Goal: Book appointment/travel/reservation

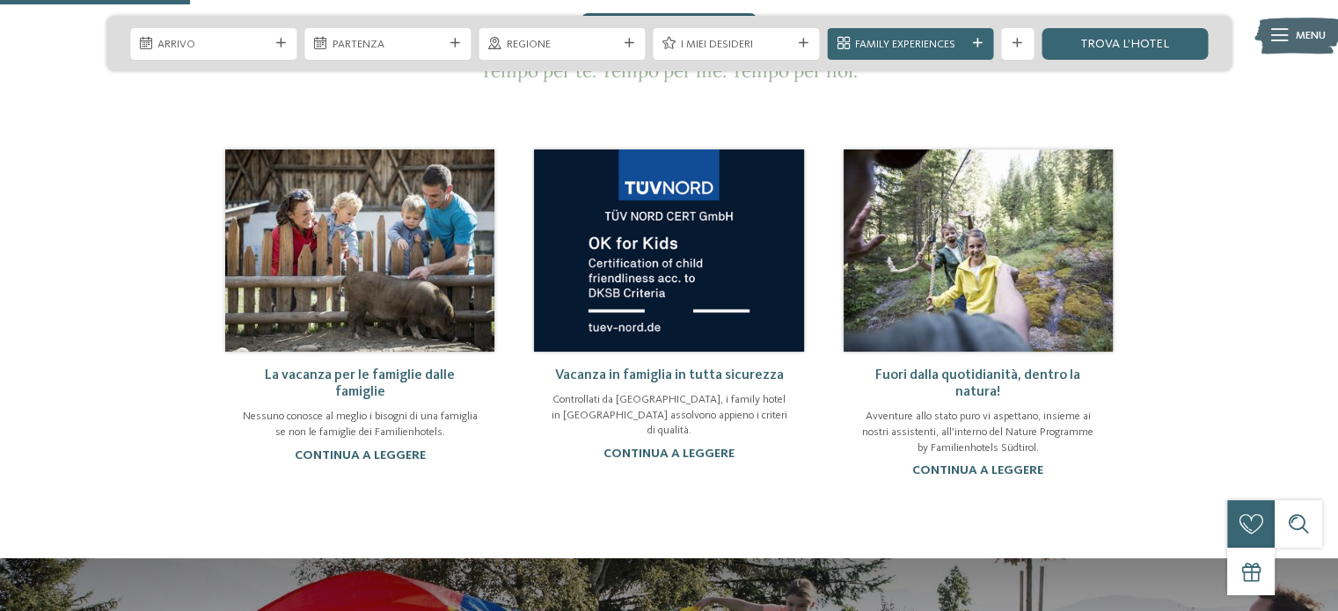
scroll to position [967, 0]
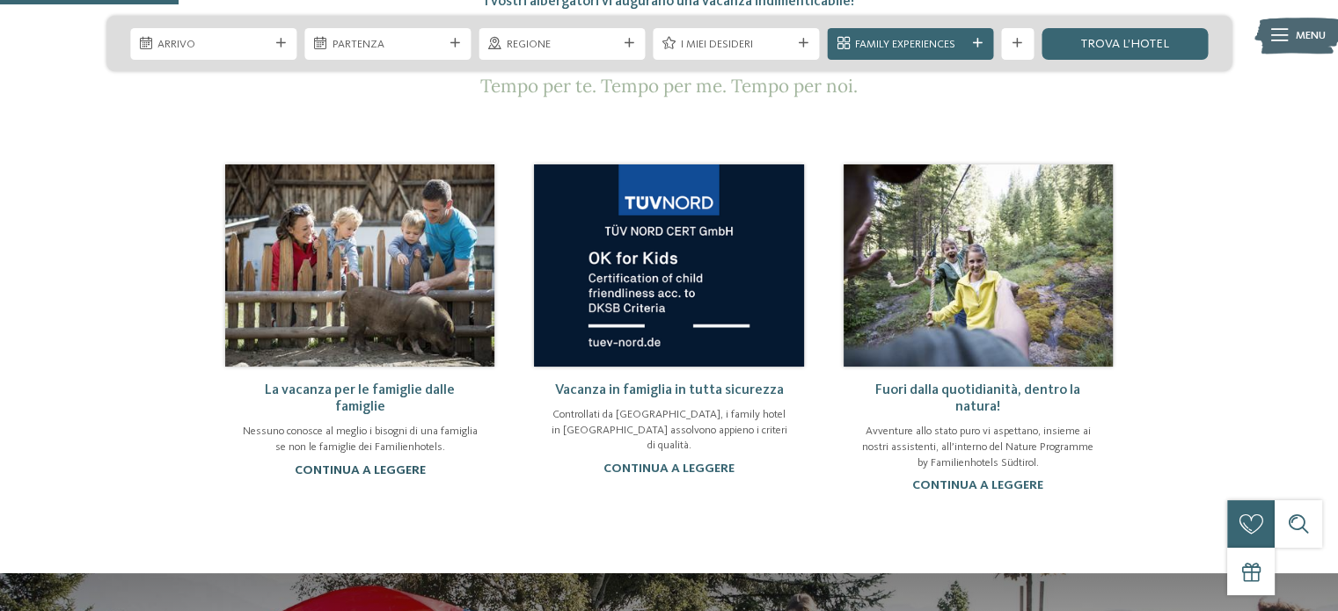
click at [388, 464] on link "continua a leggere" at bounding box center [360, 470] width 131 height 12
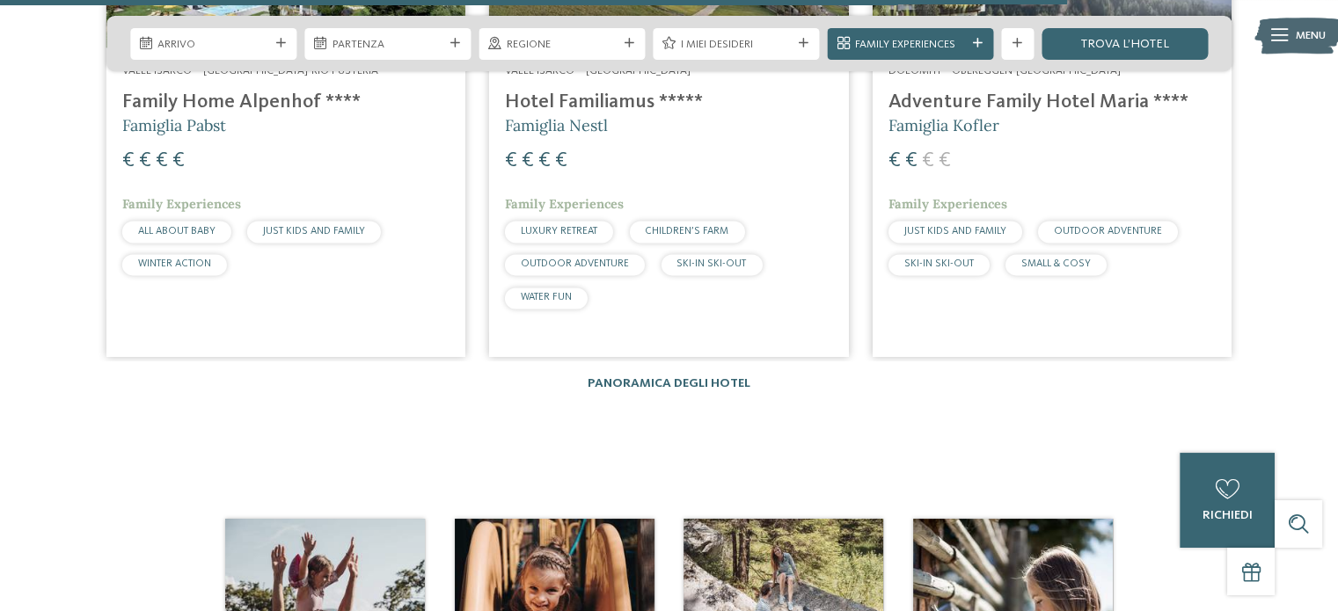
scroll to position [2286, 0]
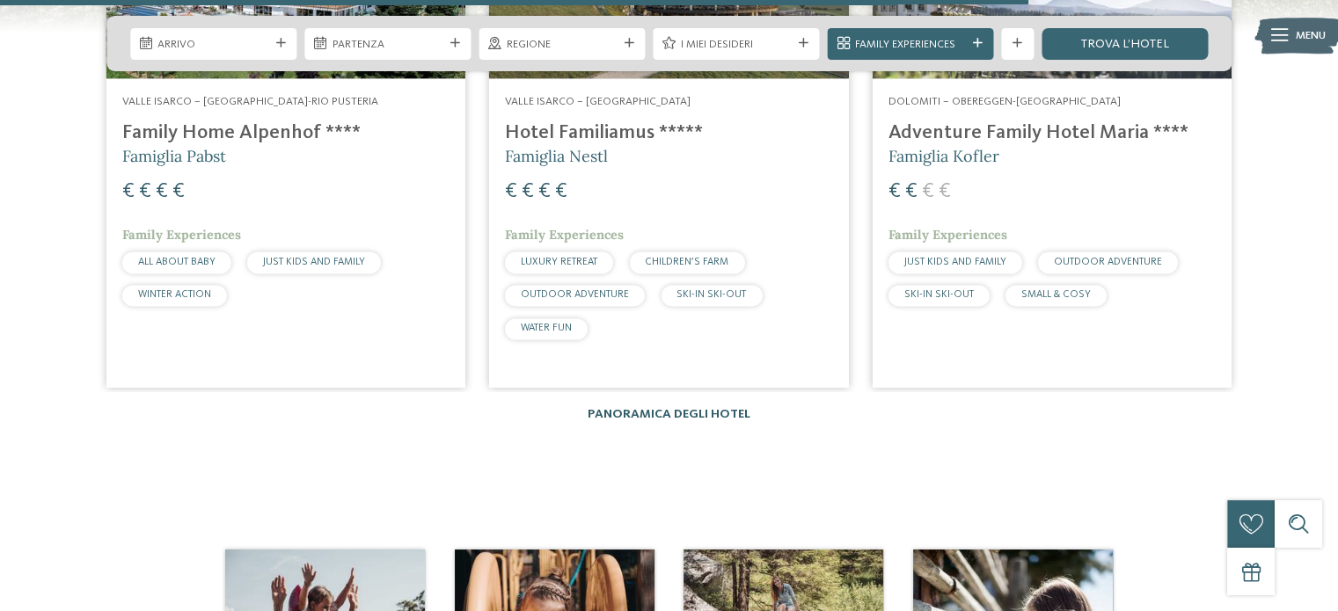
click at [608, 412] on link "Panoramica degli hotel" at bounding box center [668, 414] width 163 height 12
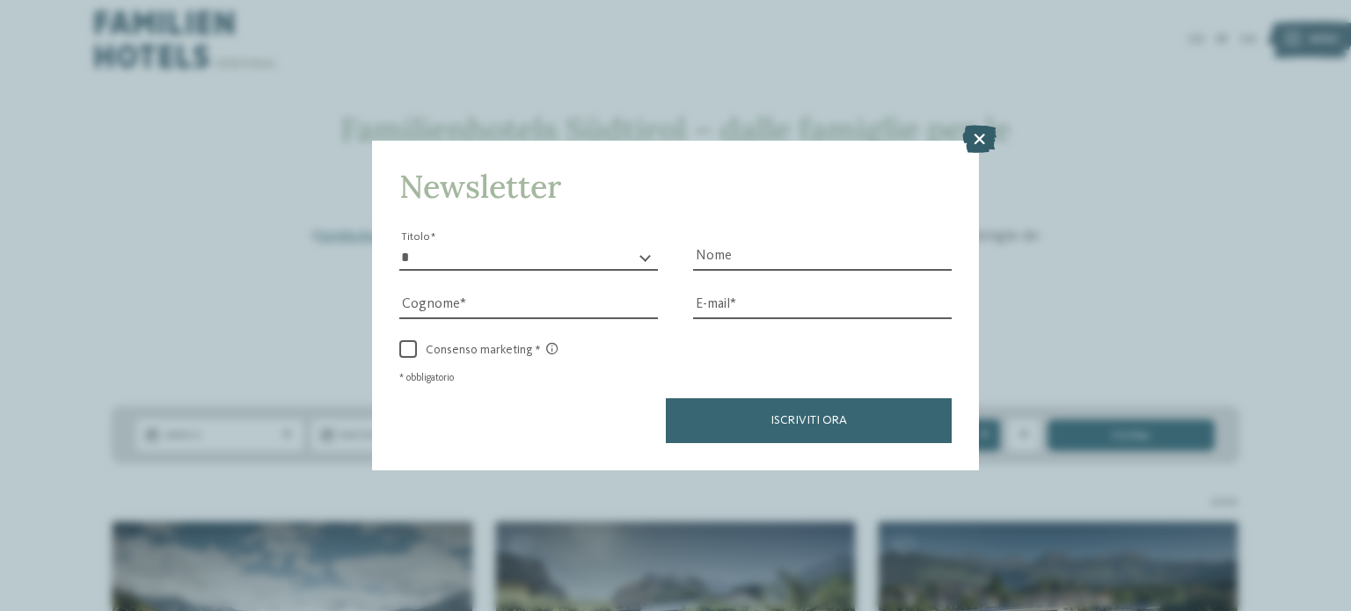
click at [980, 138] on icon at bounding box center [979, 139] width 34 height 28
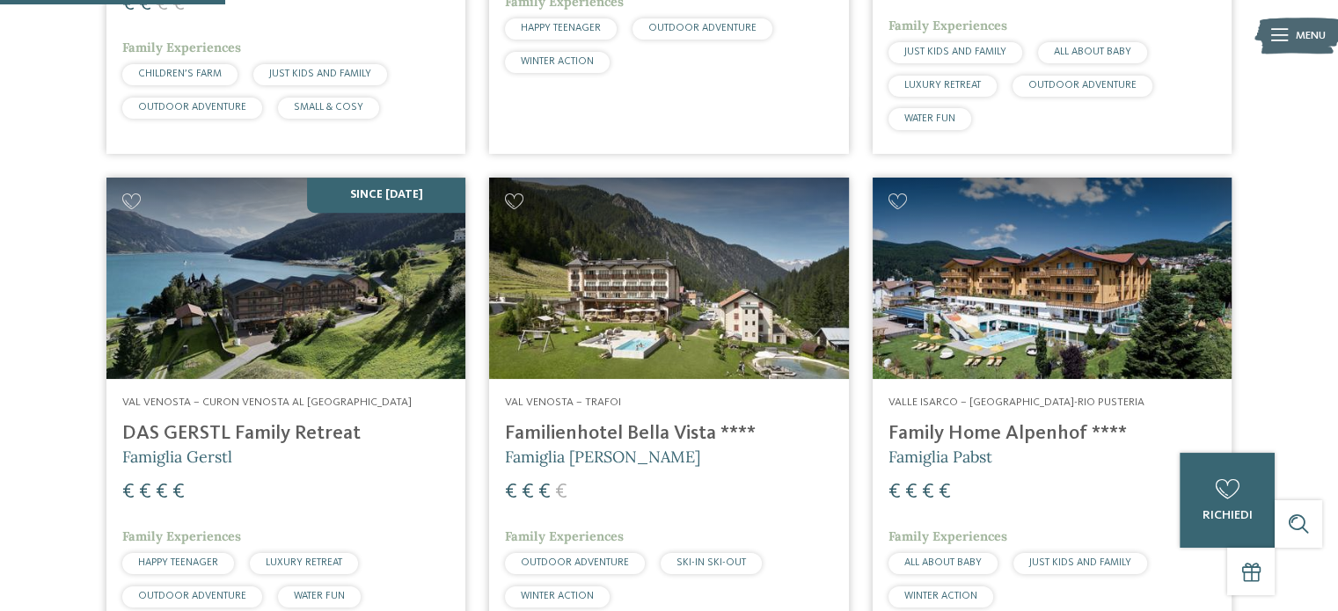
scroll to position [967, 0]
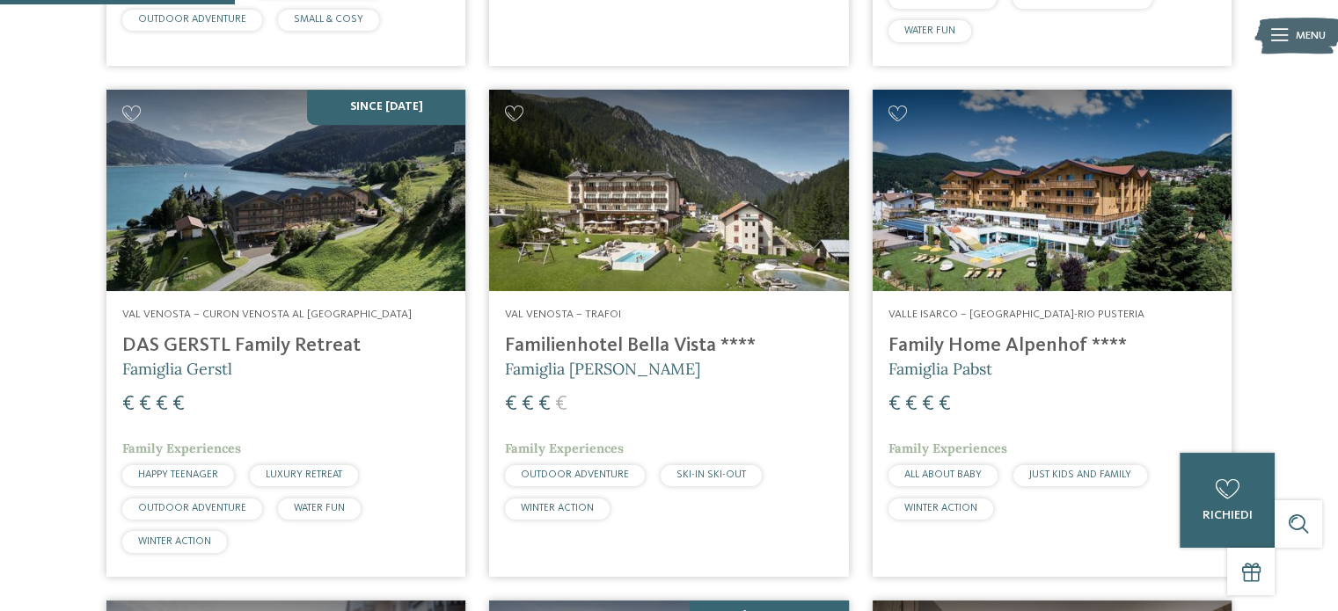
click at [991, 342] on h4 "Family Home Alpenhof ****" at bounding box center [1051, 346] width 327 height 24
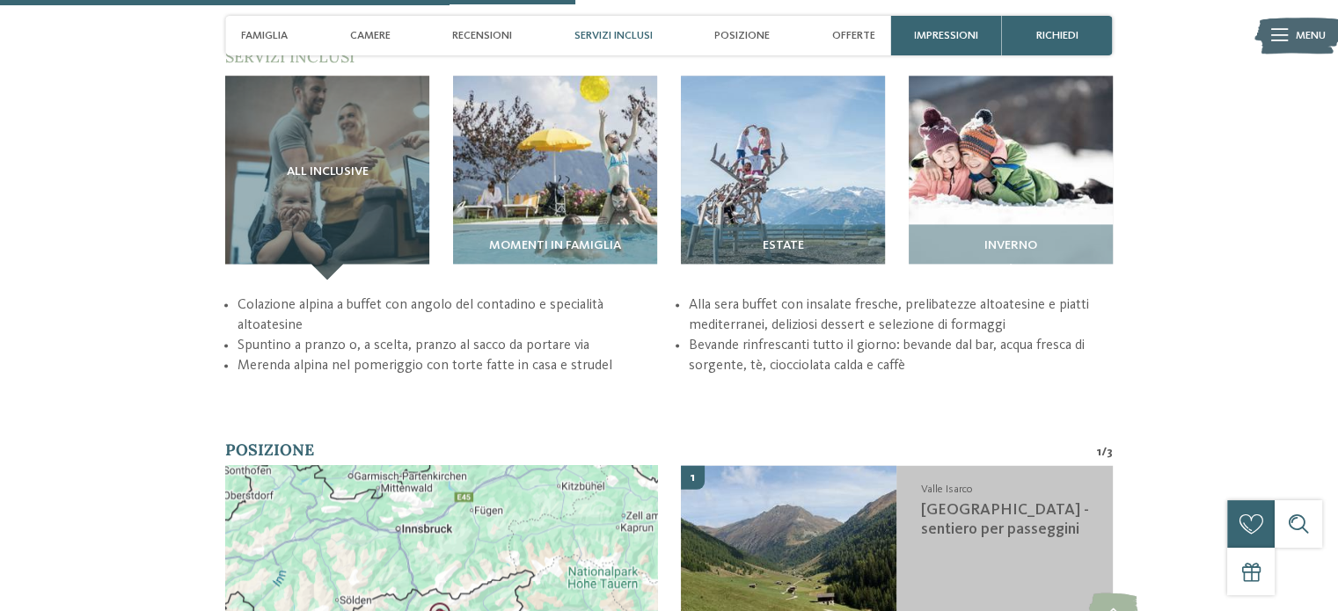
scroll to position [2462, 0]
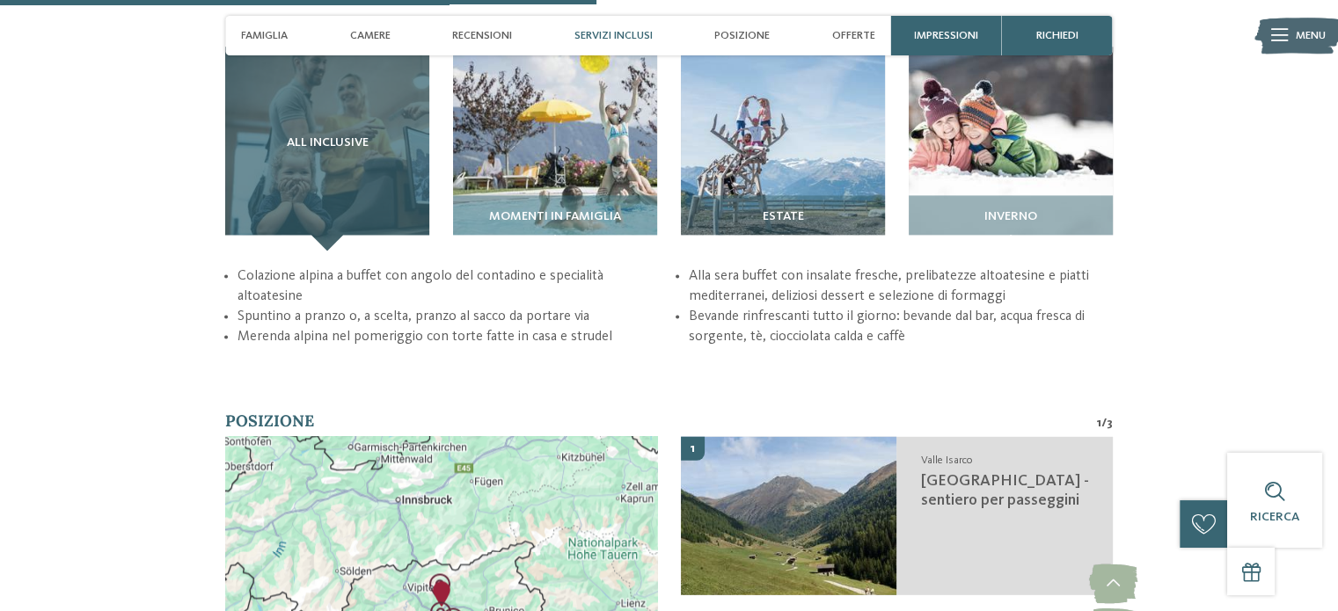
click at [338, 136] on span "All inclusive" at bounding box center [328, 143] width 82 height 14
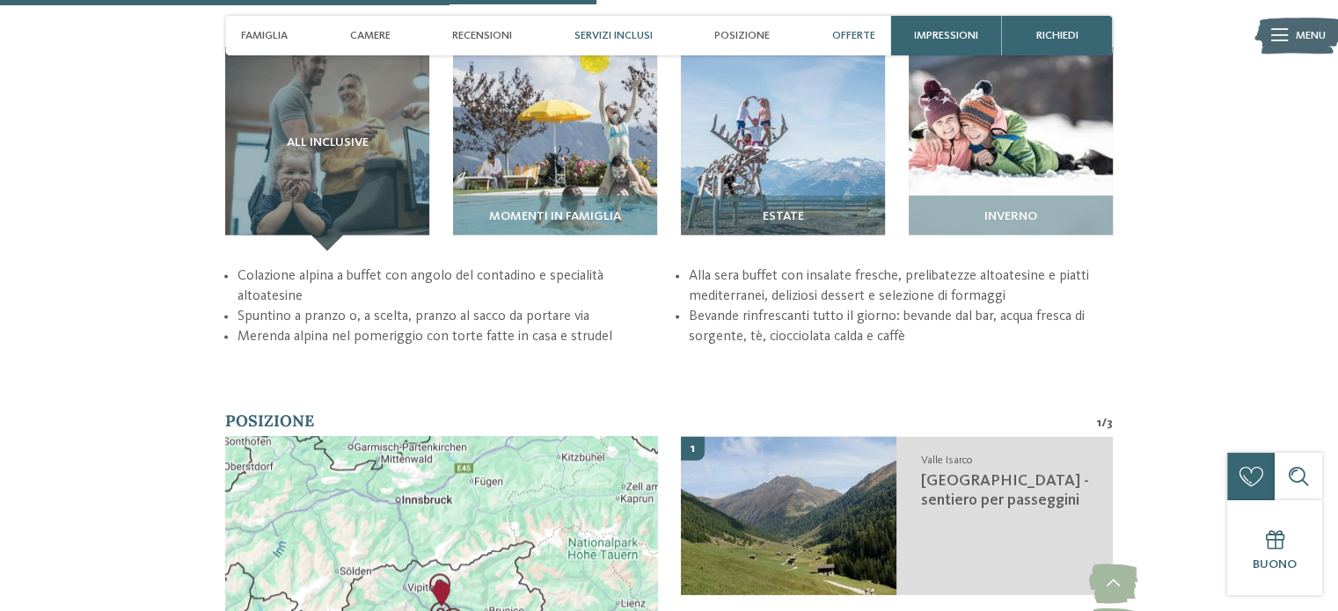
click at [860, 32] on span "Offerte" at bounding box center [853, 35] width 43 height 13
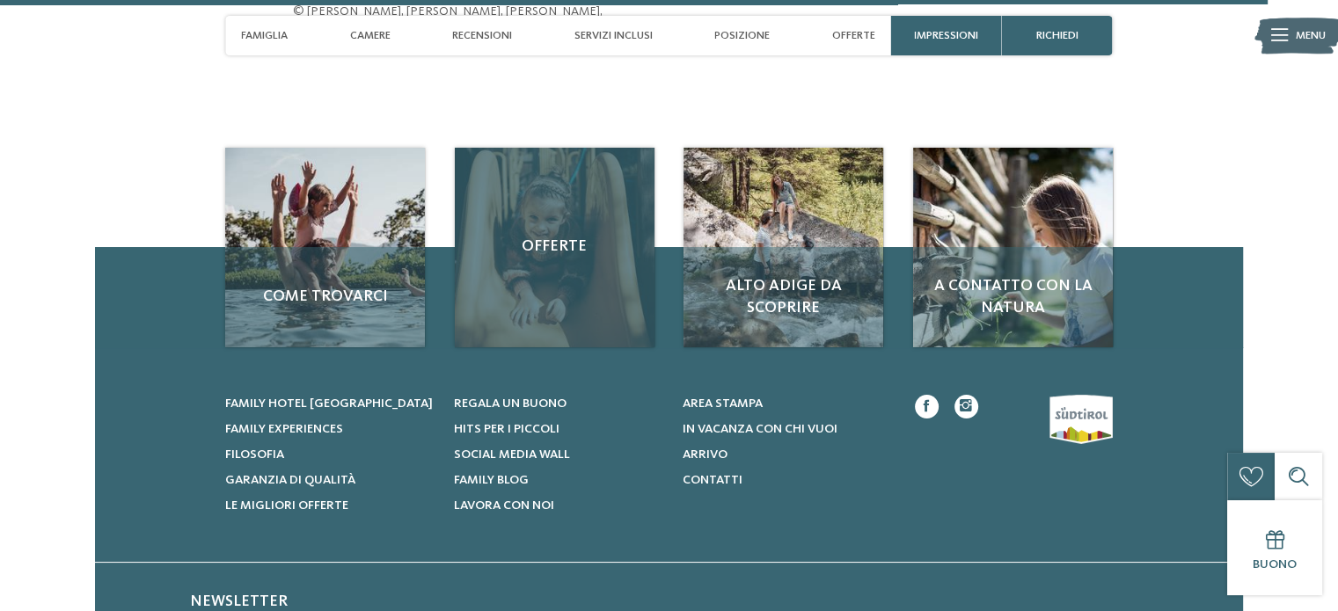
scroll to position [5238, 0]
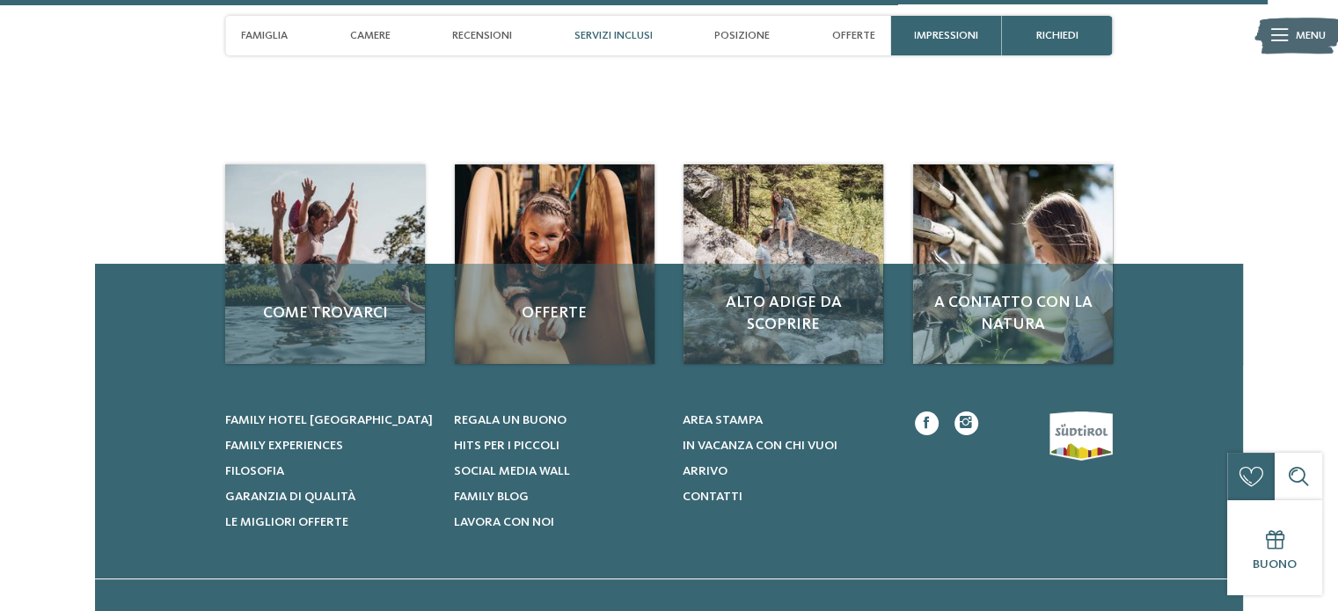
click at [632, 26] on div "Servizi inclusi" at bounding box center [613, 36] width 94 height 40
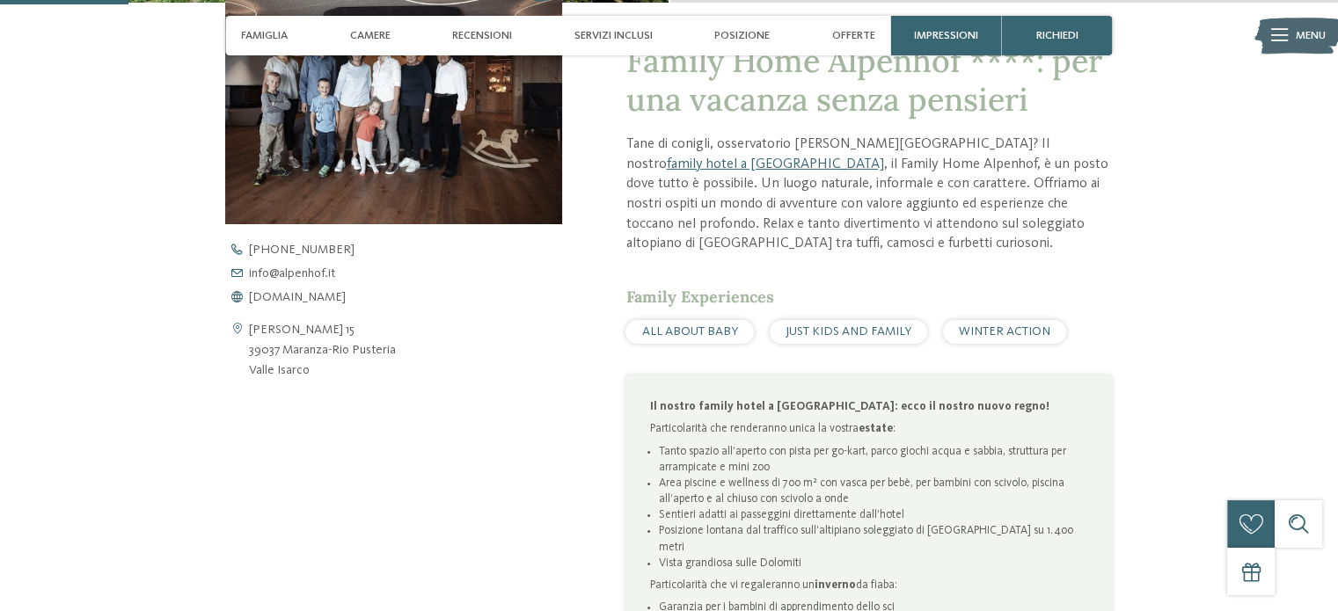
scroll to position [521, 0]
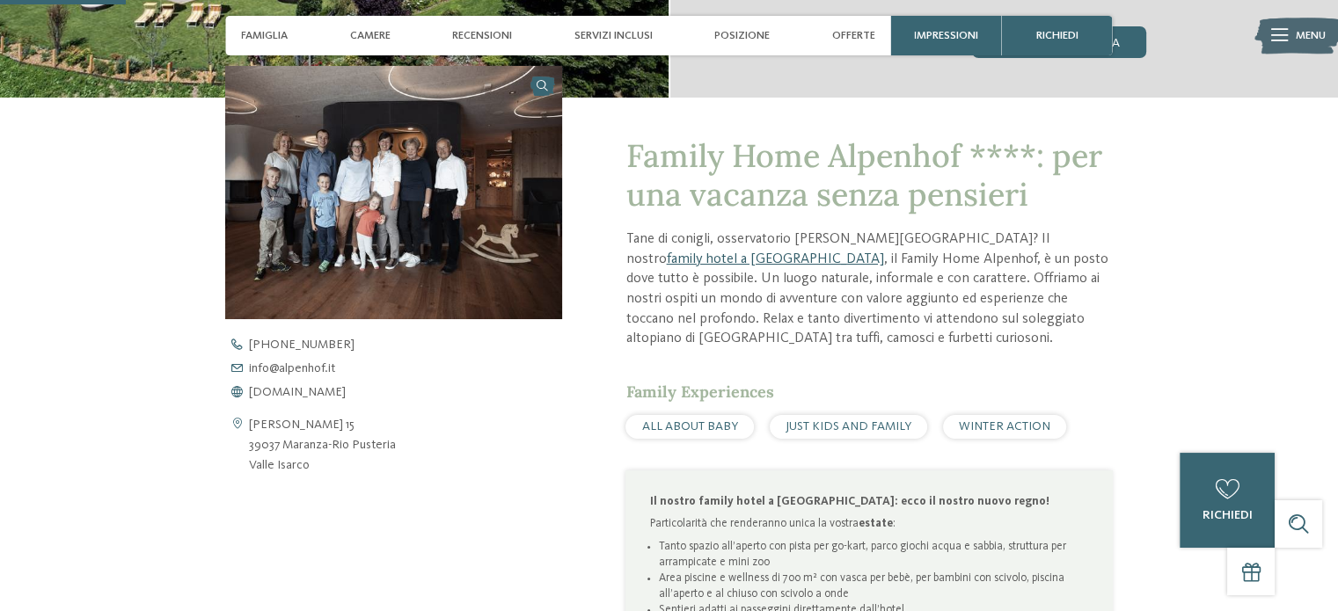
click at [883, 252] on link "family hotel a Maranza" at bounding box center [774, 259] width 217 height 14
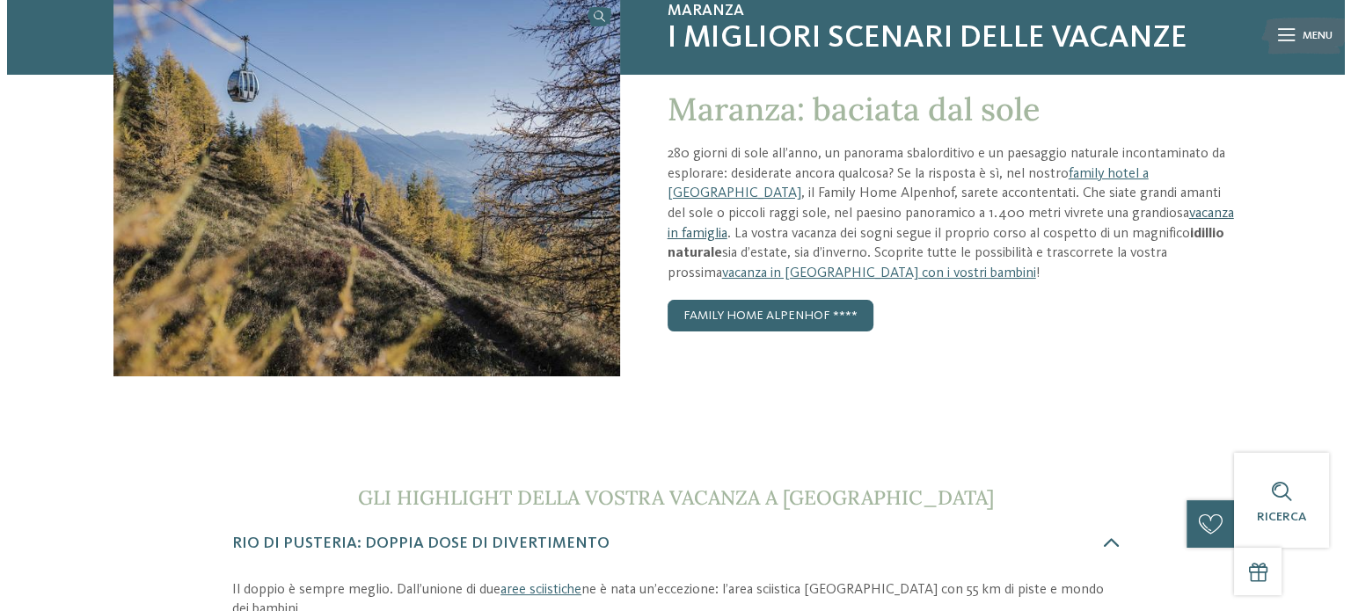
scroll to position [88, 0]
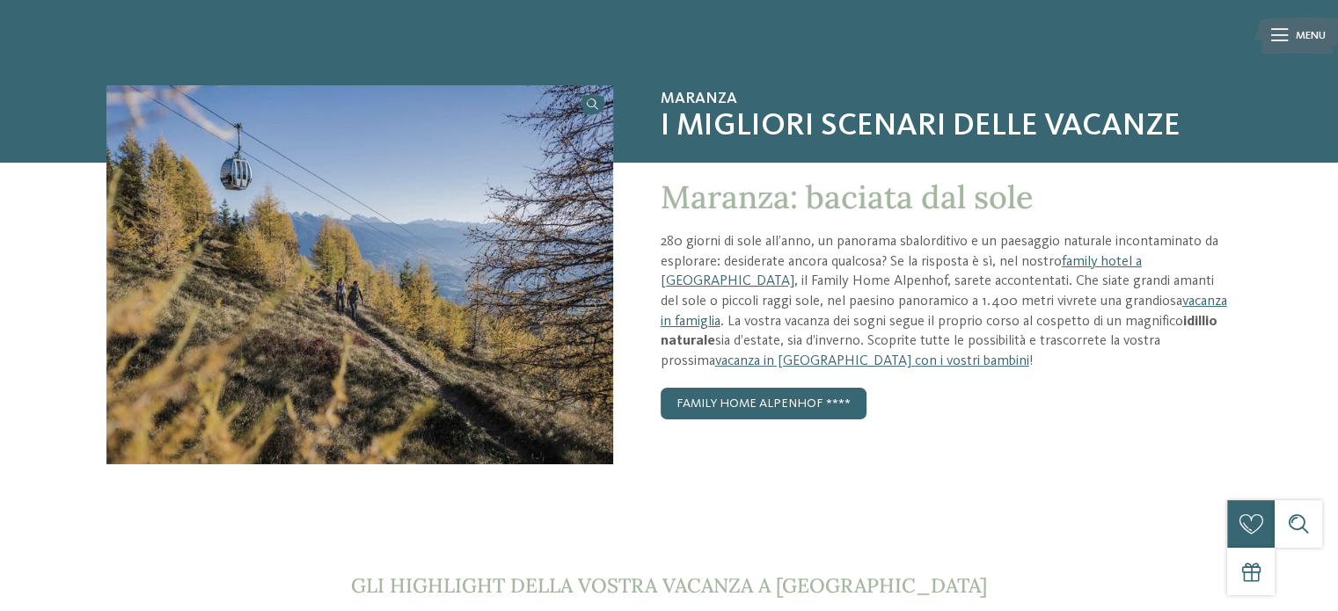
click at [1273, 35] on icon at bounding box center [1279, 35] width 17 height 12
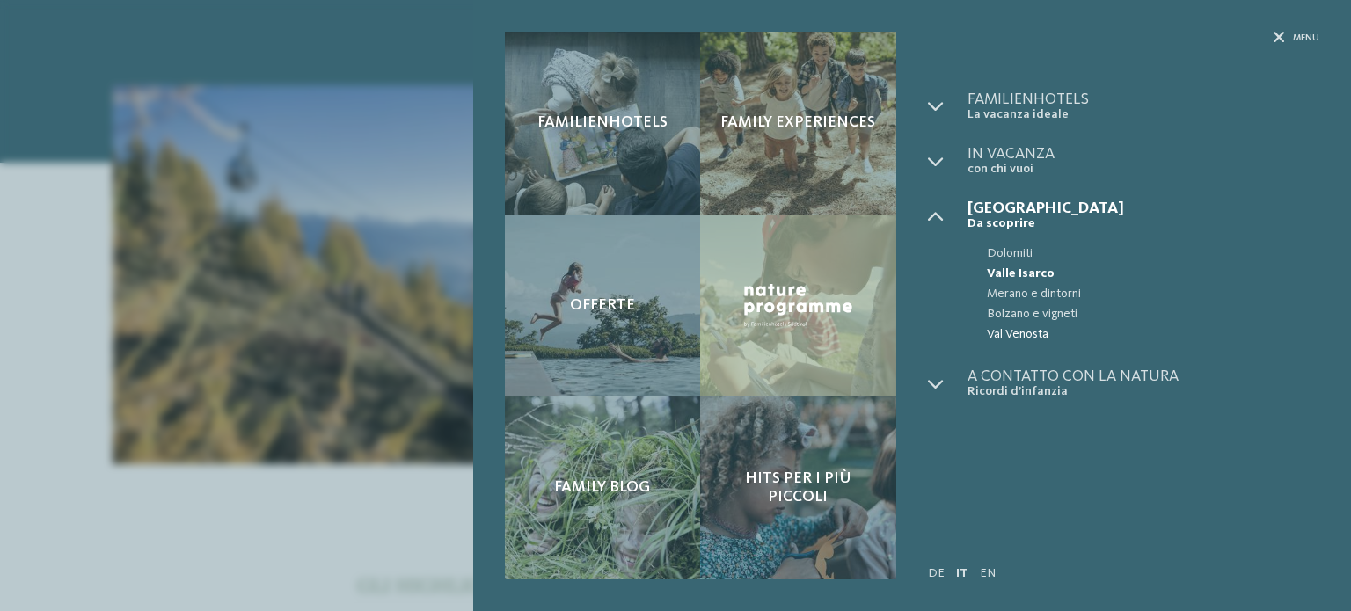
click at [1040, 333] on span "Val Venosta" at bounding box center [1153, 334] width 332 height 20
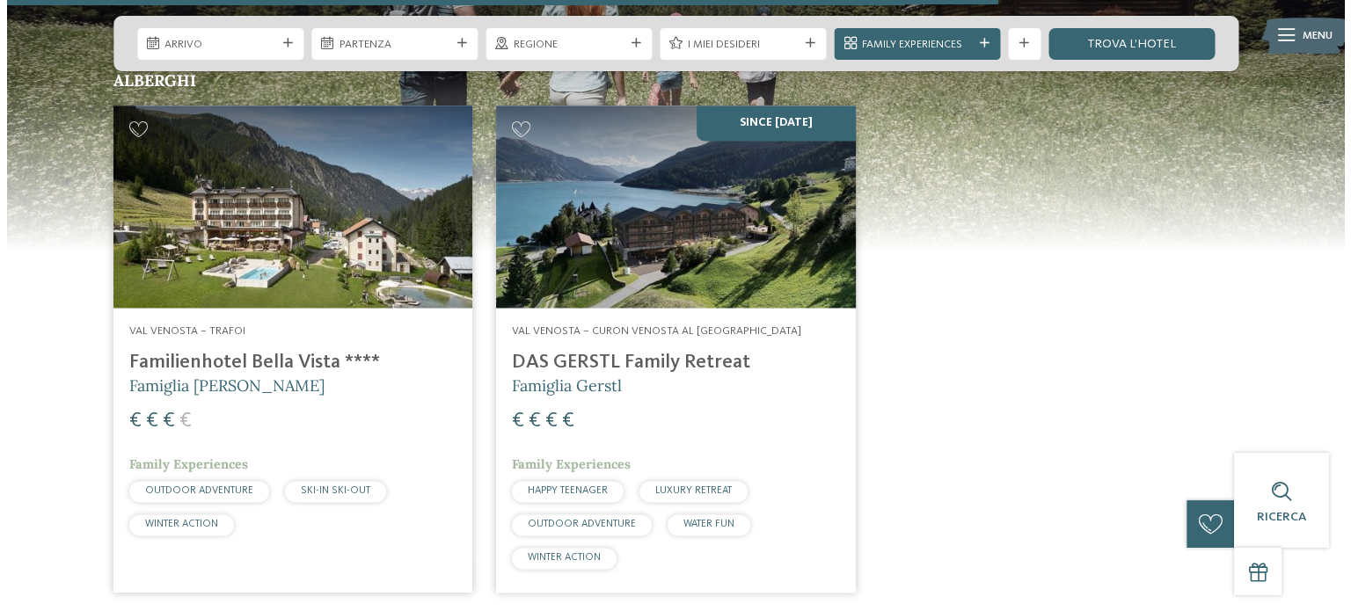
scroll to position [2550, 0]
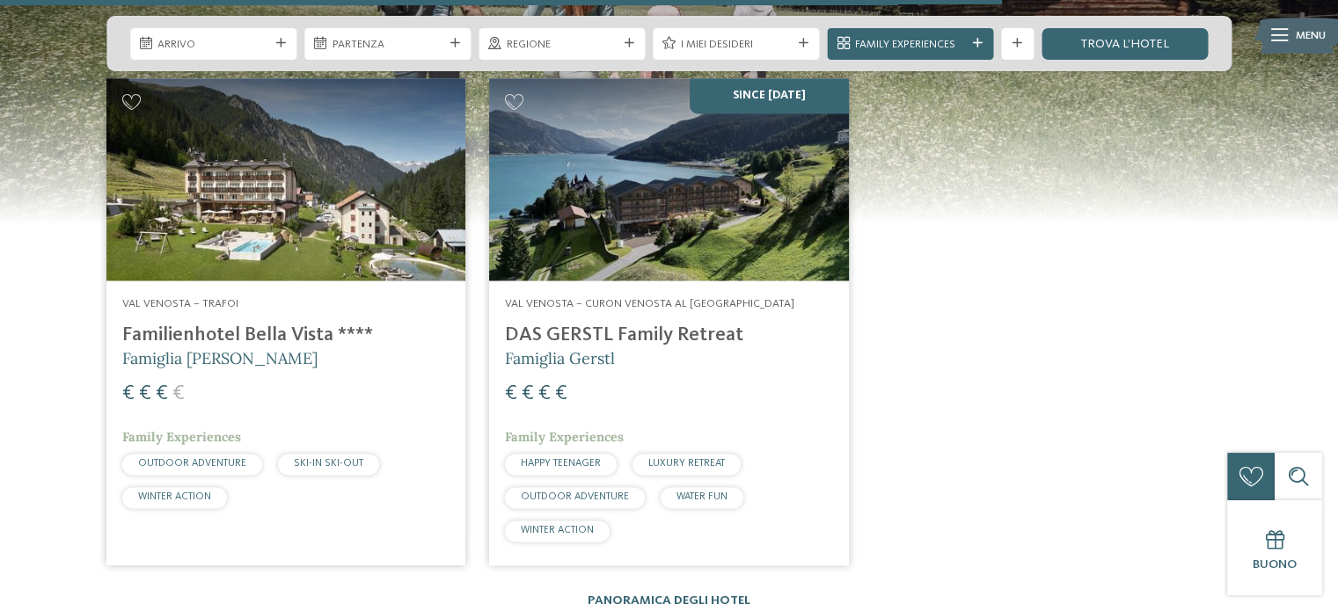
click at [281, 46] on icon at bounding box center [281, 44] width 10 height 10
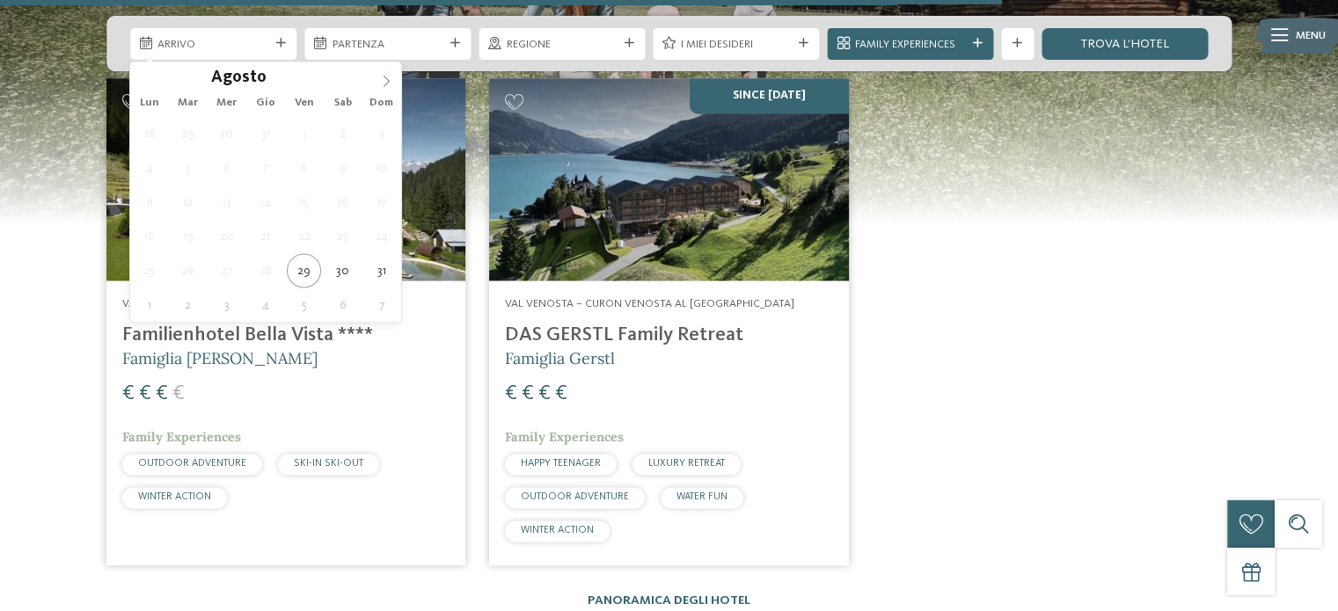
click at [388, 78] on icon at bounding box center [386, 81] width 12 height 12
click at [387, 78] on icon at bounding box center [386, 81] width 6 height 11
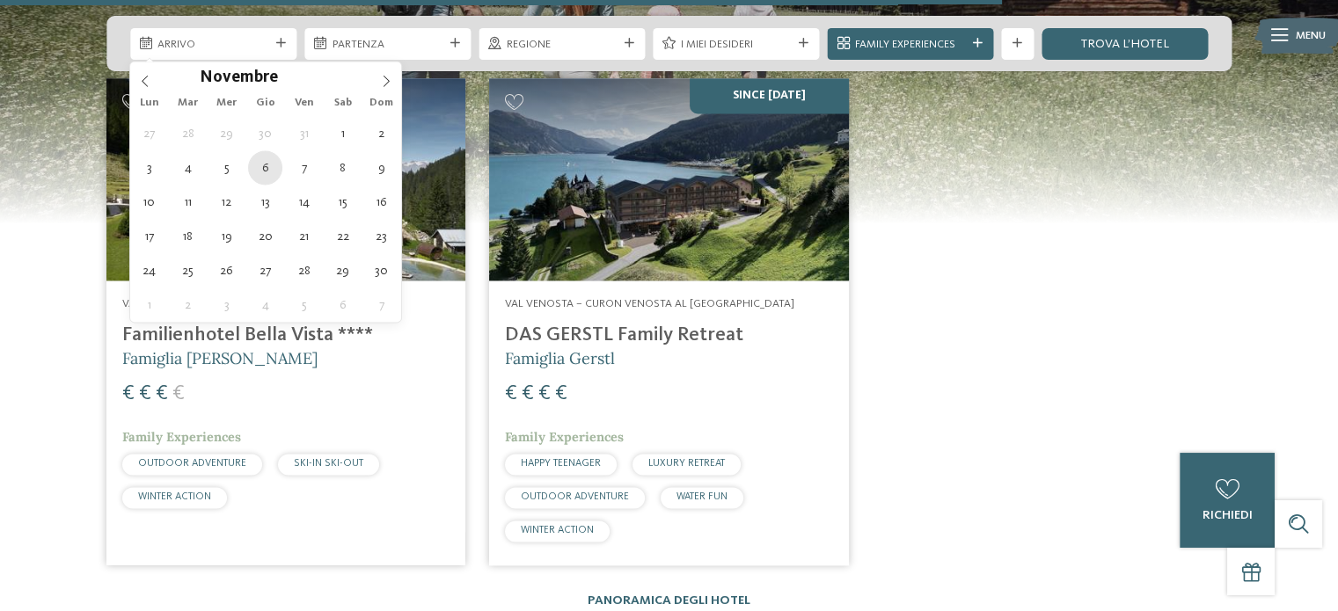
type div "[DATE]"
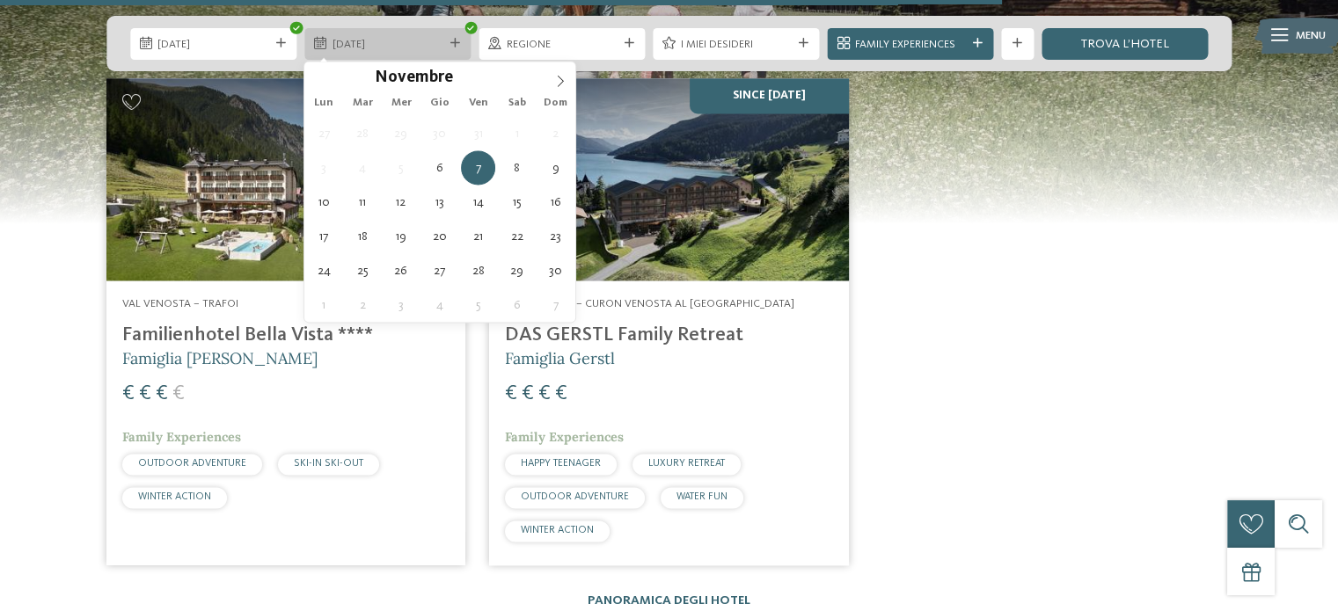
click at [453, 41] on icon at bounding box center [455, 44] width 10 height 10
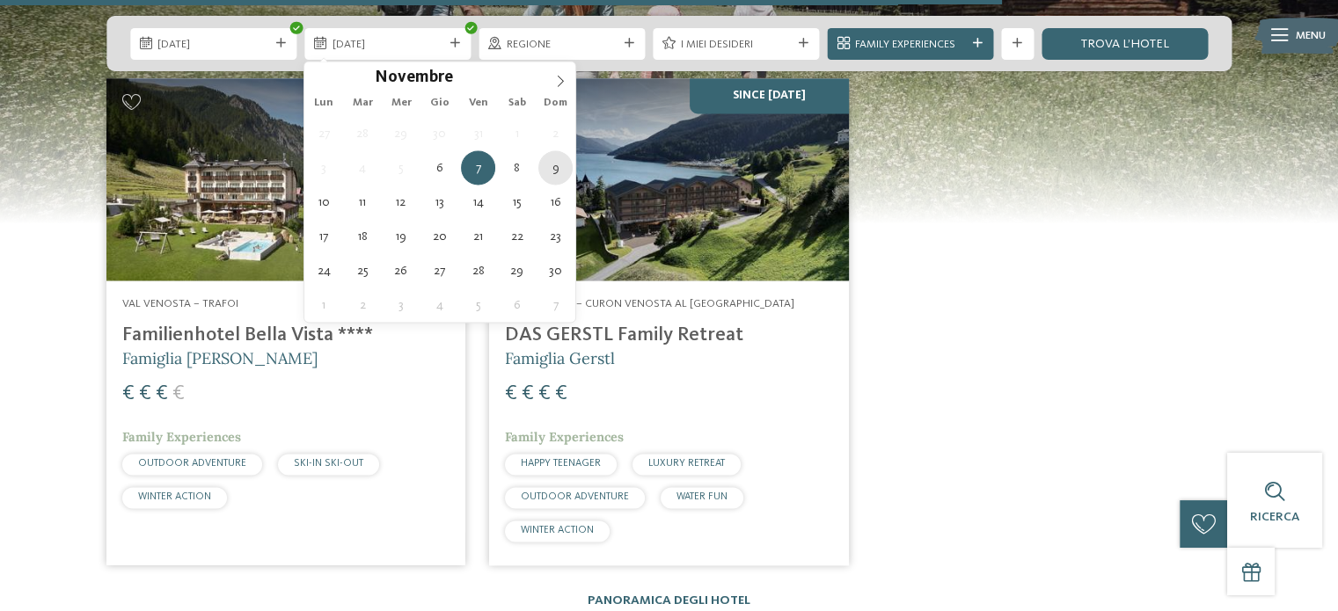
type div "[DATE]"
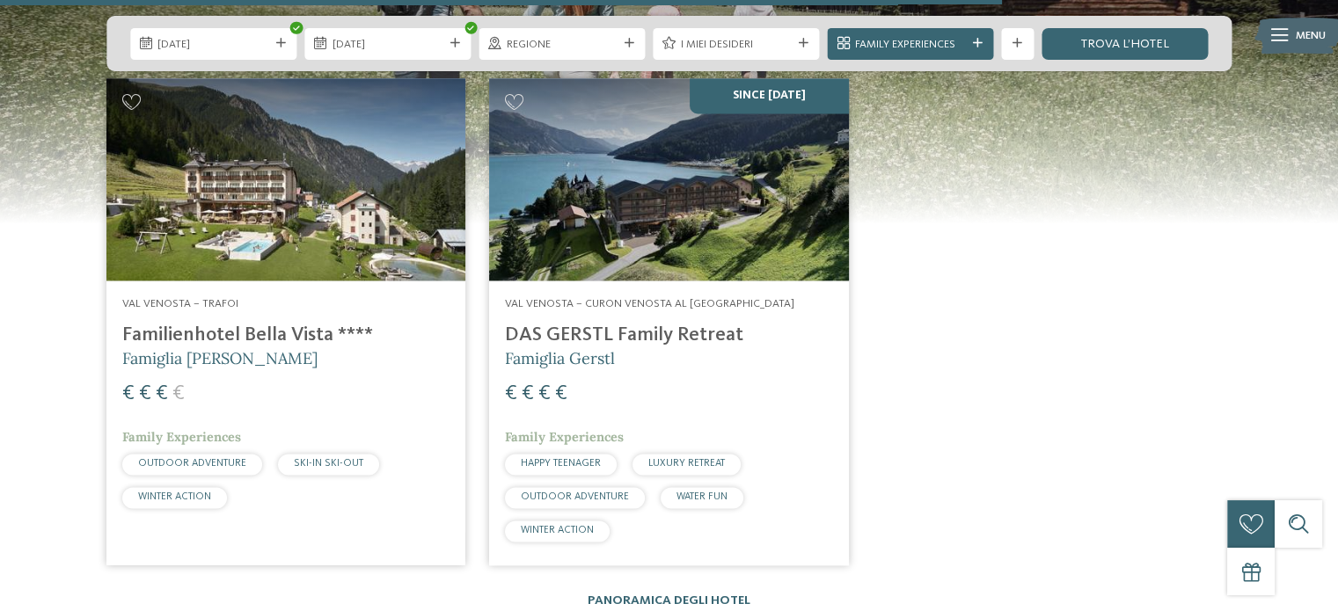
click at [631, 40] on icon at bounding box center [629, 44] width 10 height 10
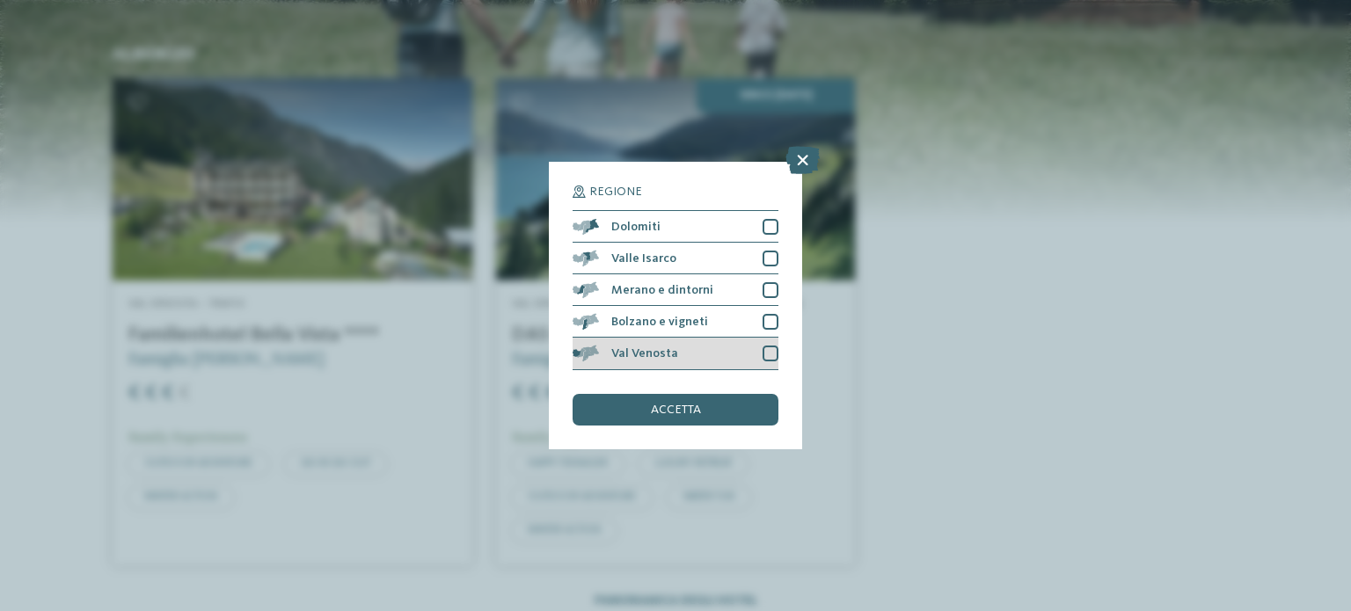
click at [766, 354] on div at bounding box center [770, 354] width 16 height 16
click at [715, 410] on div "accetta" at bounding box center [675, 410] width 206 height 32
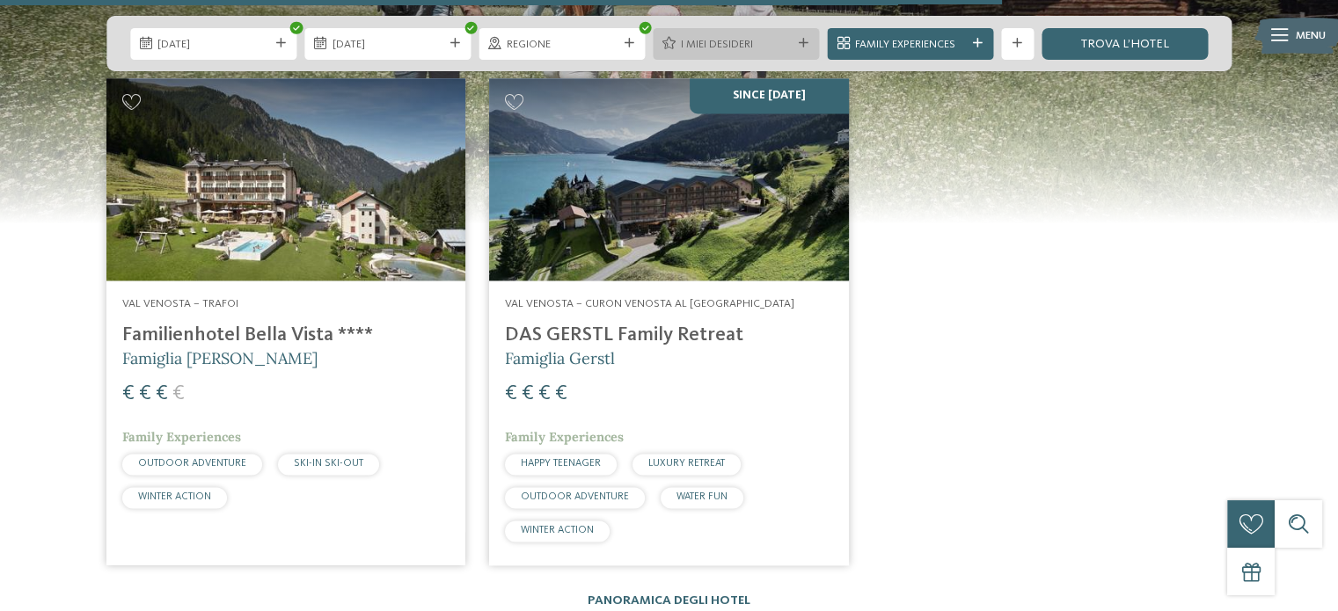
click at [806, 45] on icon at bounding box center [803, 44] width 10 height 10
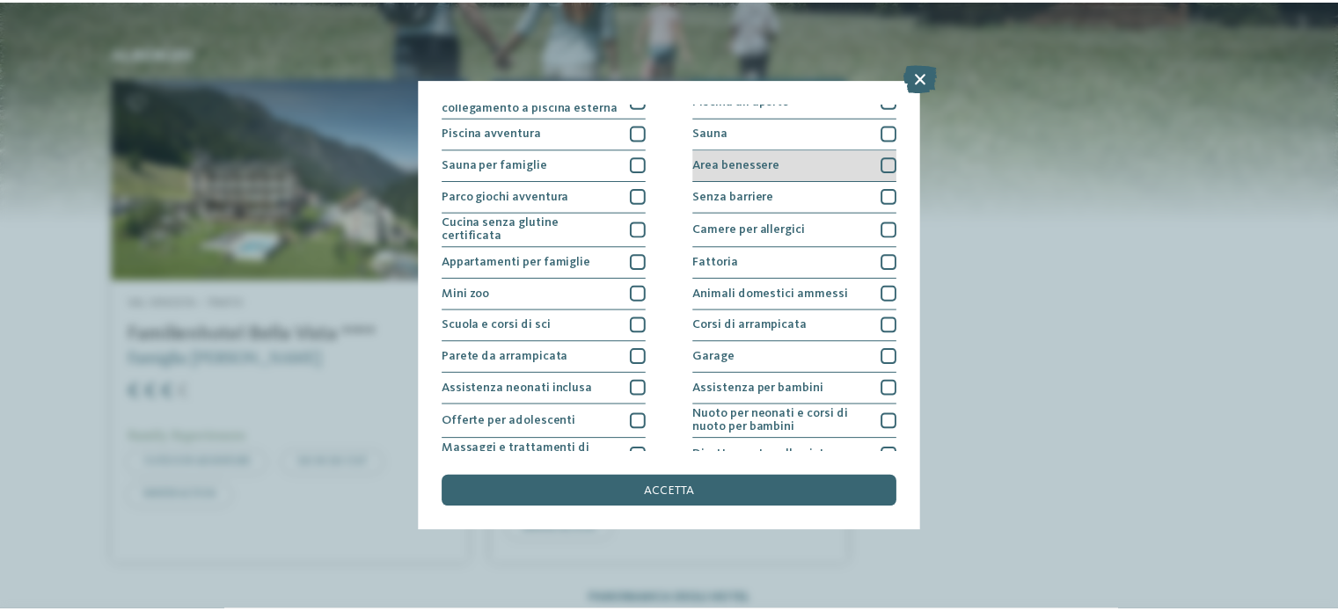
scroll to position [0, 0]
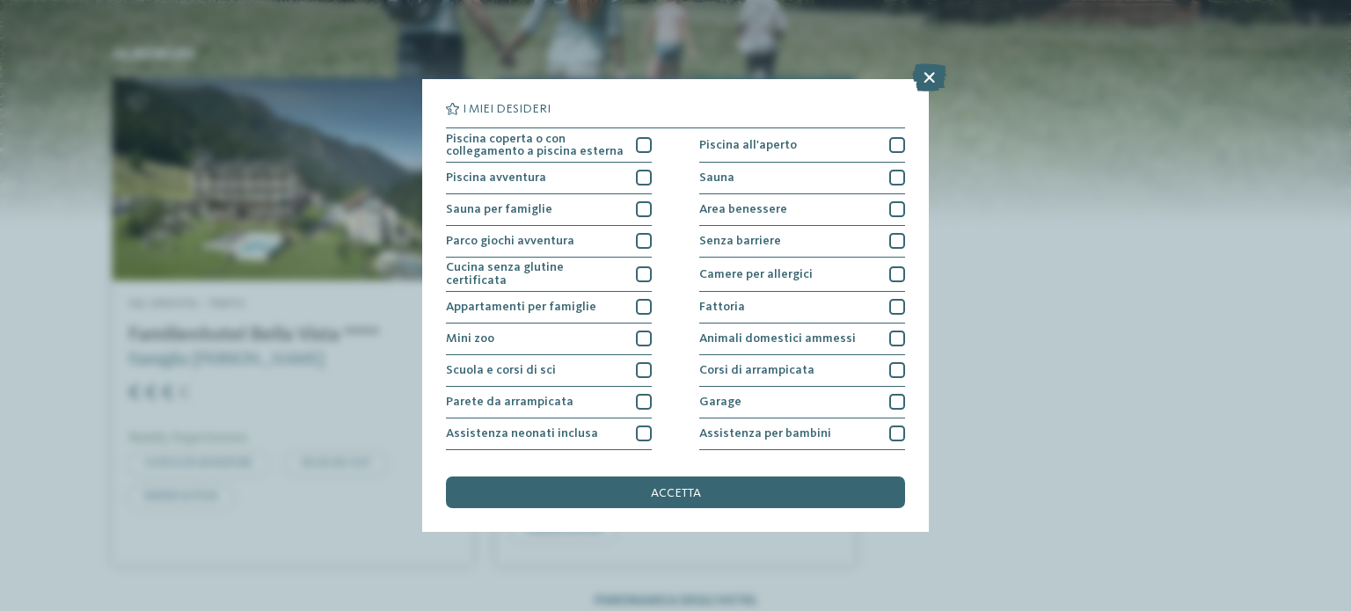
click at [937, 74] on icon at bounding box center [929, 77] width 34 height 28
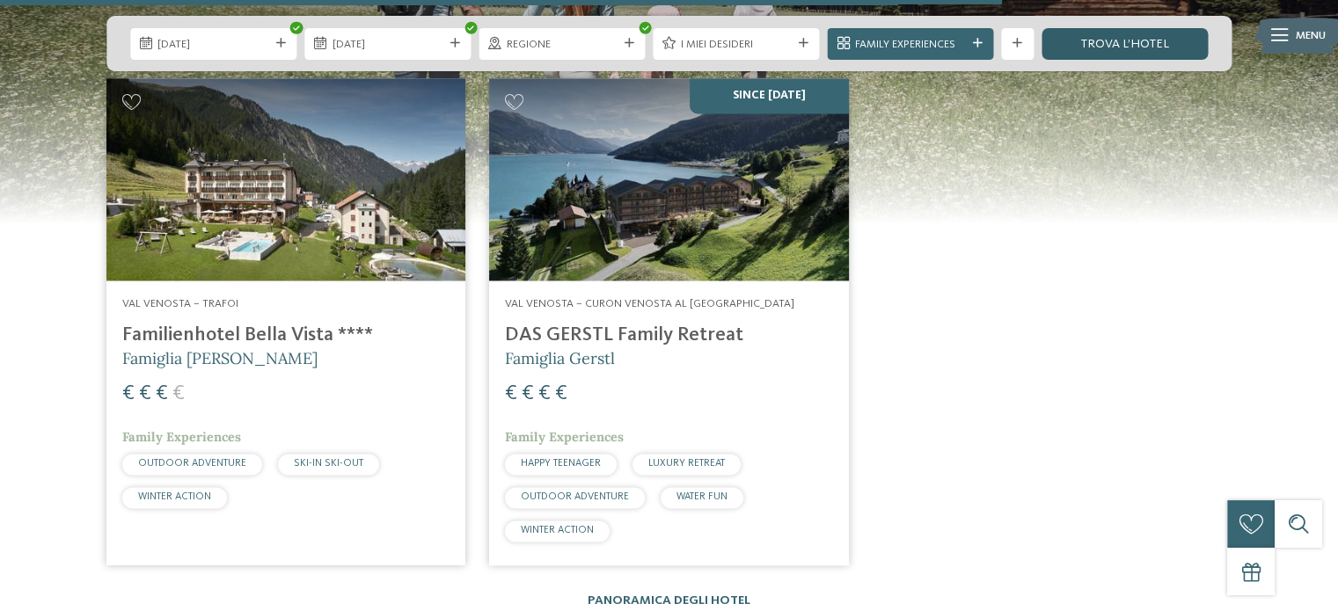
click at [1192, 41] on link "trova l’hotel" at bounding box center [1124, 44] width 166 height 32
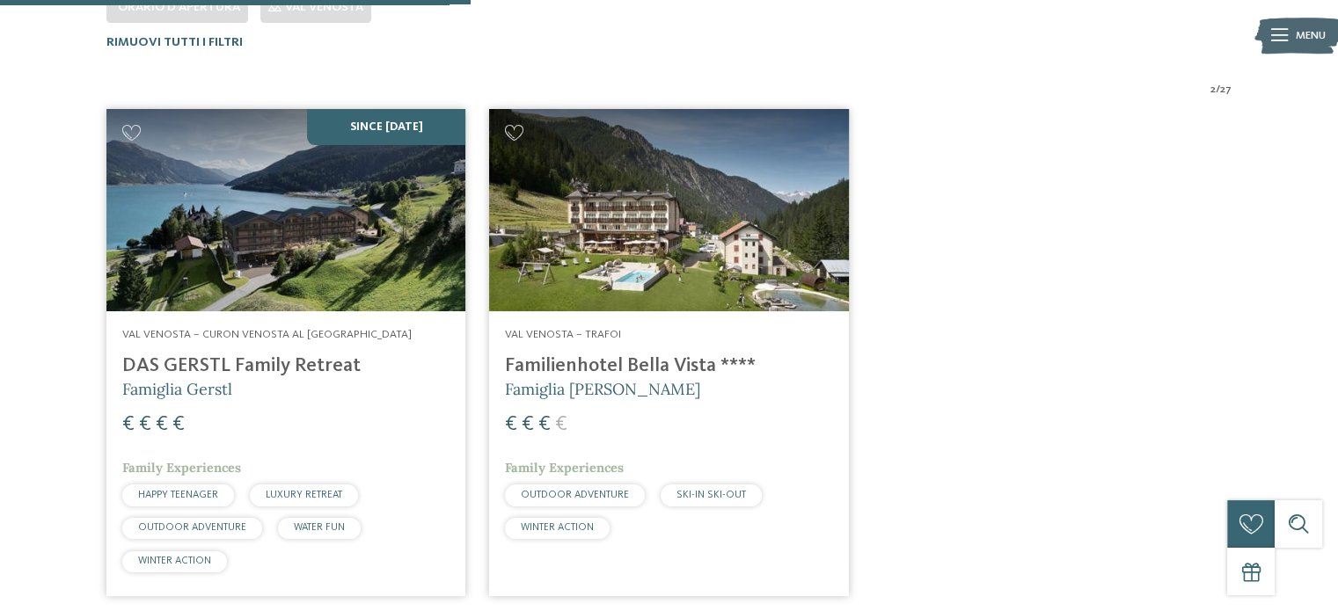
click at [293, 361] on h4 "DAS GERSTL Family Retreat" at bounding box center [285, 366] width 327 height 24
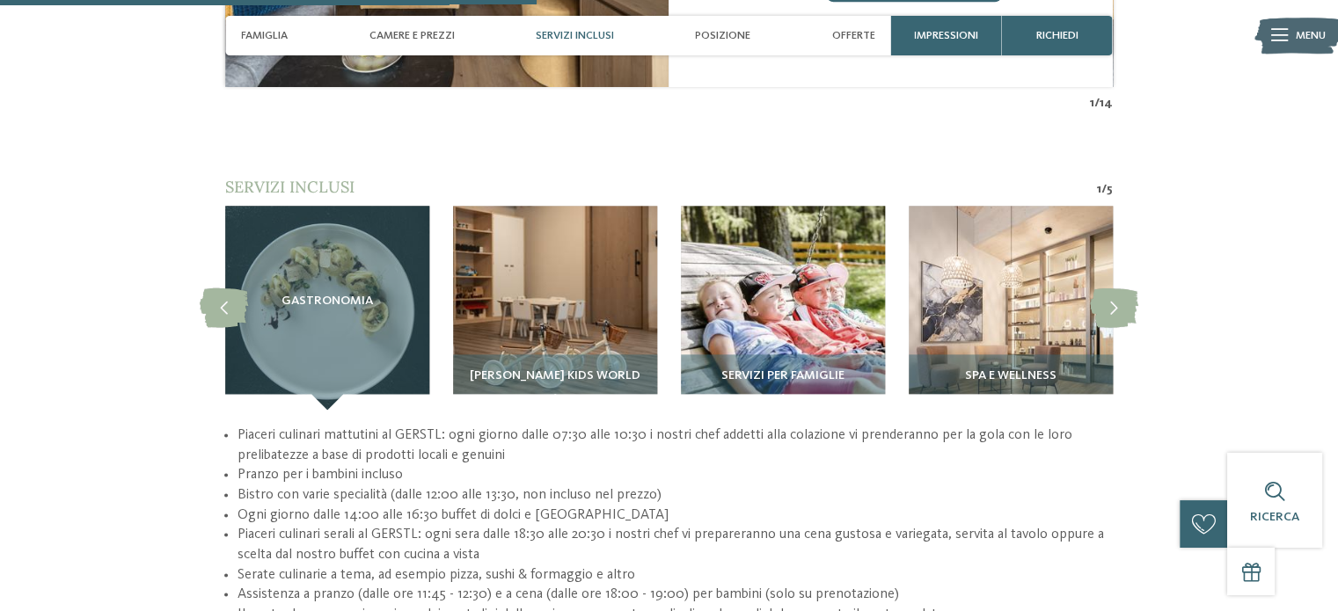
scroll to position [2199, 0]
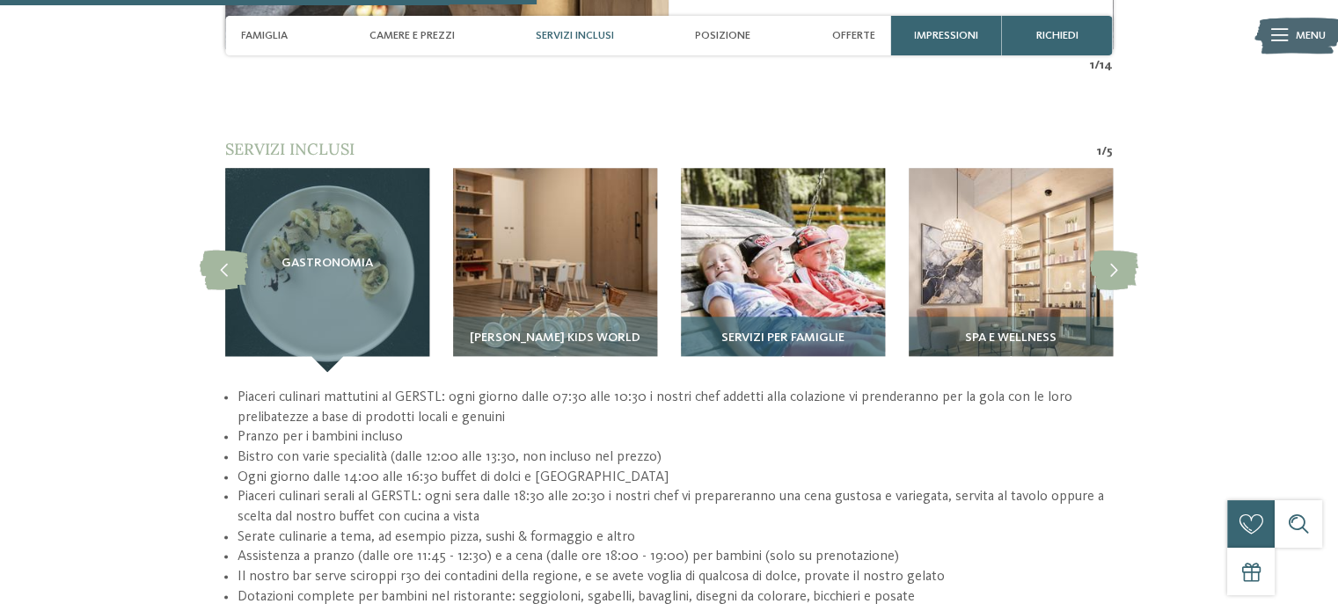
click at [833, 332] on span "Servizi per famiglie" at bounding box center [782, 339] width 123 height 14
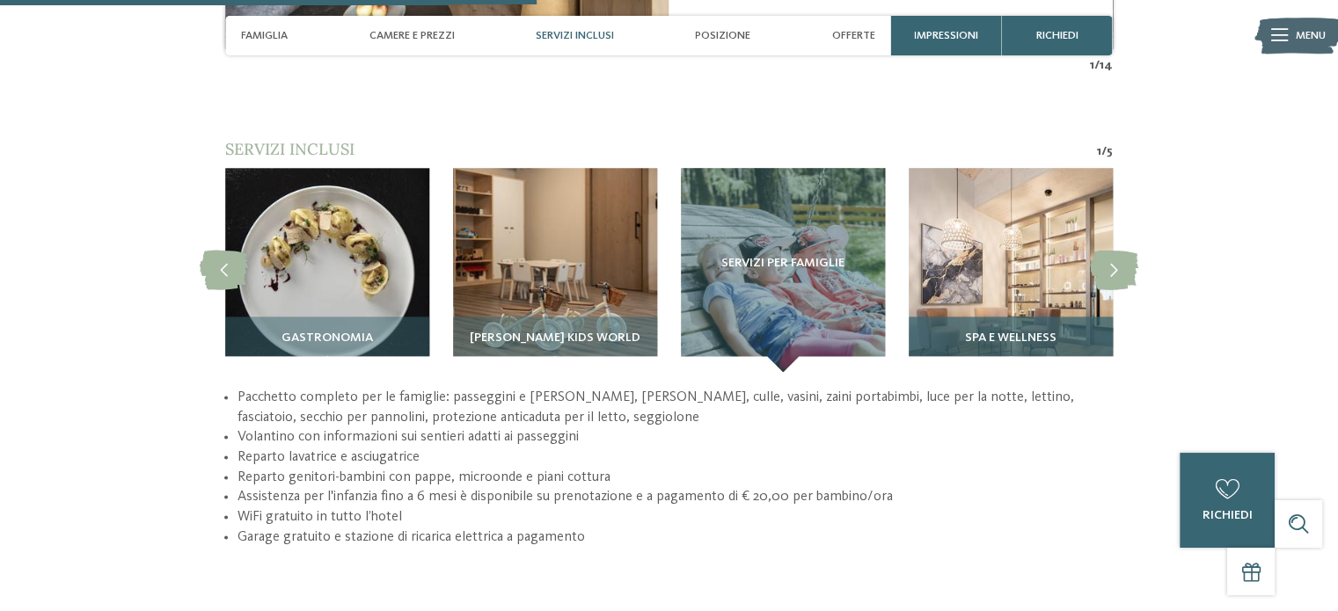
click at [974, 332] on span "Spa e wellness" at bounding box center [1010, 339] width 91 height 14
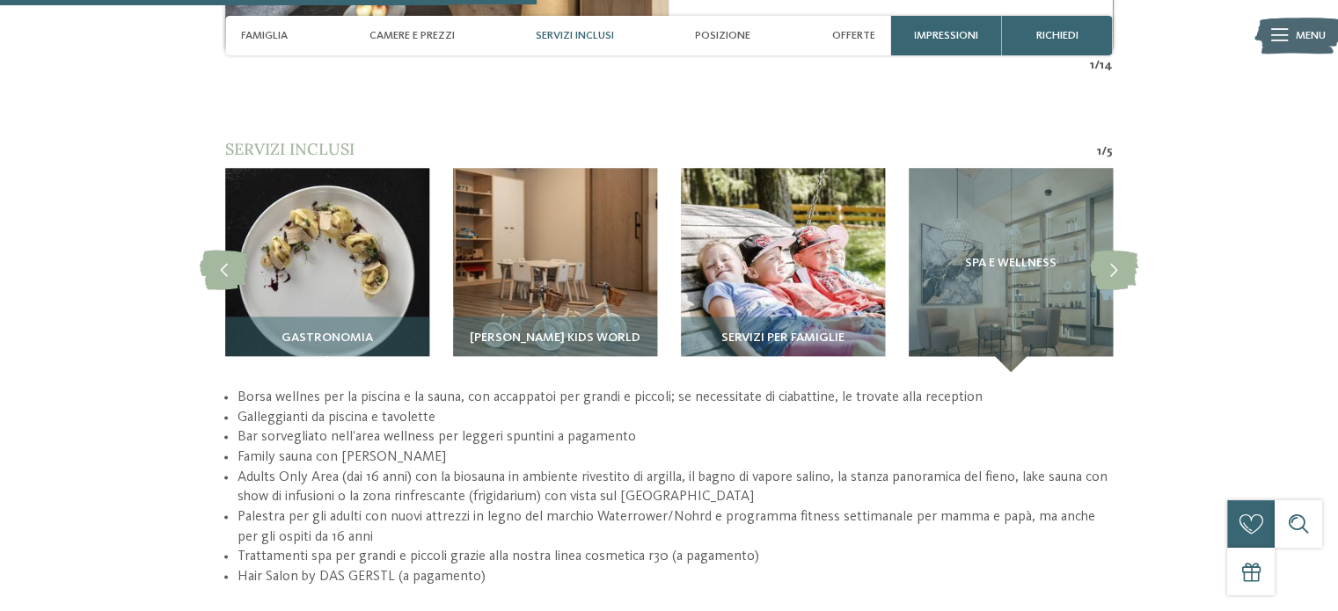
drag, startPoint x: 552, startPoint y: 33, endPoint x: 536, endPoint y: 33, distance: 16.7
click at [551, 33] on span "Servizi inclusi" at bounding box center [575, 35] width 78 height 13
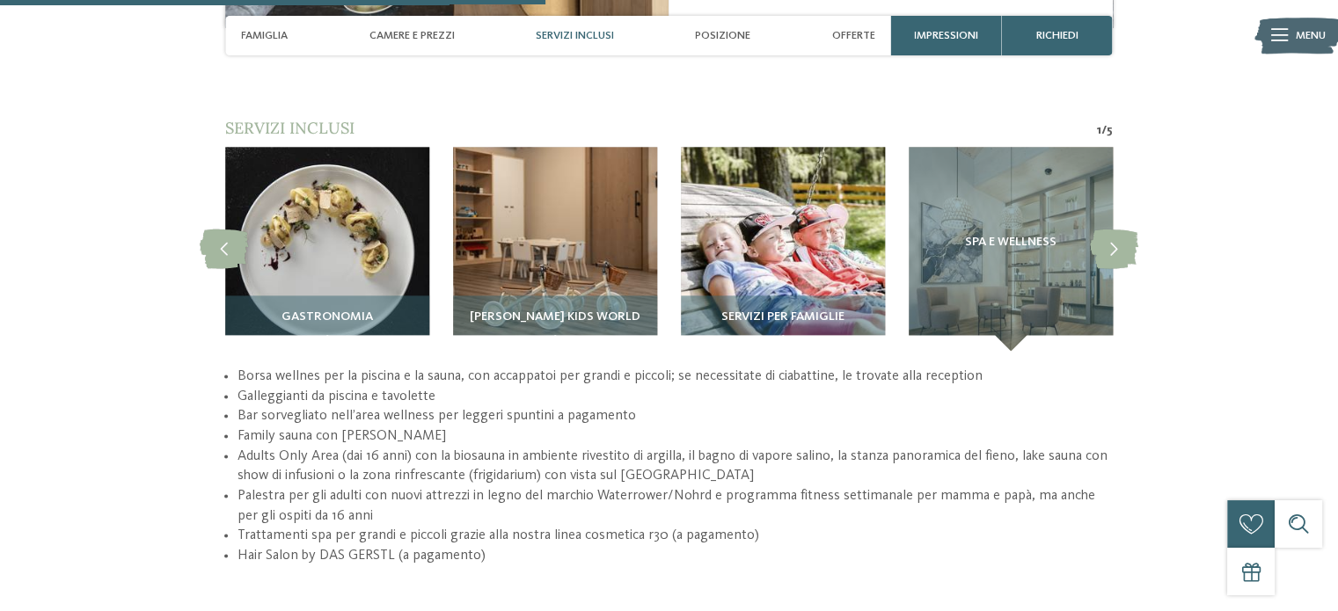
scroll to position [2223, 0]
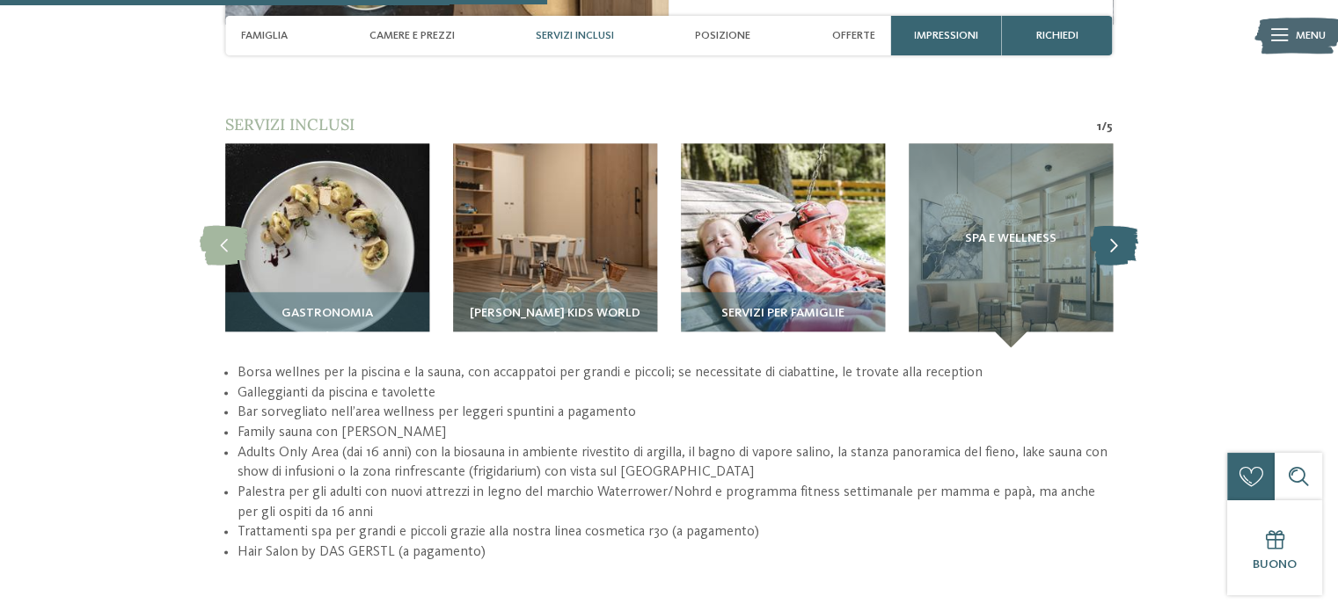
click at [1112, 230] on icon at bounding box center [1114, 245] width 48 height 40
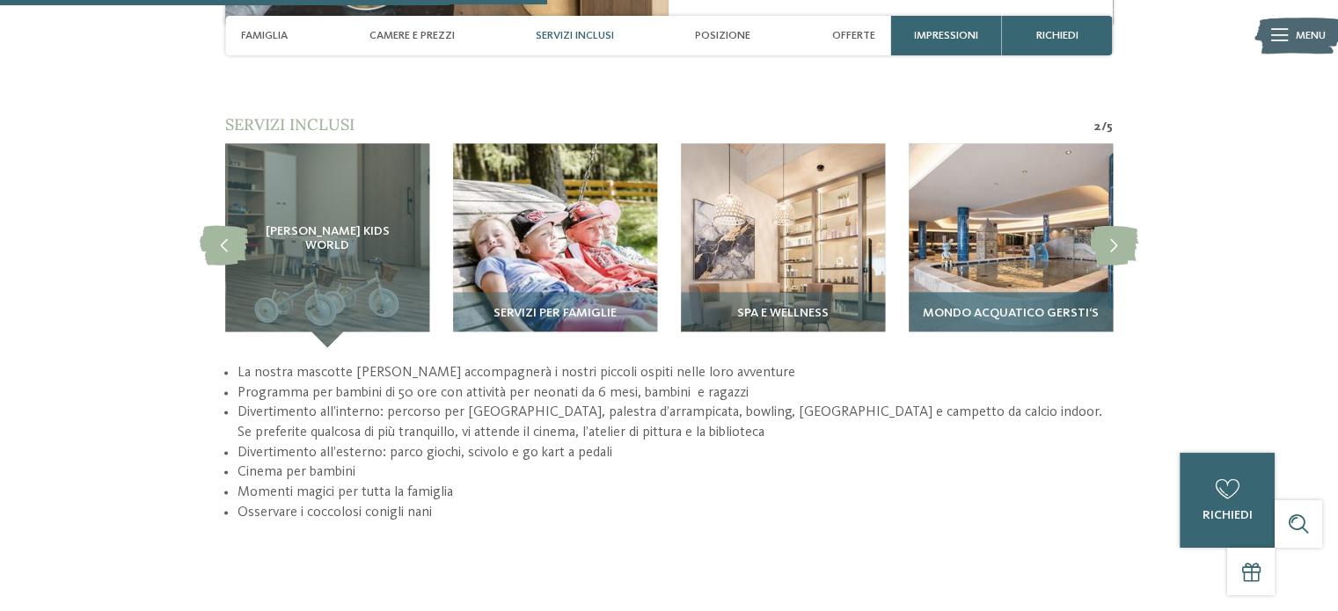
click at [1016, 292] on div "Mondo acquatico GERSTI‘S" at bounding box center [1010, 319] width 204 height 55
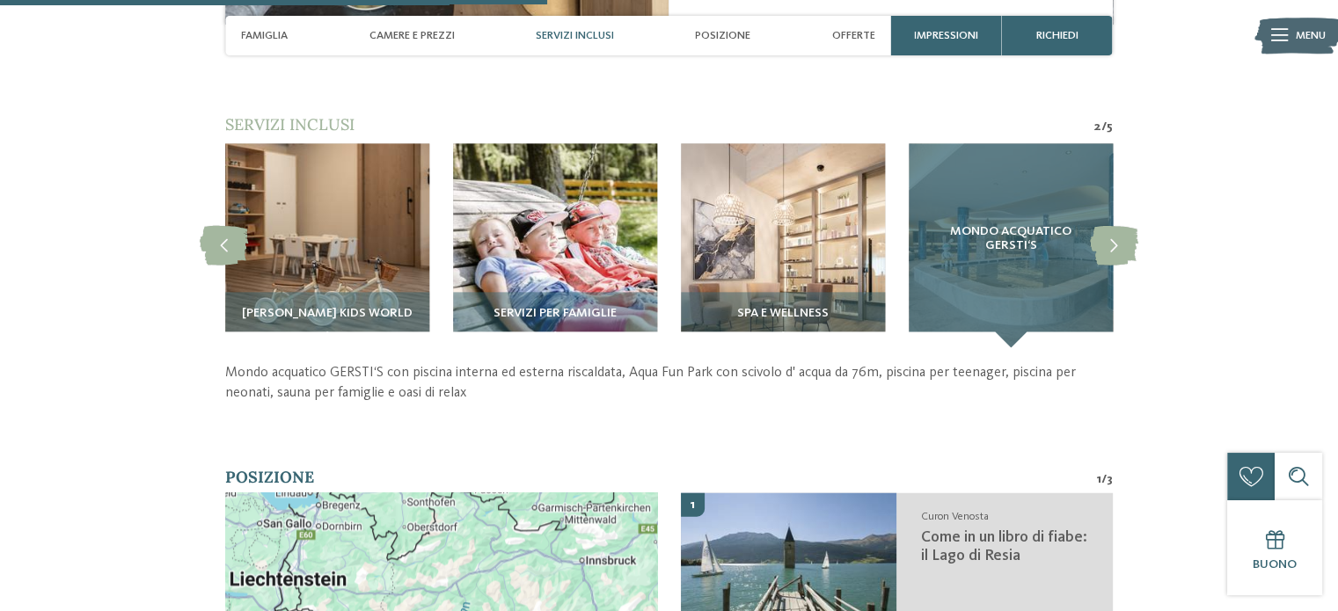
click at [1031, 273] on div "Mondo acquatico GERSTI‘S" at bounding box center [1010, 245] width 204 height 204
click at [1032, 272] on div "Mondo acquatico GERSTI‘S" at bounding box center [1010, 245] width 204 height 204
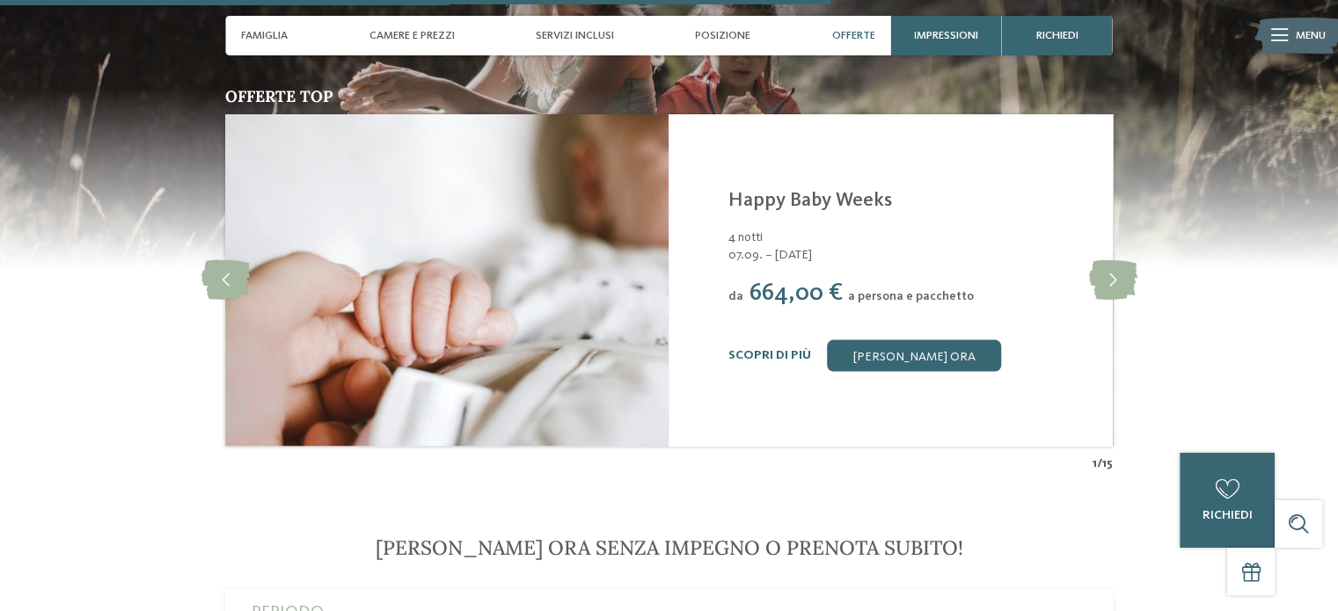
scroll to position [3278, 0]
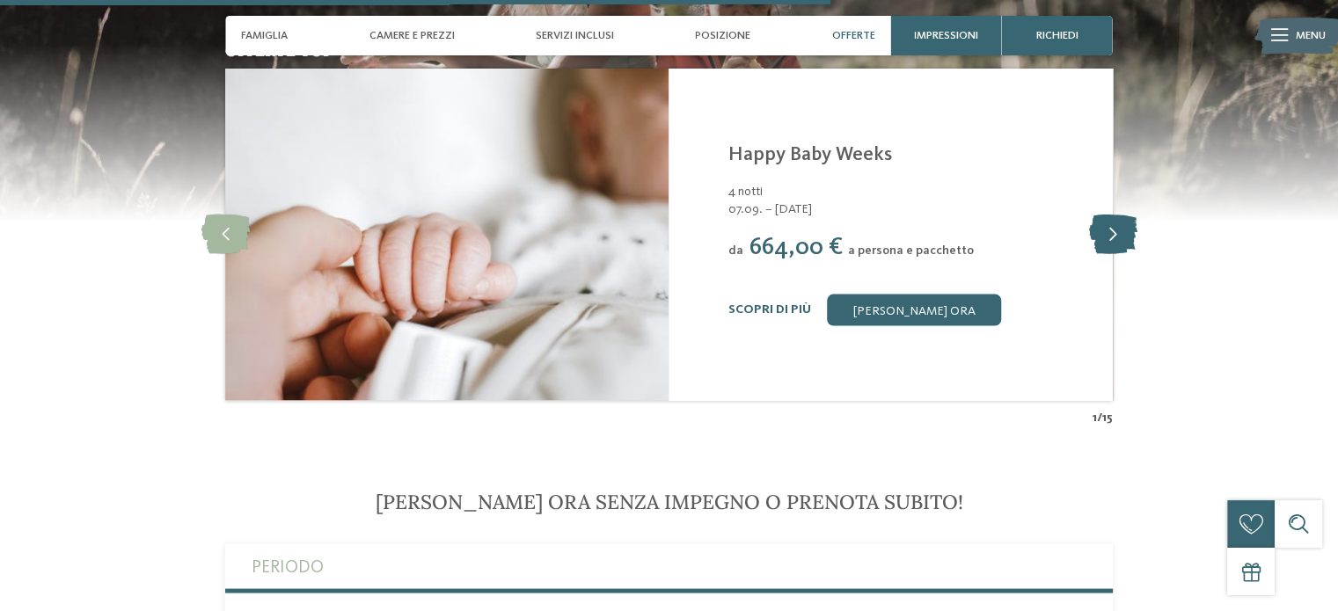
click at [1122, 214] on icon at bounding box center [1112, 234] width 48 height 40
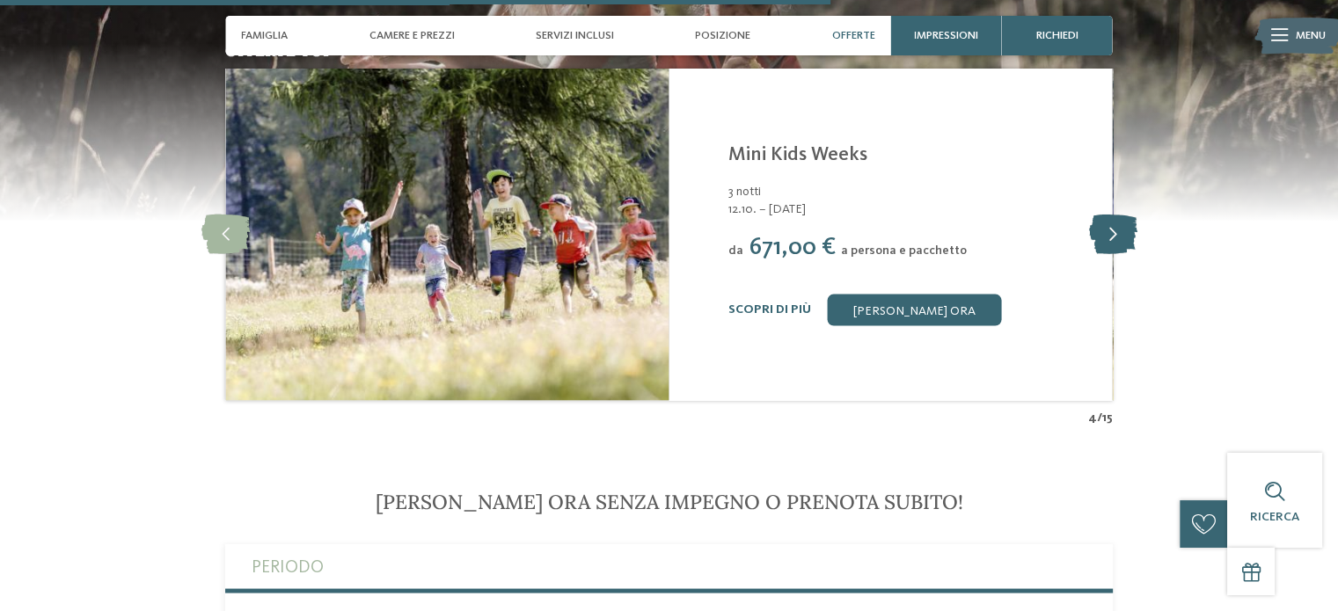
click at [1122, 214] on icon at bounding box center [1112, 234] width 48 height 40
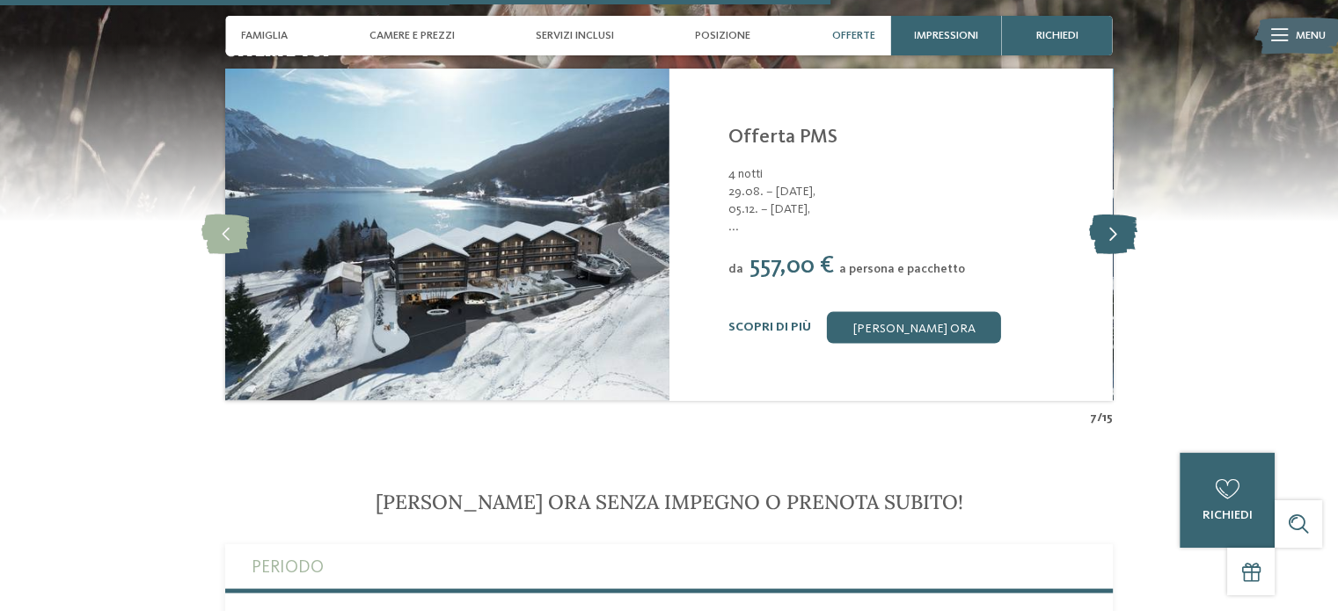
click at [1135, 215] on icon at bounding box center [1112, 234] width 48 height 40
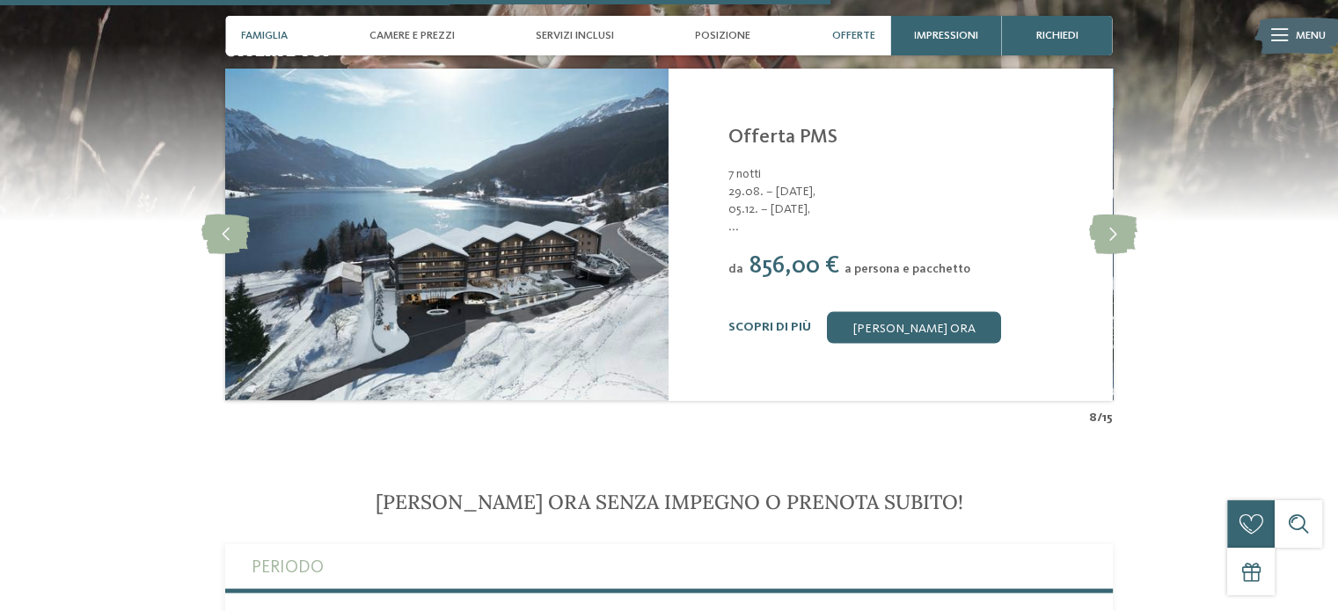
click at [247, 31] on span "Famiglia" at bounding box center [264, 35] width 47 height 13
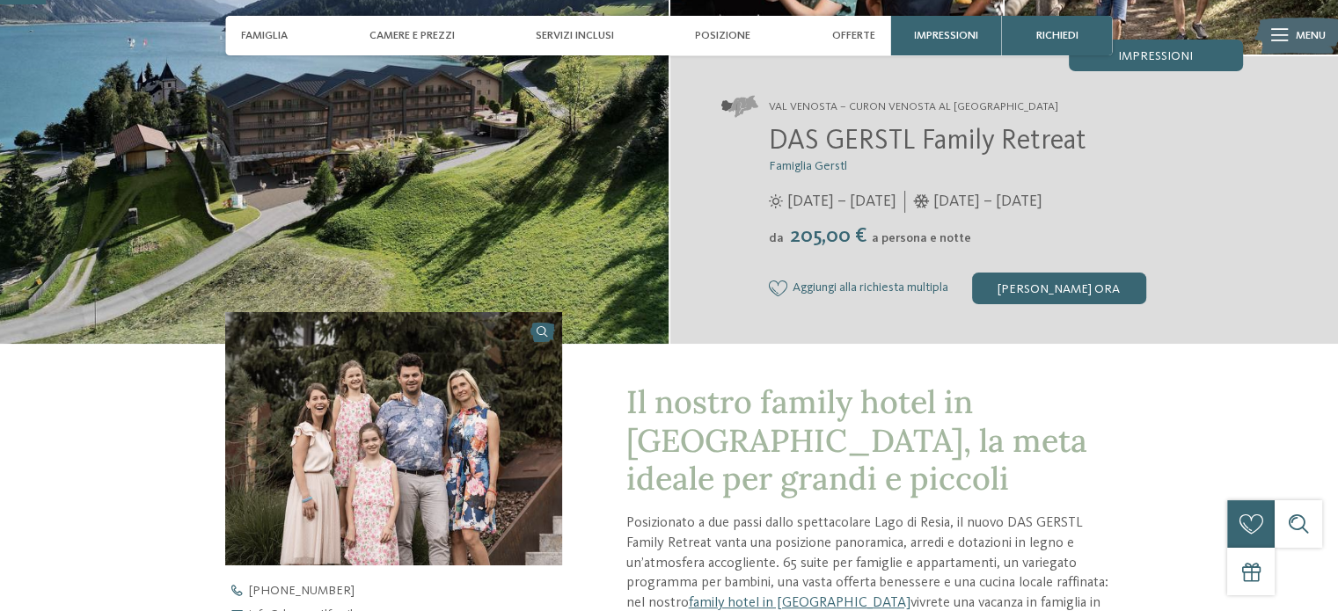
scroll to position [170, 0]
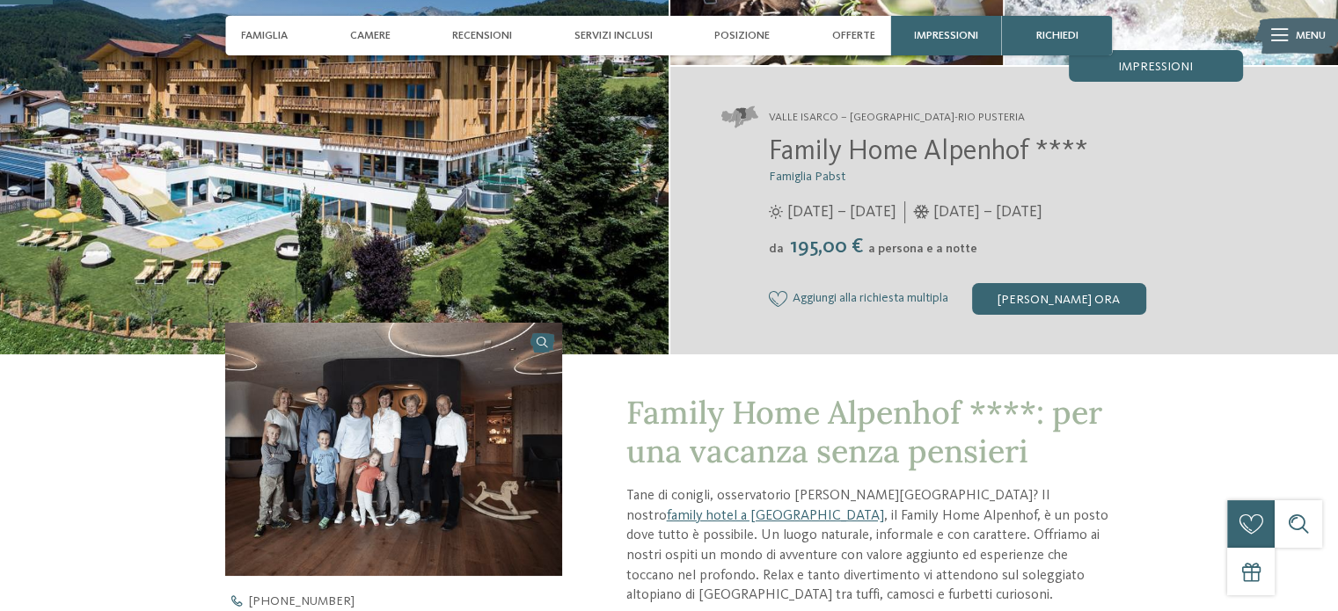
scroll to position [176, 0]
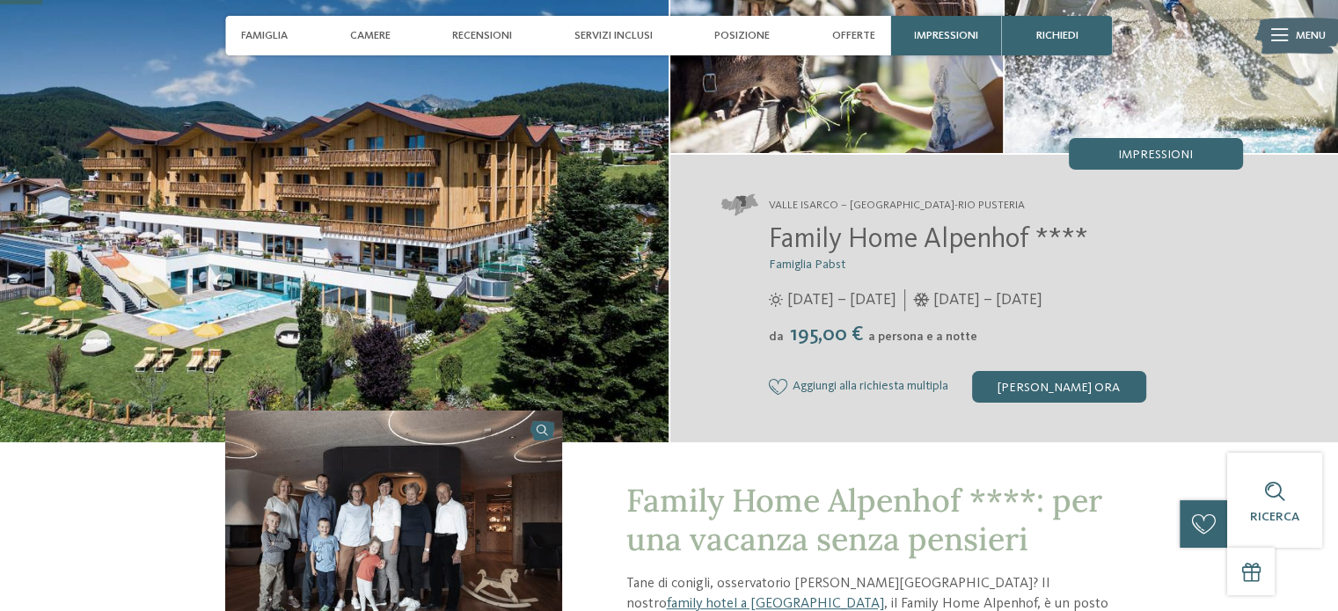
click at [811, 204] on span "Valle Isarco – Maranza-Rio Pusteria" at bounding box center [897, 206] width 256 height 16
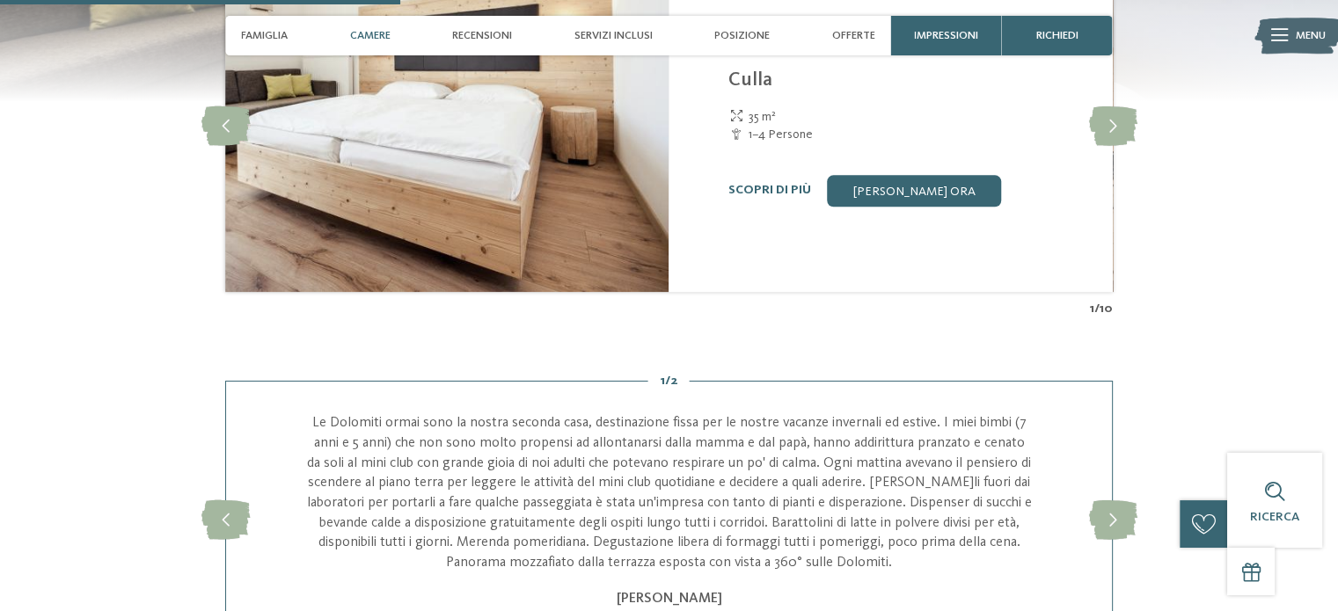
scroll to position [1583, 0]
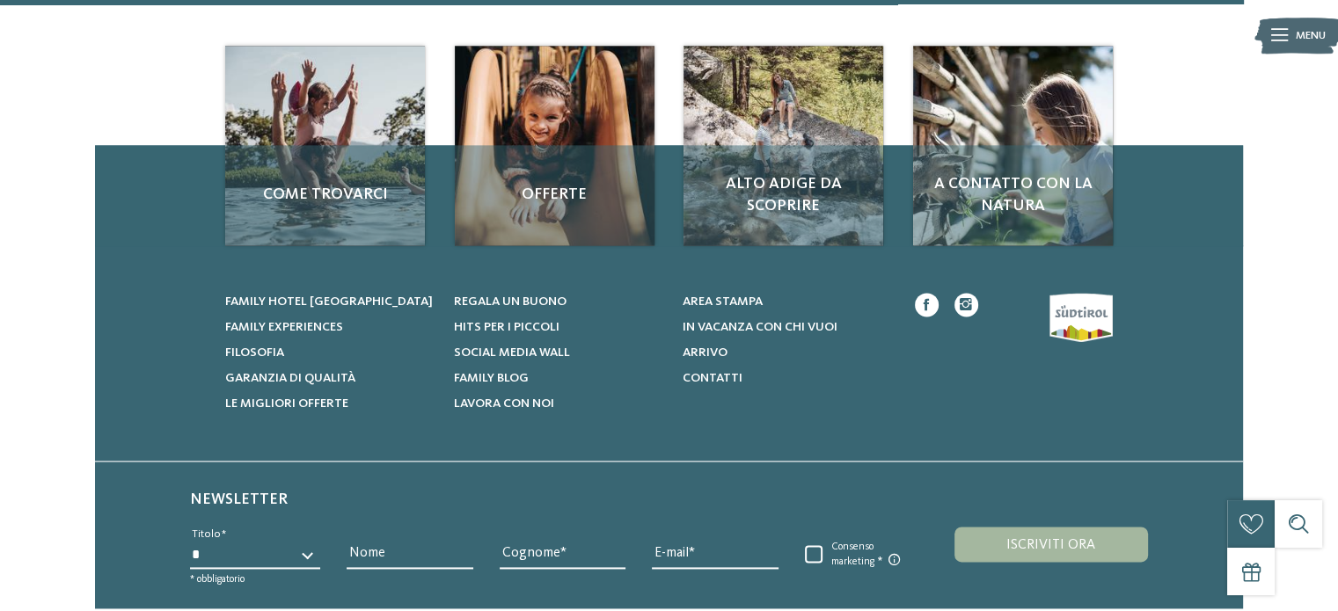
scroll to position [2286, 0]
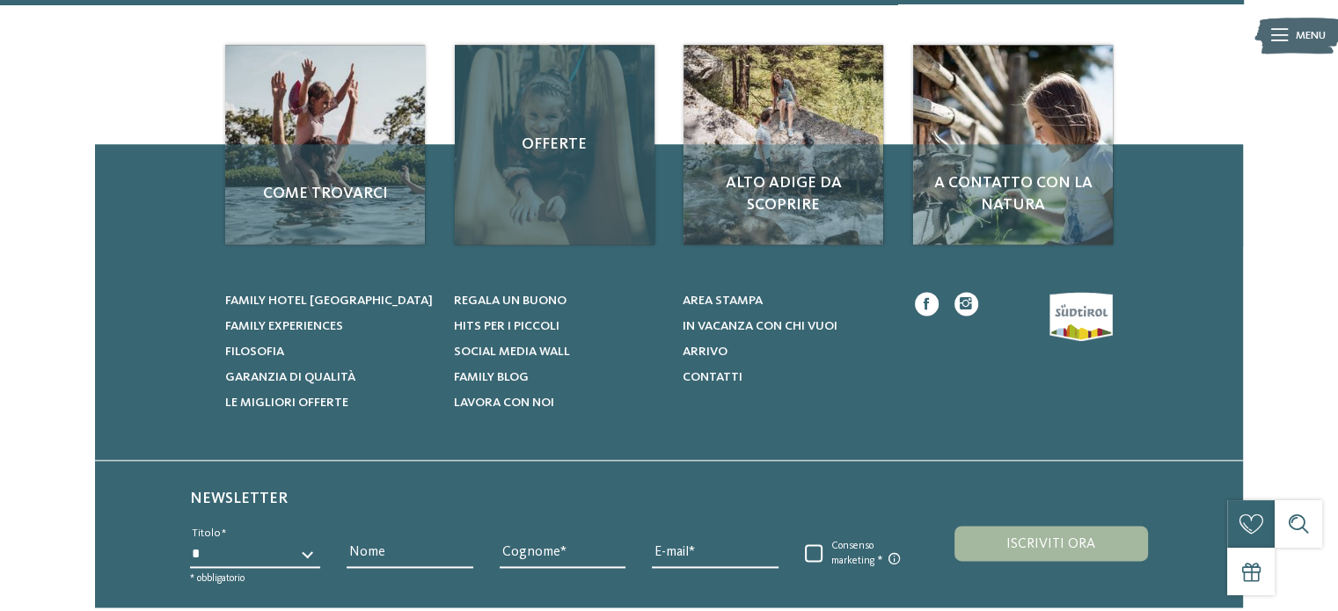
click at [572, 162] on div "Offerte" at bounding box center [555, 145] width 200 height 200
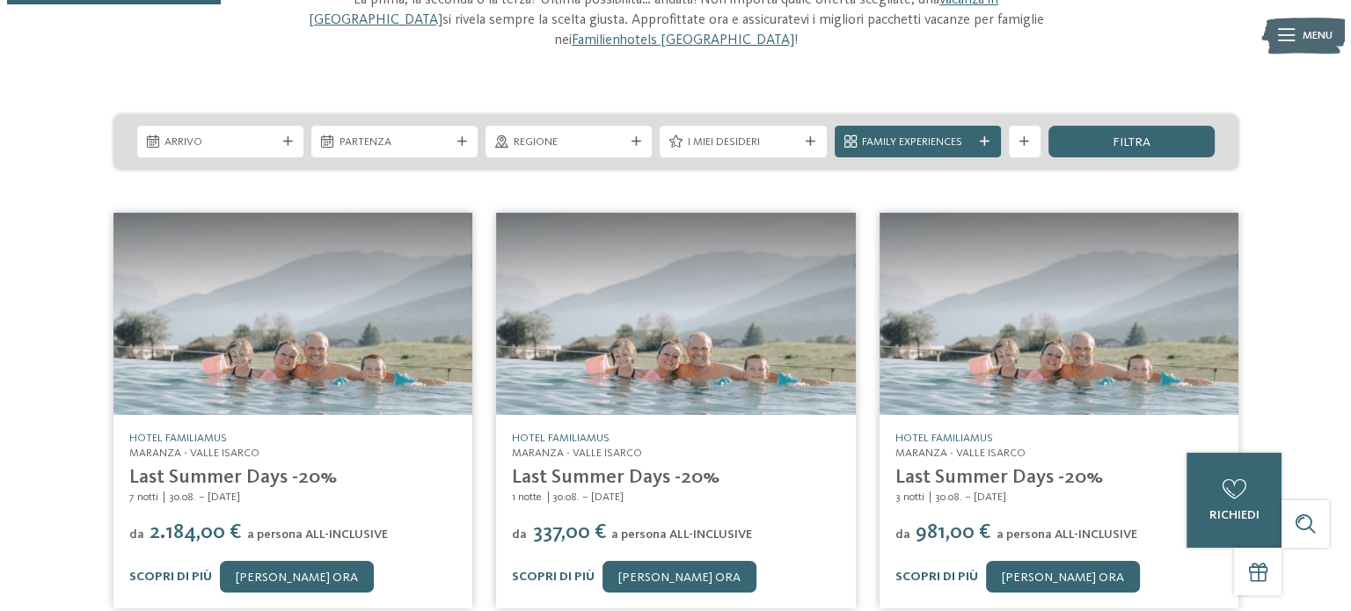
scroll to position [176, 0]
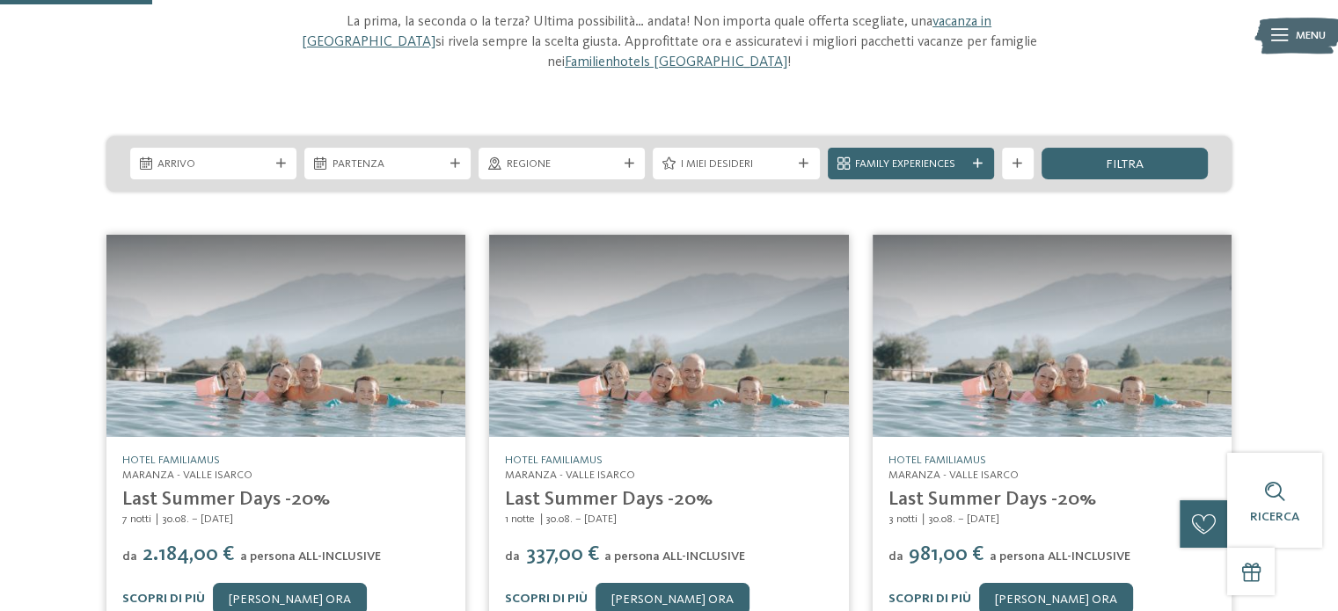
click at [1275, 32] on icon at bounding box center [1279, 35] width 17 height 12
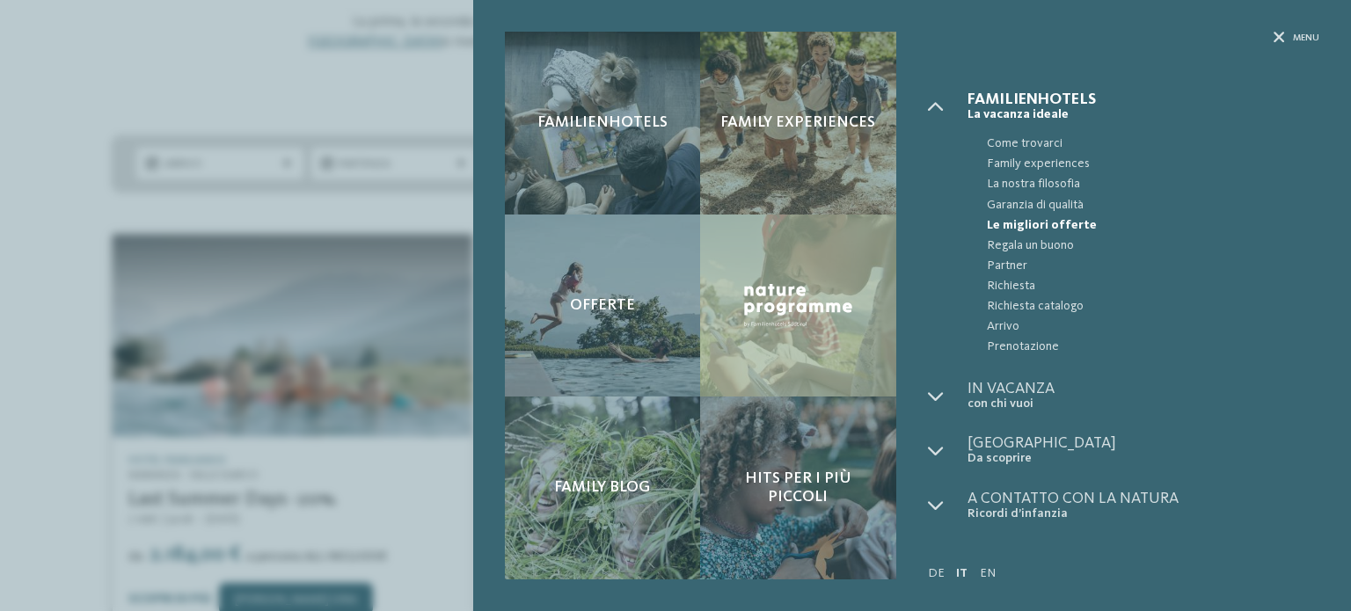
click at [1014, 93] on span "Familienhotels" at bounding box center [1143, 99] width 352 height 16
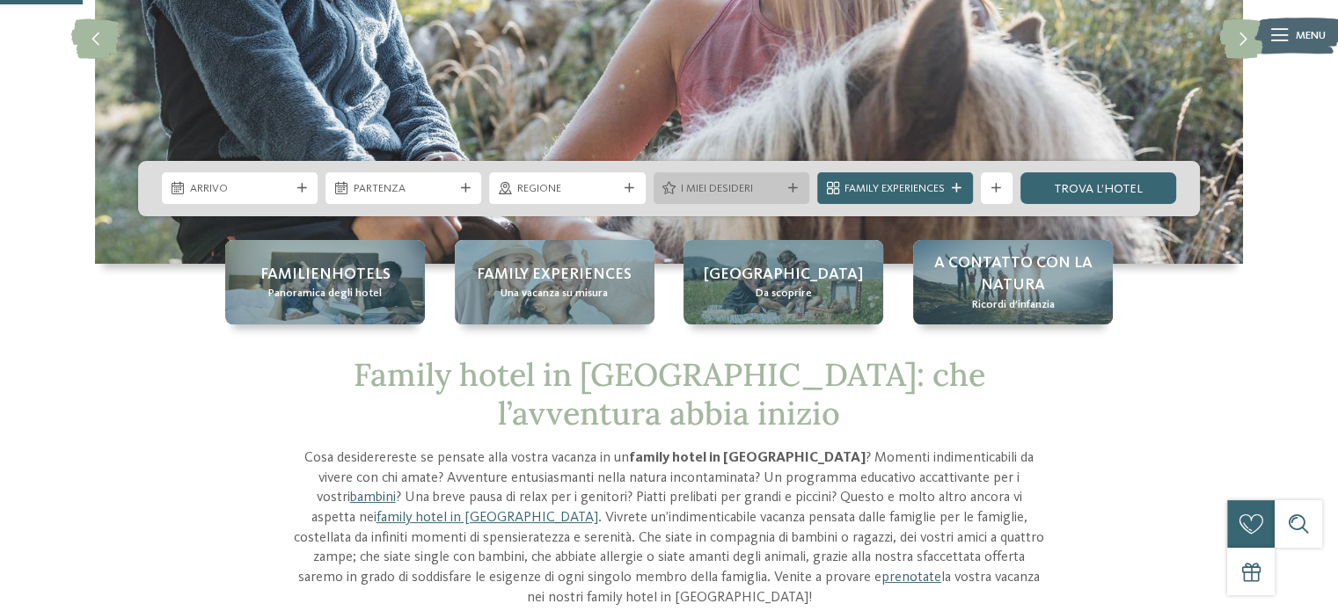
scroll to position [352, 0]
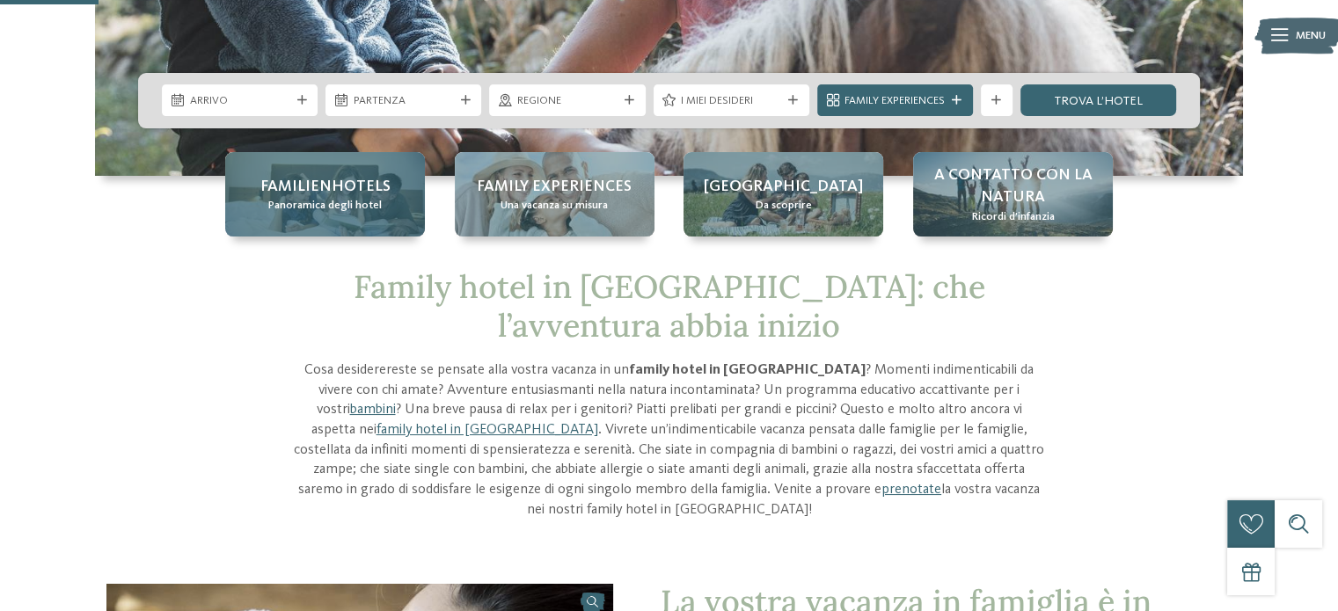
click at [366, 198] on span "Panoramica degli hotel" at bounding box center [324, 206] width 113 height 16
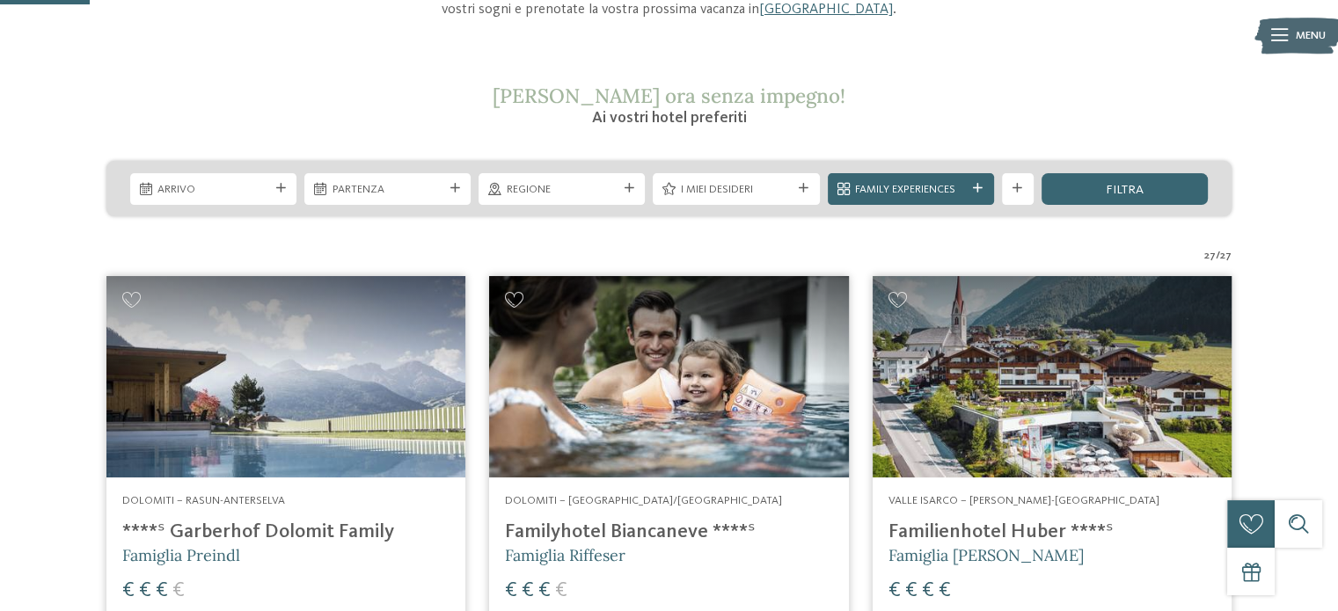
scroll to position [440, 0]
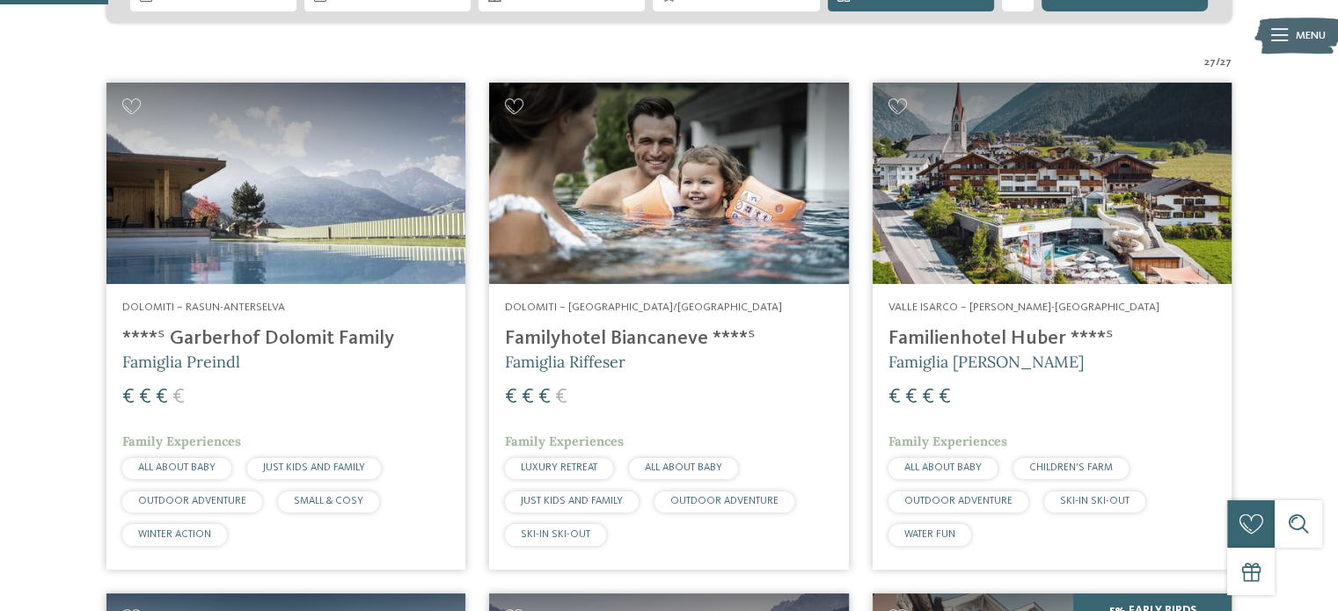
click at [999, 347] on h4 "Familienhotel Huber ****ˢ" at bounding box center [1051, 339] width 327 height 24
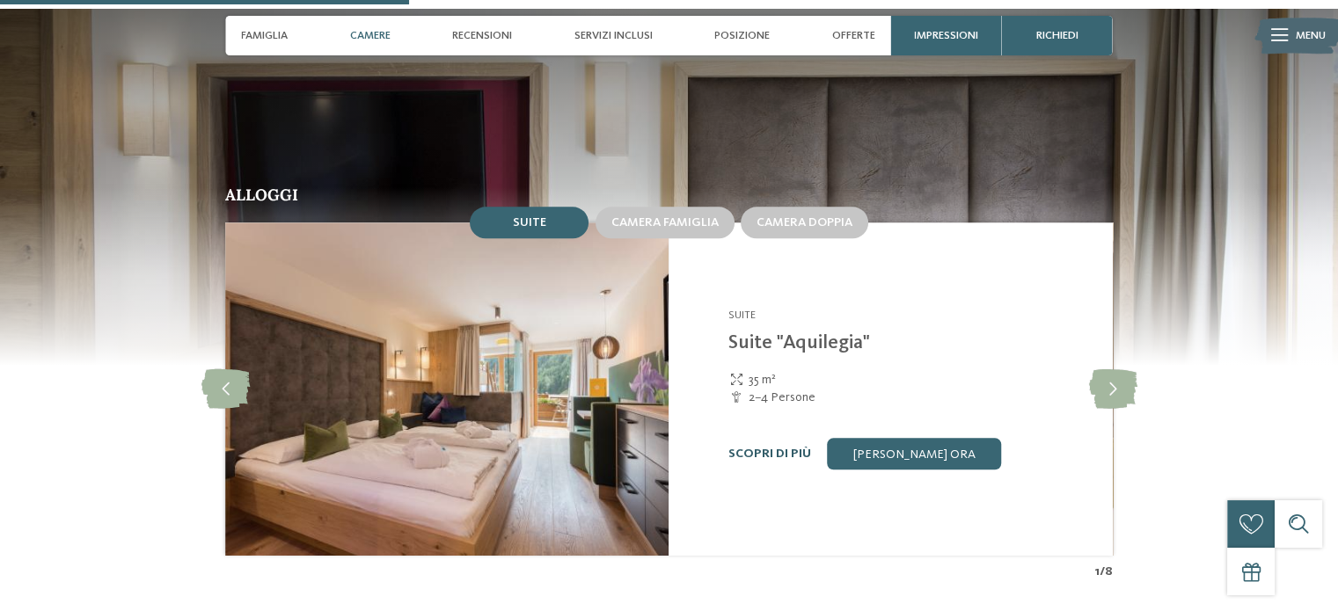
scroll to position [1759, 0]
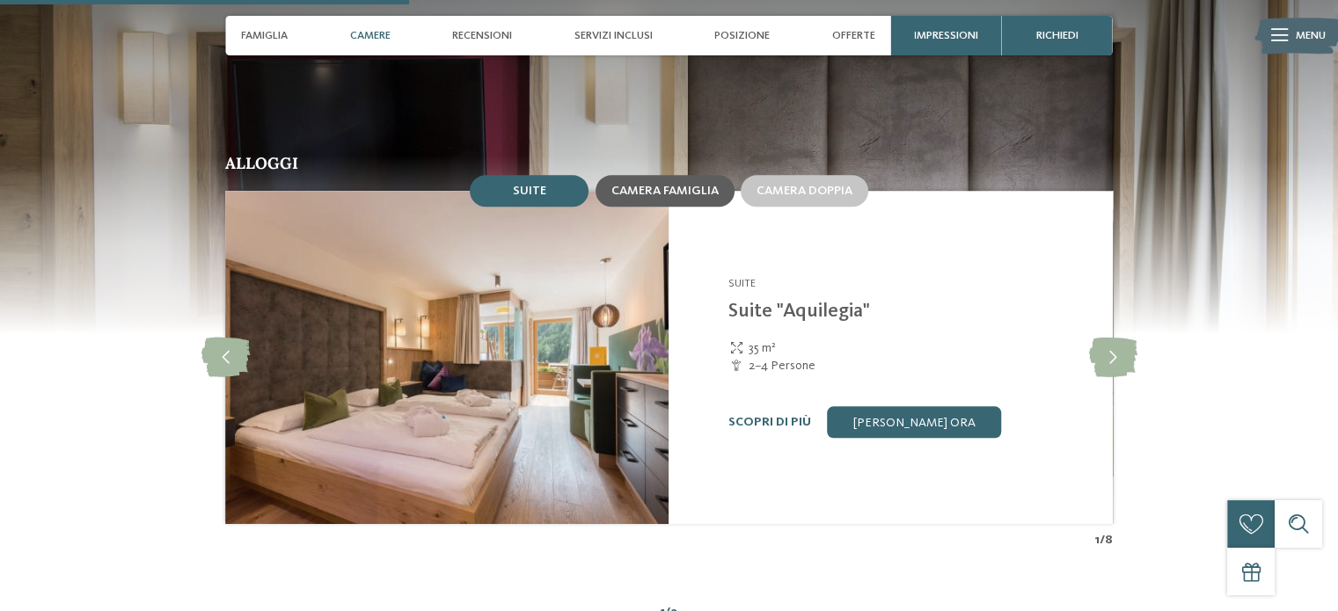
click at [690, 184] on div "Camera famiglia" at bounding box center [664, 191] width 107 height 15
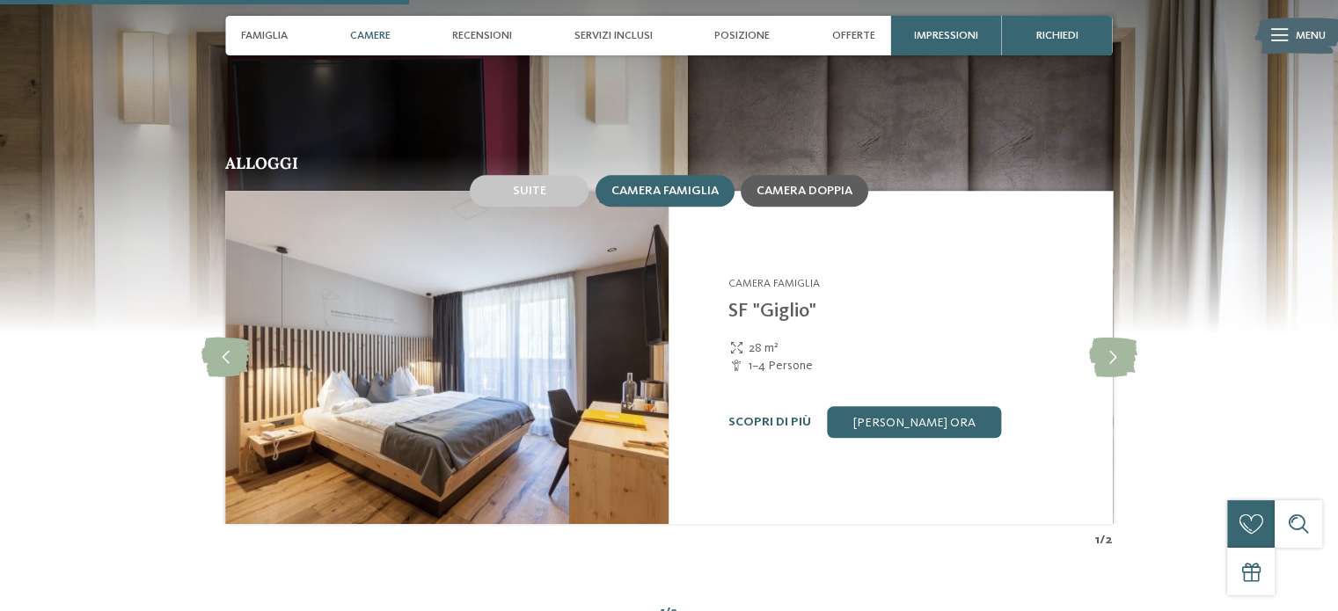
click at [820, 192] on span "Camera doppia" at bounding box center [804, 191] width 96 height 12
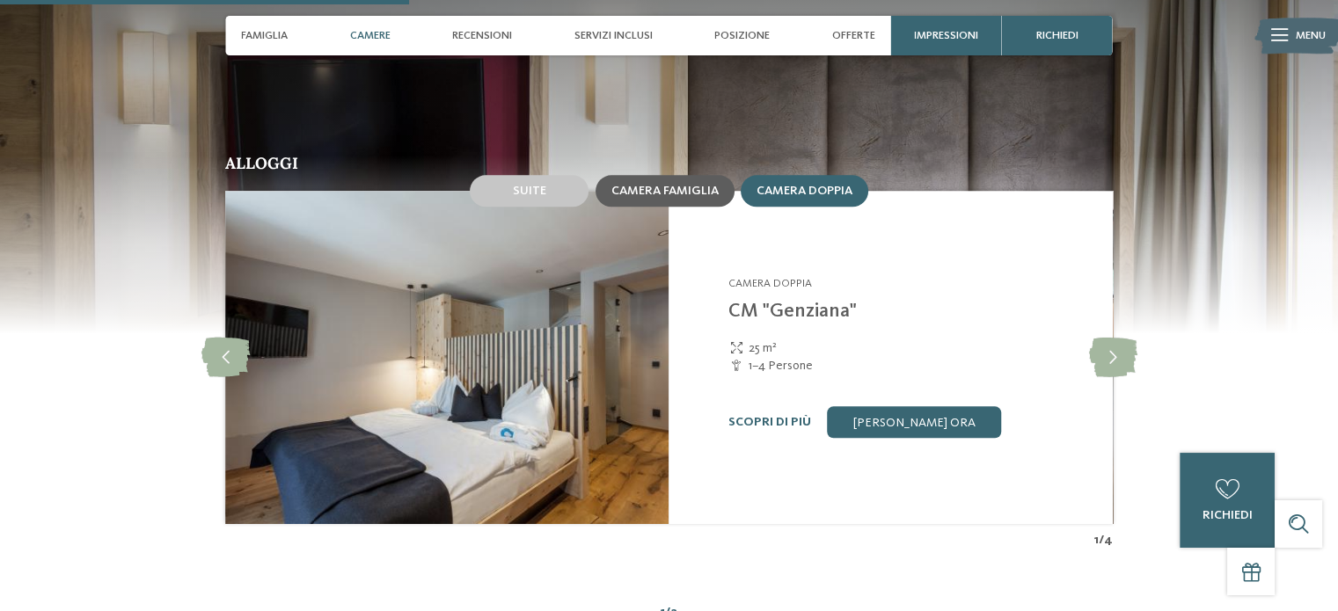
click at [682, 194] on span "Camera famiglia" at bounding box center [664, 191] width 107 height 12
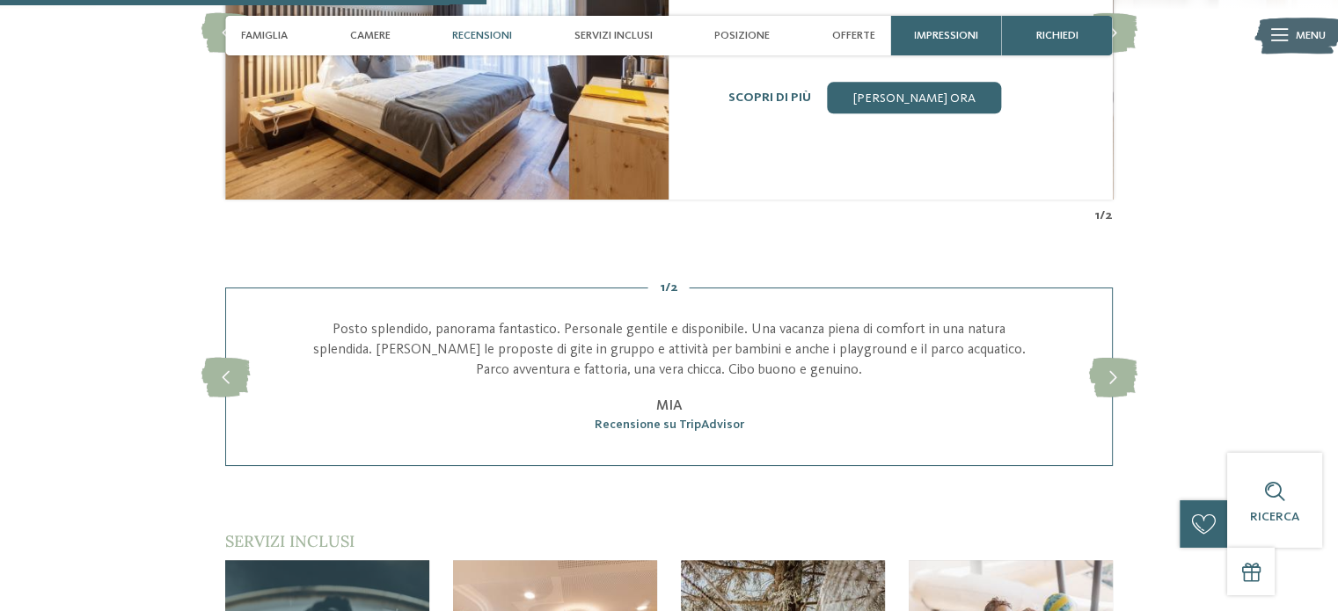
scroll to position [2111, 0]
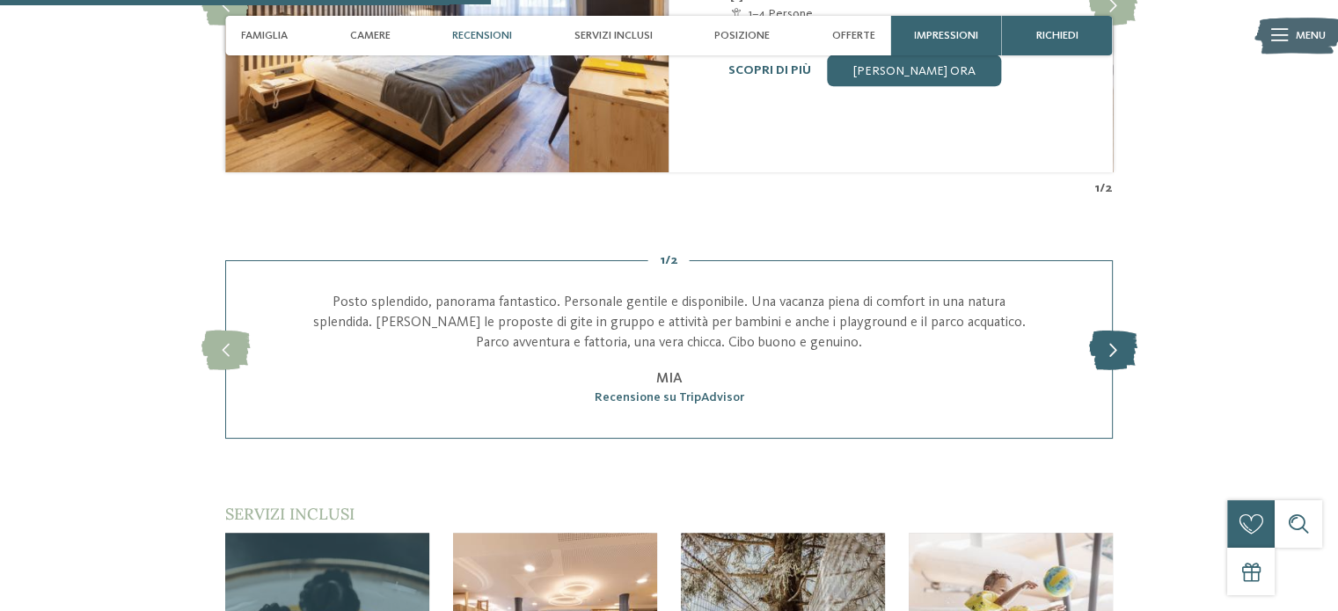
click at [1112, 354] on icon at bounding box center [1112, 350] width 48 height 40
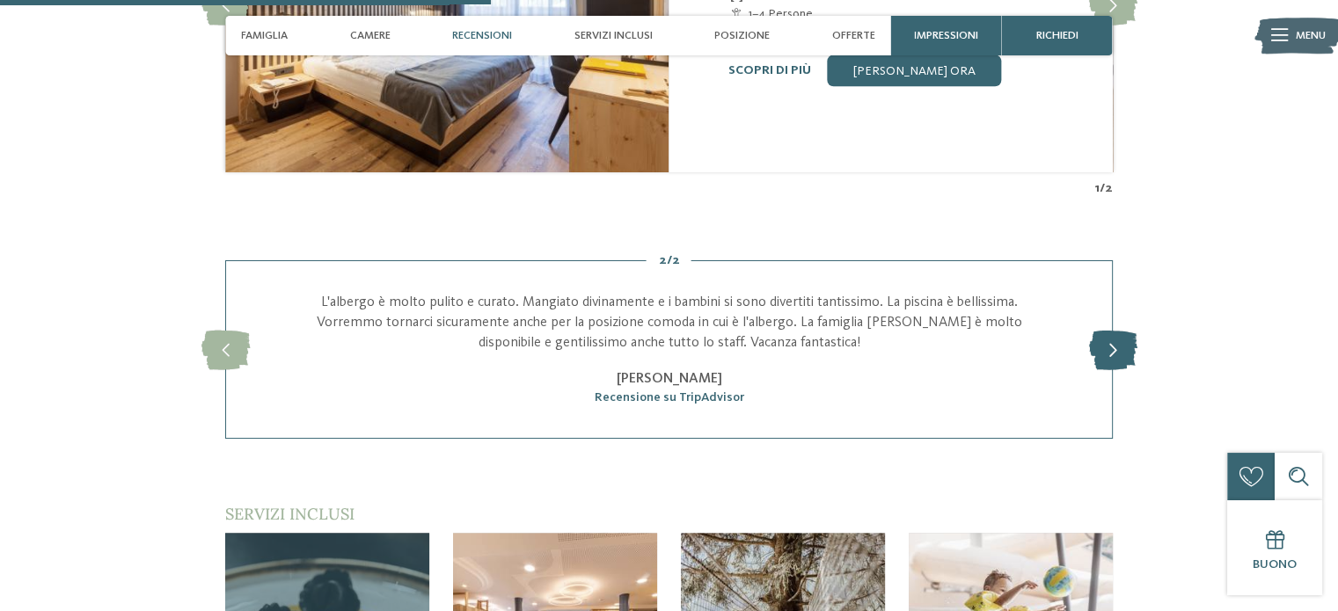
click at [1108, 354] on icon at bounding box center [1112, 350] width 48 height 40
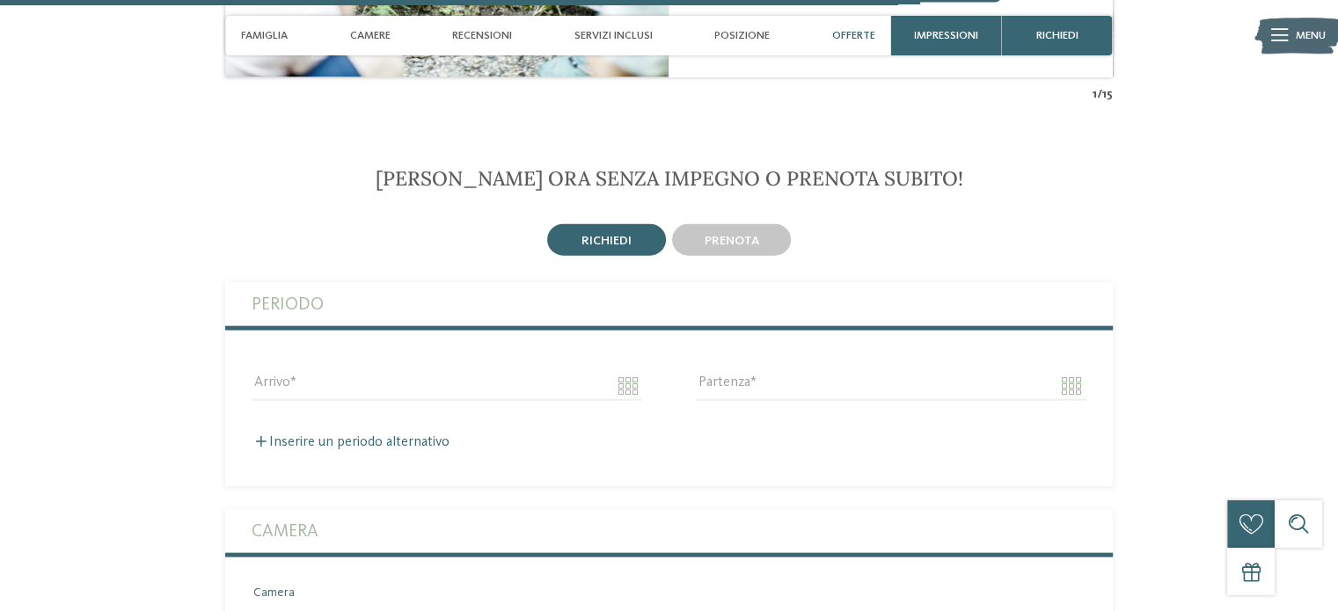
scroll to position [4045, 0]
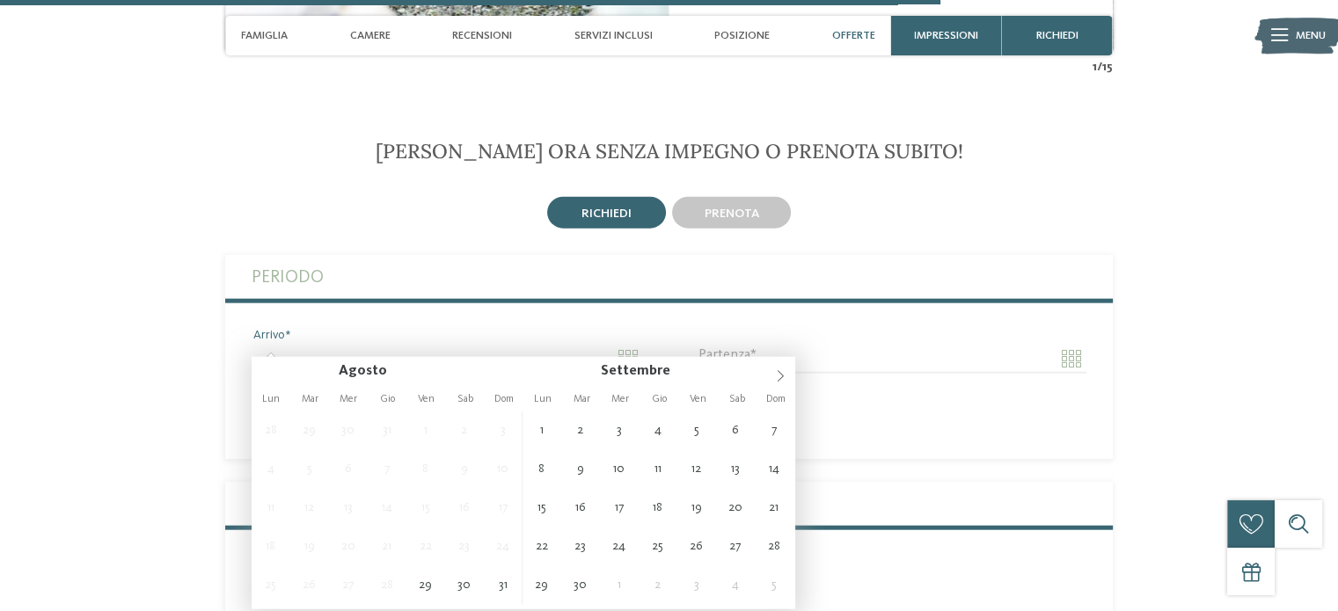
click at [419, 344] on input "Arrivo" at bounding box center [447, 359] width 390 height 30
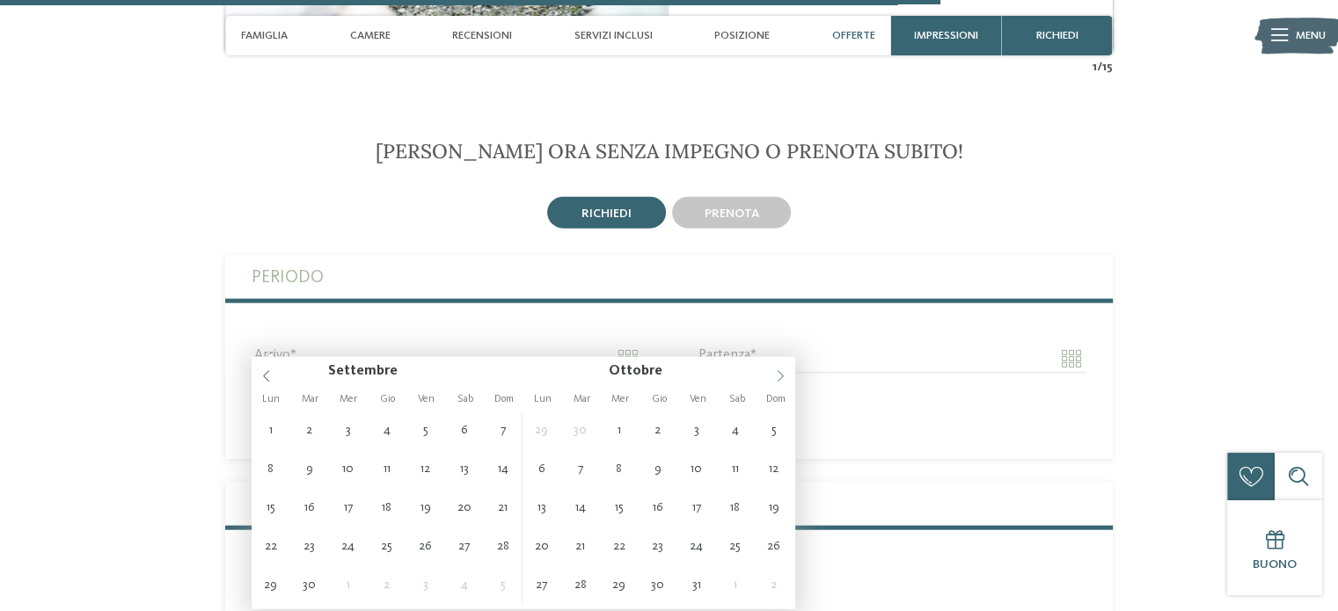
click at [778, 372] on icon at bounding box center [780, 376] width 6 height 11
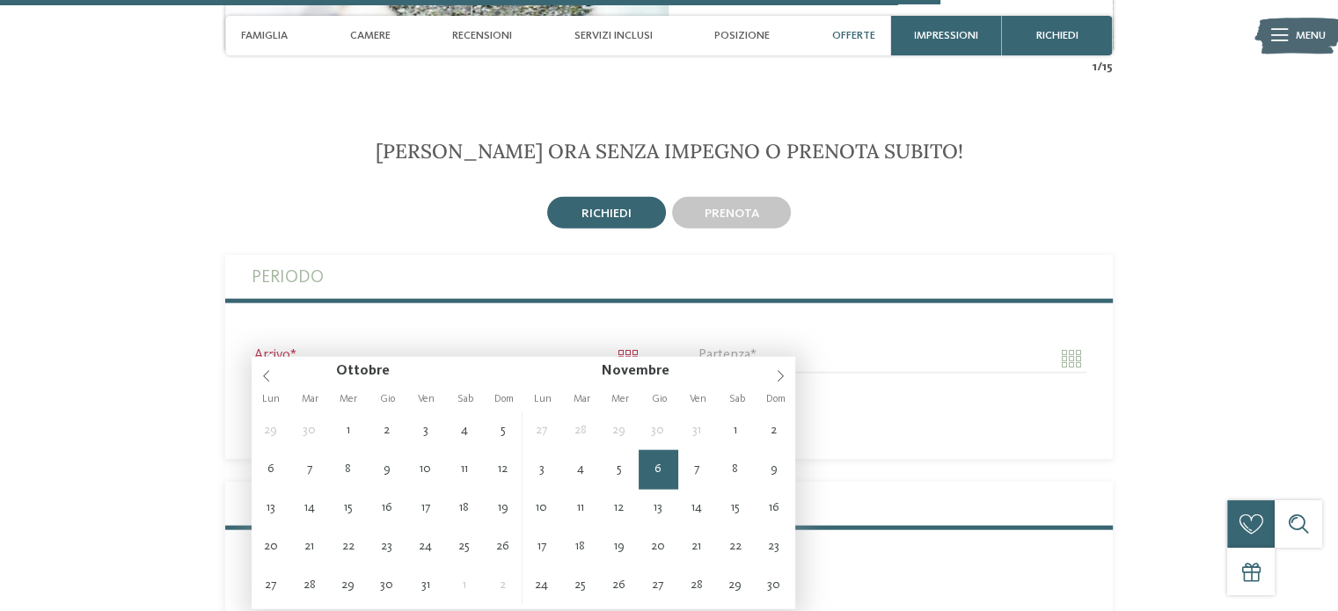
type input "**********"
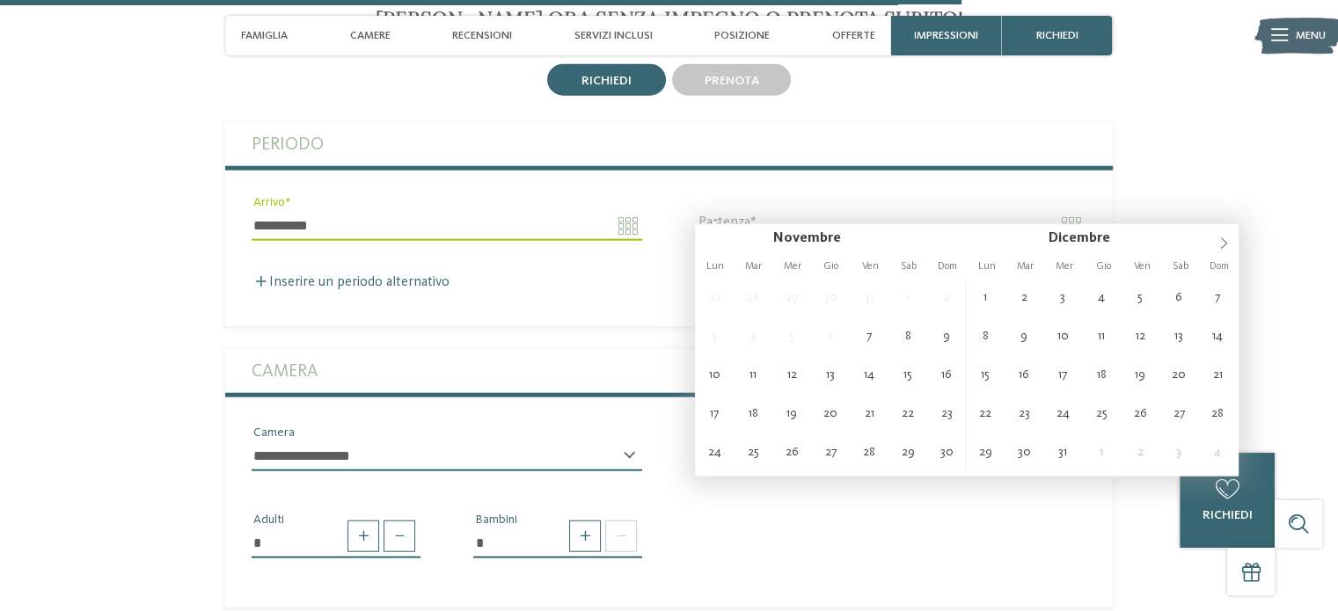
scroll to position [4221, 0]
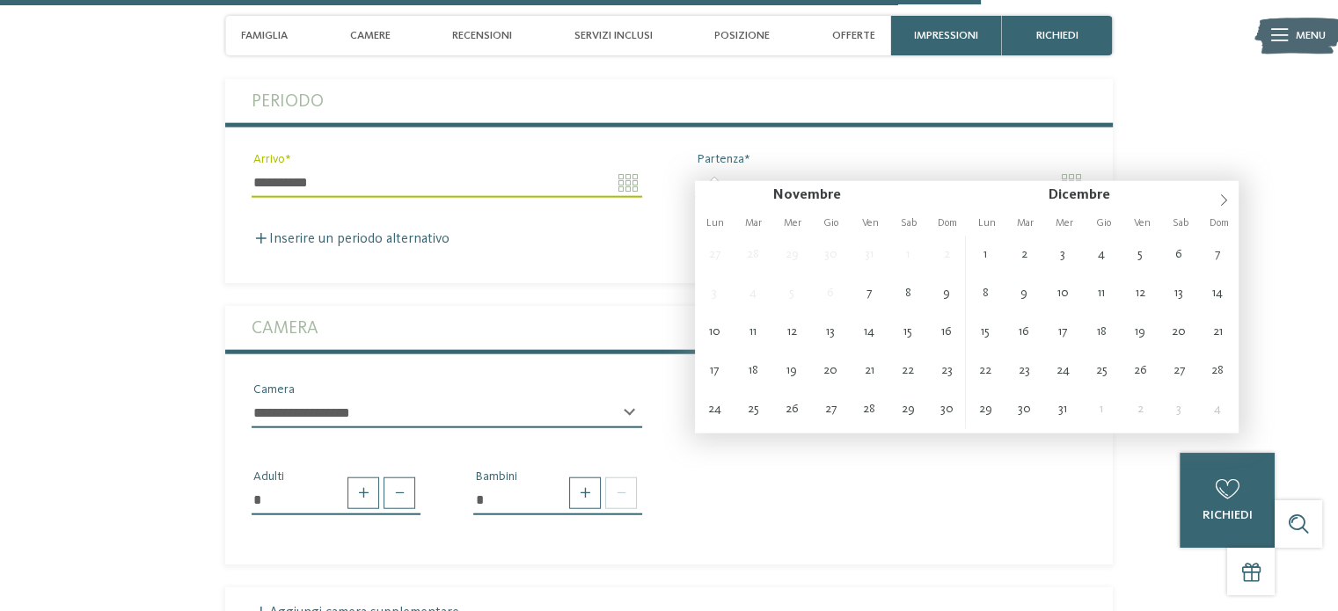
click at [1073, 168] on input "Partenza" at bounding box center [890, 183] width 390 height 30
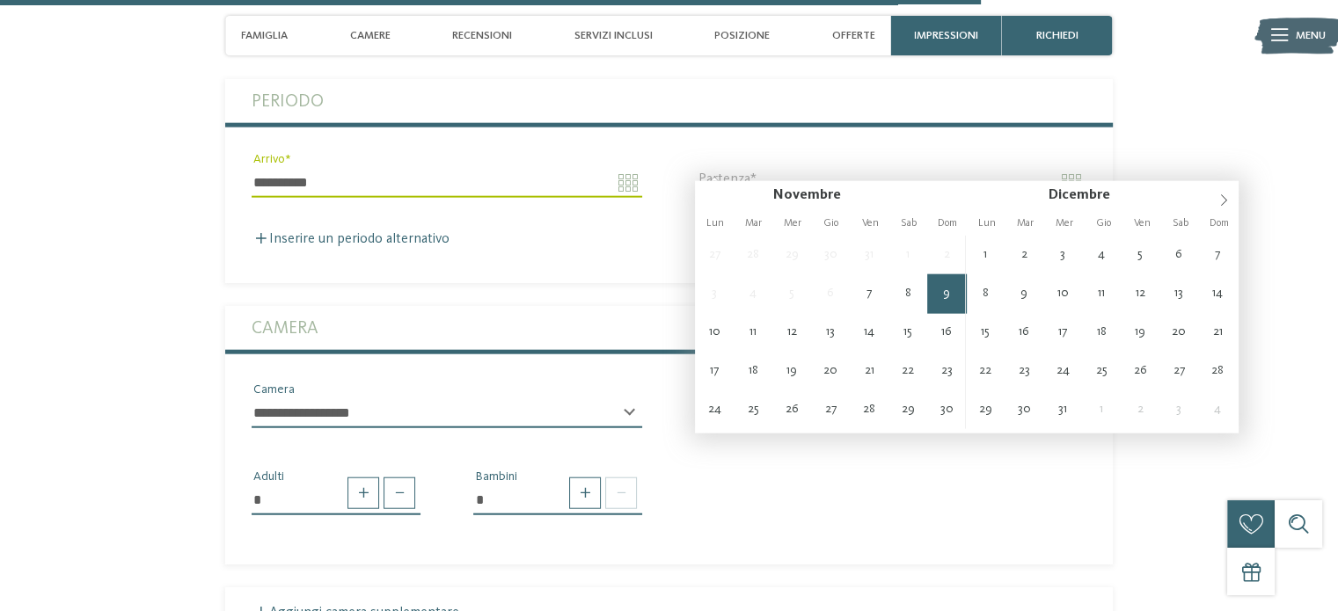
type input "**********"
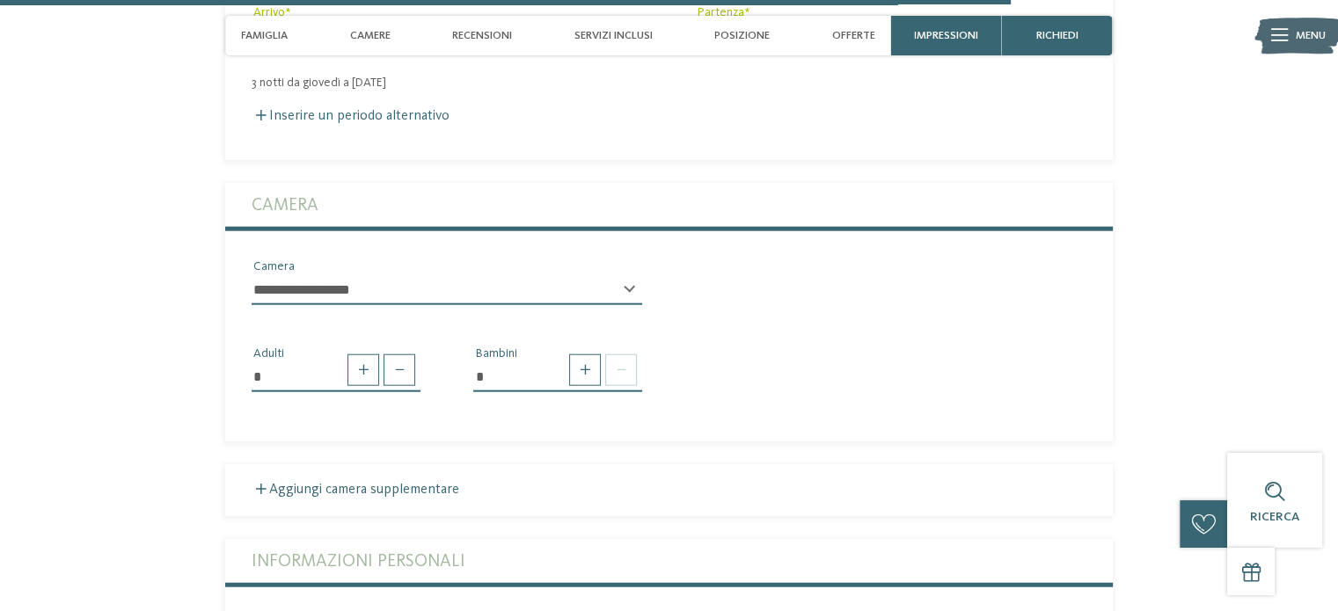
scroll to position [4397, 0]
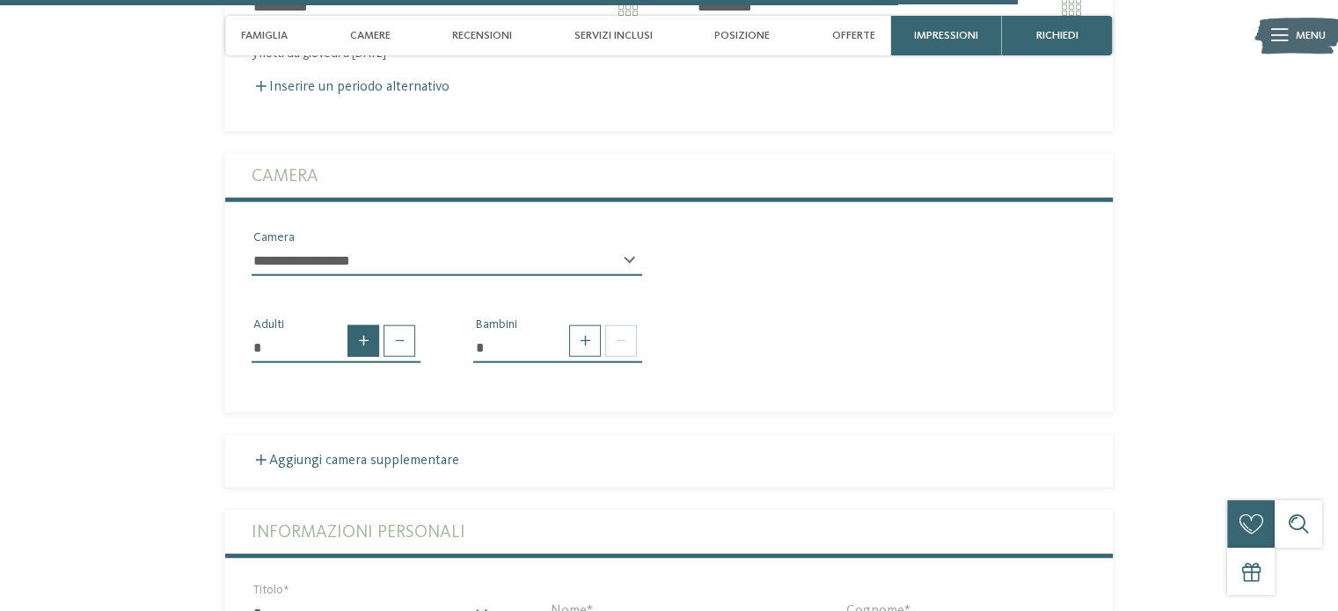
click at [366, 325] on span at bounding box center [363, 341] width 32 height 32
type input "*"
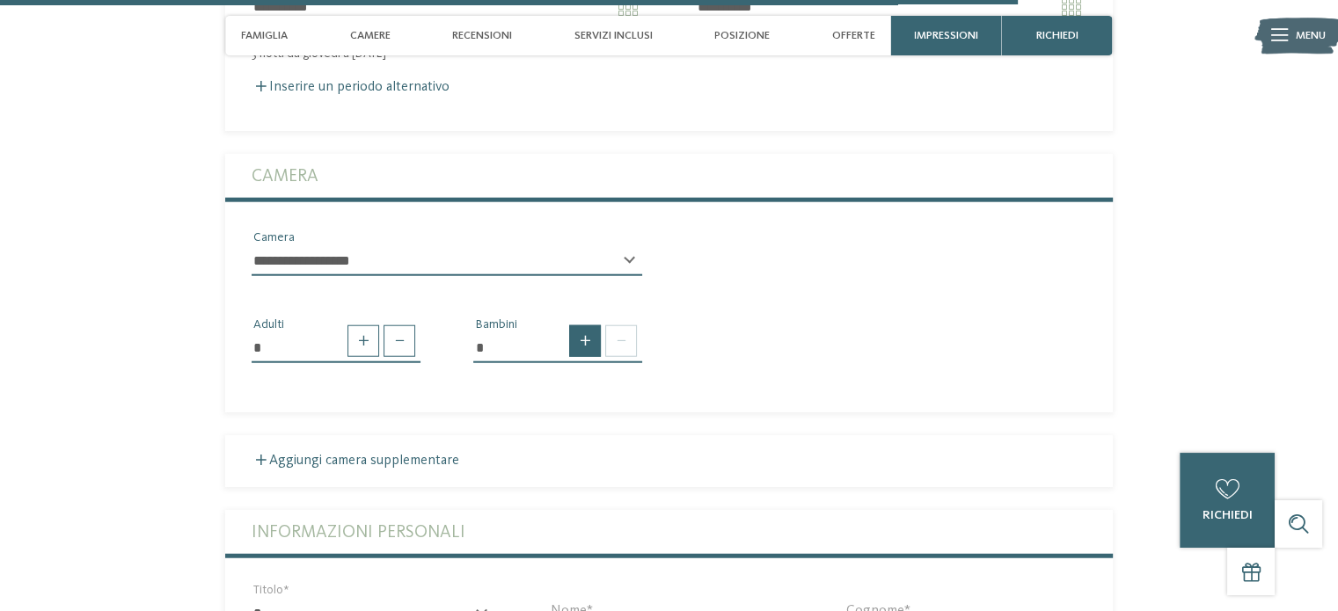
click at [582, 328] on span at bounding box center [585, 341] width 32 height 32
type input "*"
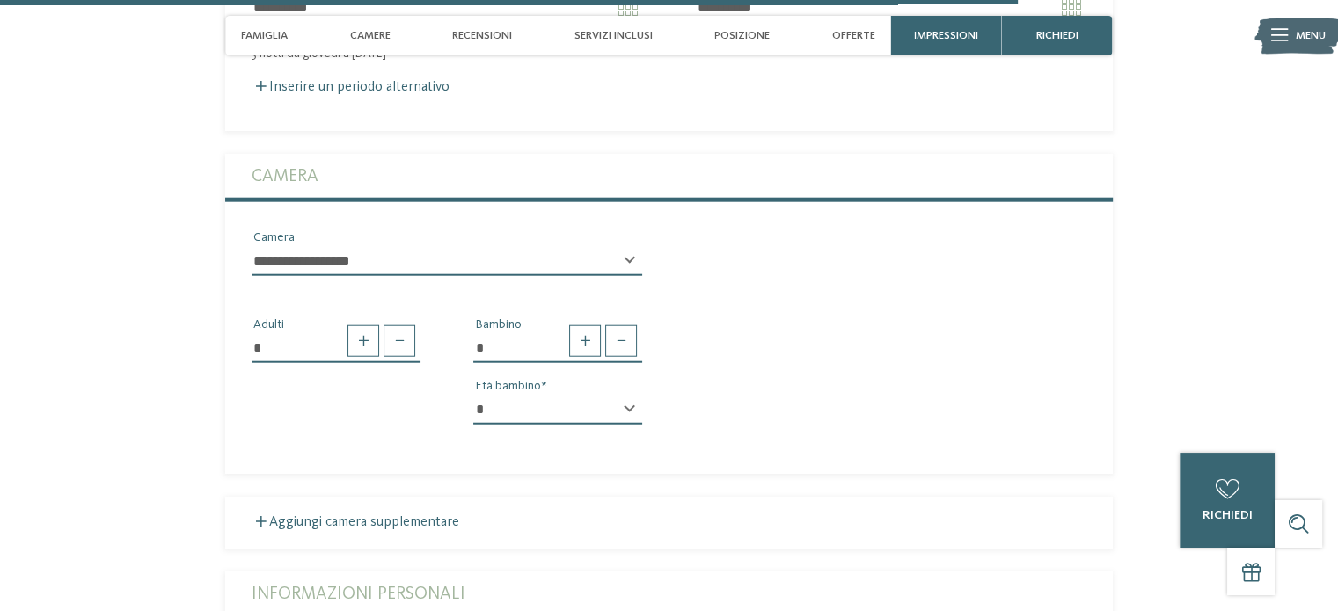
click at [630, 395] on div "* * * * * * * * * * * ** ** ** ** ** ** ** ** Età bambino" at bounding box center [557, 417] width 169 height 44
click at [516, 395] on select "* * * * * * * * * * * ** ** ** ** ** ** ** **" at bounding box center [557, 410] width 169 height 30
select select "*"
click at [473, 395] on select "* * * * * * * * * * * ** ** ** ** ** ** ** **" at bounding box center [557, 410] width 169 height 30
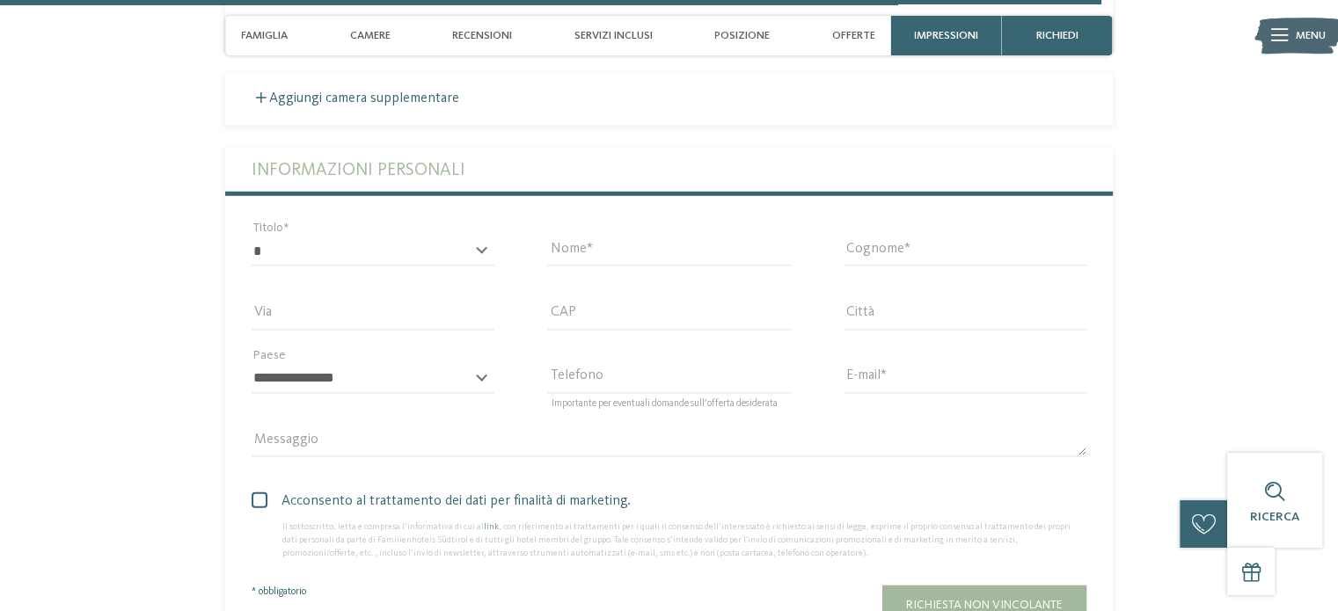
scroll to position [4837, 0]
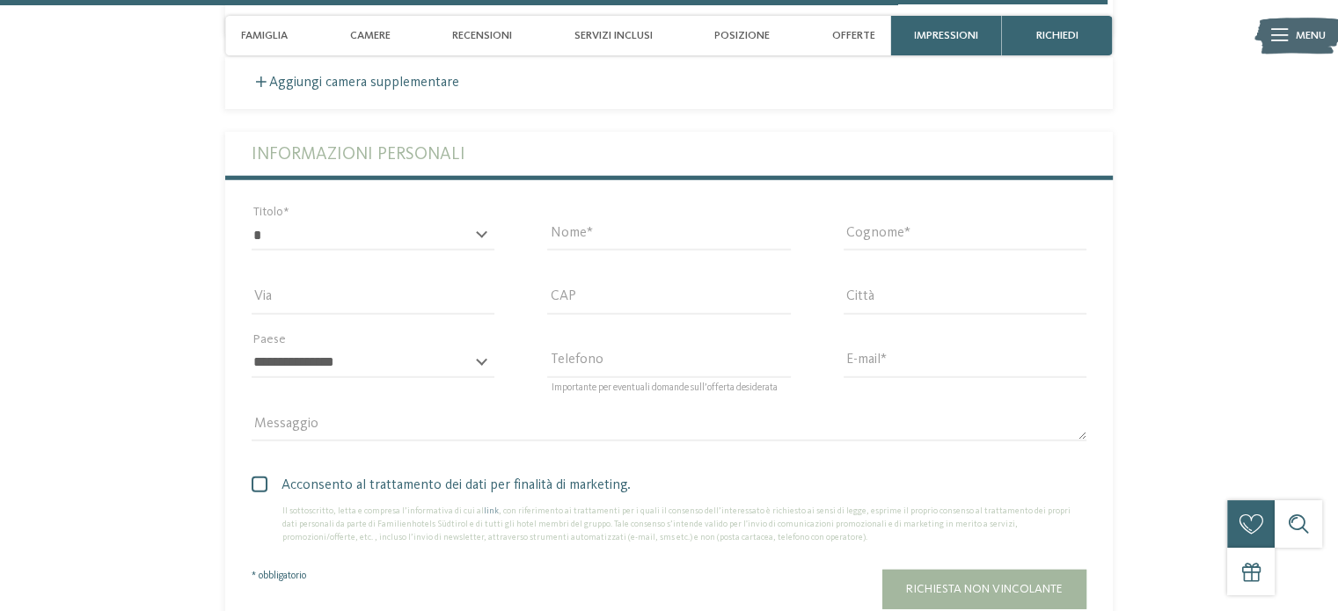
click at [478, 221] on div "* ****** ******* ******** ****** Titolo" at bounding box center [373, 244] width 243 height 46
click at [483, 221] on div "* ****** ******* ******** ****** Titolo" at bounding box center [373, 244] width 243 height 46
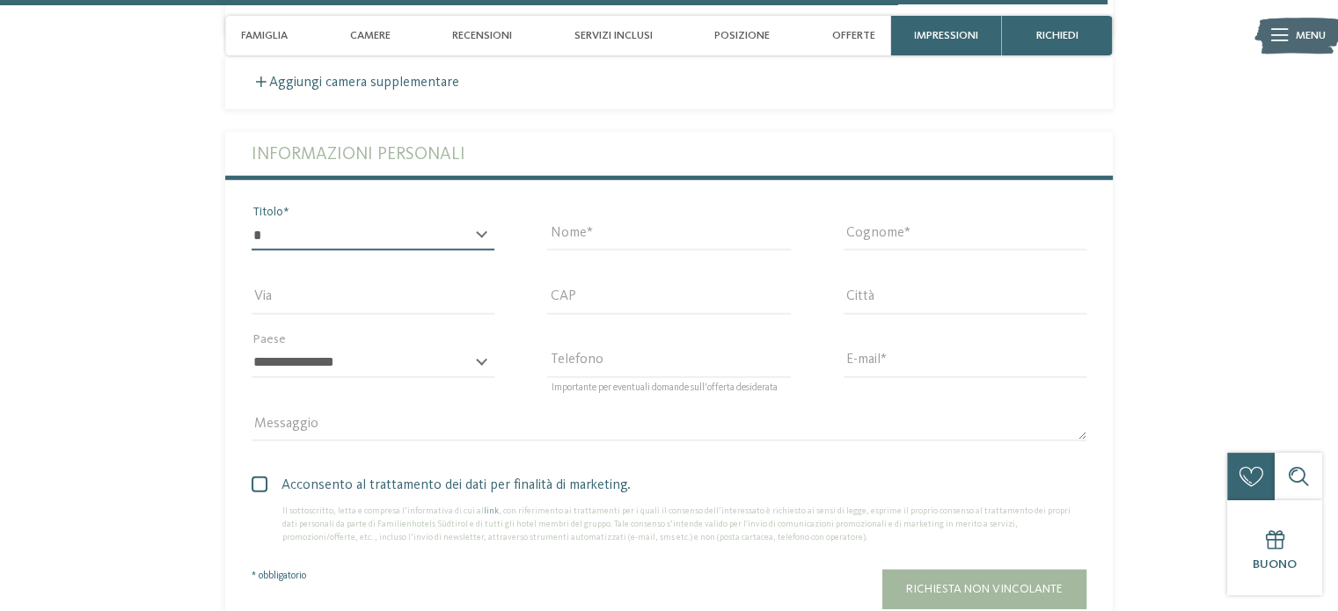
click at [395, 221] on select "* ****** ******* ******** ******" at bounding box center [373, 236] width 243 height 30
select select "*"
click at [252, 221] on select "* ****** ******* ******** ******" at bounding box center [373, 236] width 243 height 30
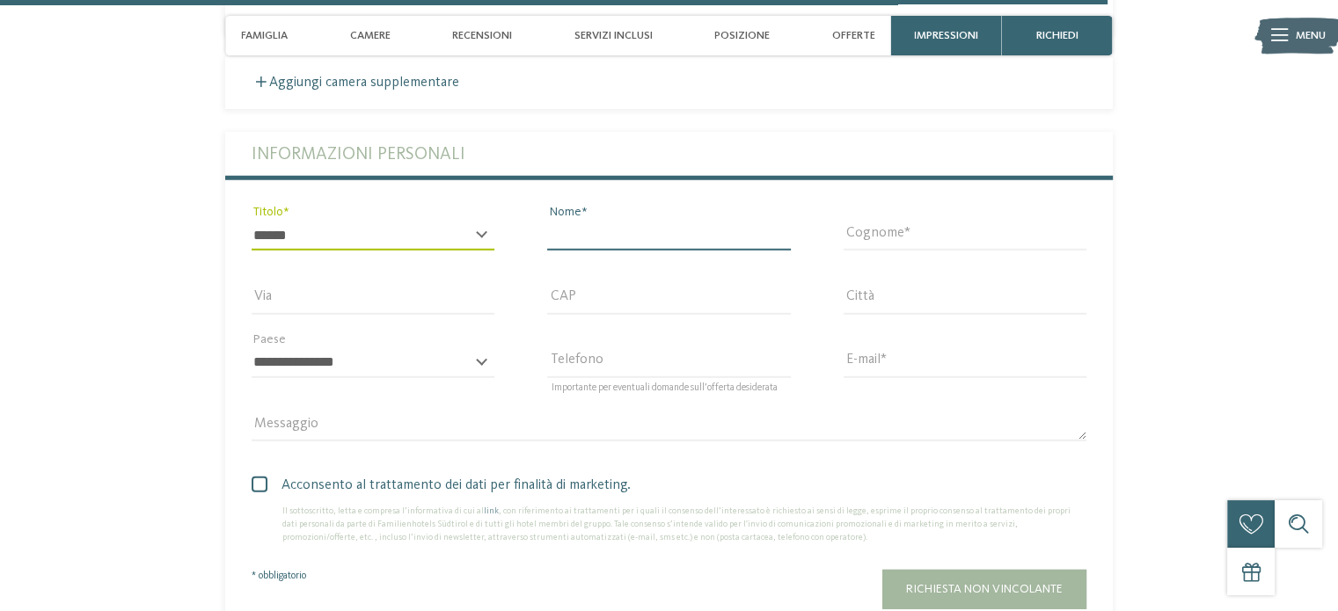
click at [604, 227] on input "Nome" at bounding box center [668, 236] width 243 height 30
type input "*******"
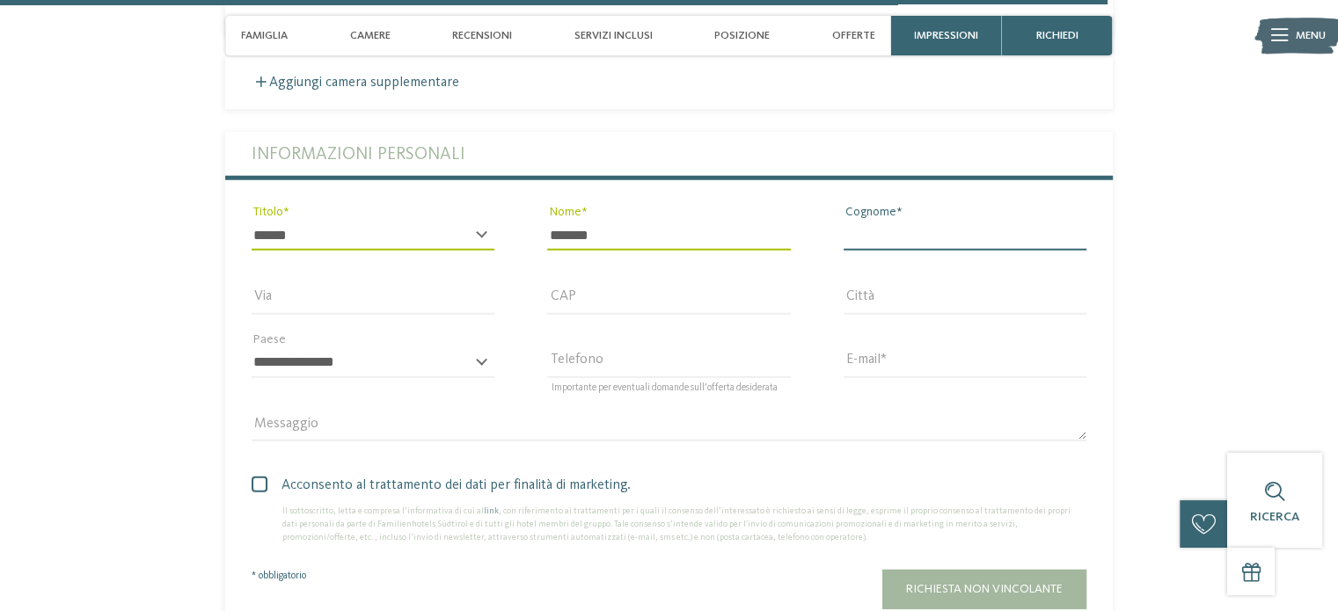
click at [880, 221] on input "Cognome" at bounding box center [964, 236] width 243 height 30
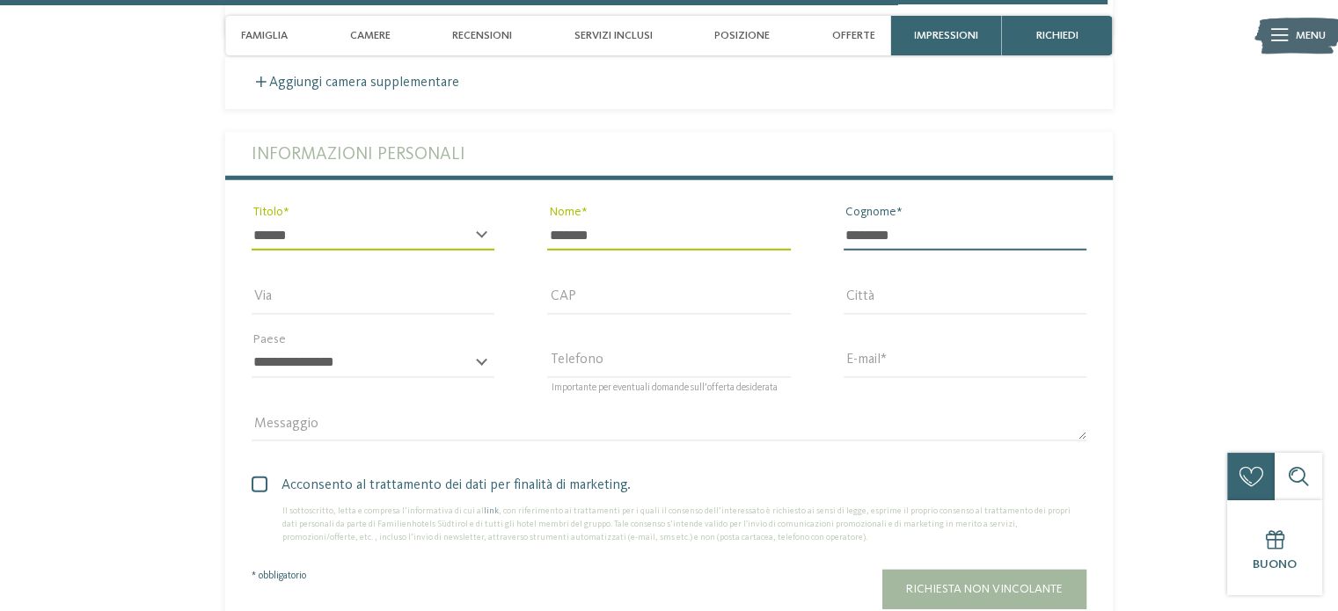
type input "********"
click at [477, 284] on input "Via" at bounding box center [373, 299] width 243 height 30
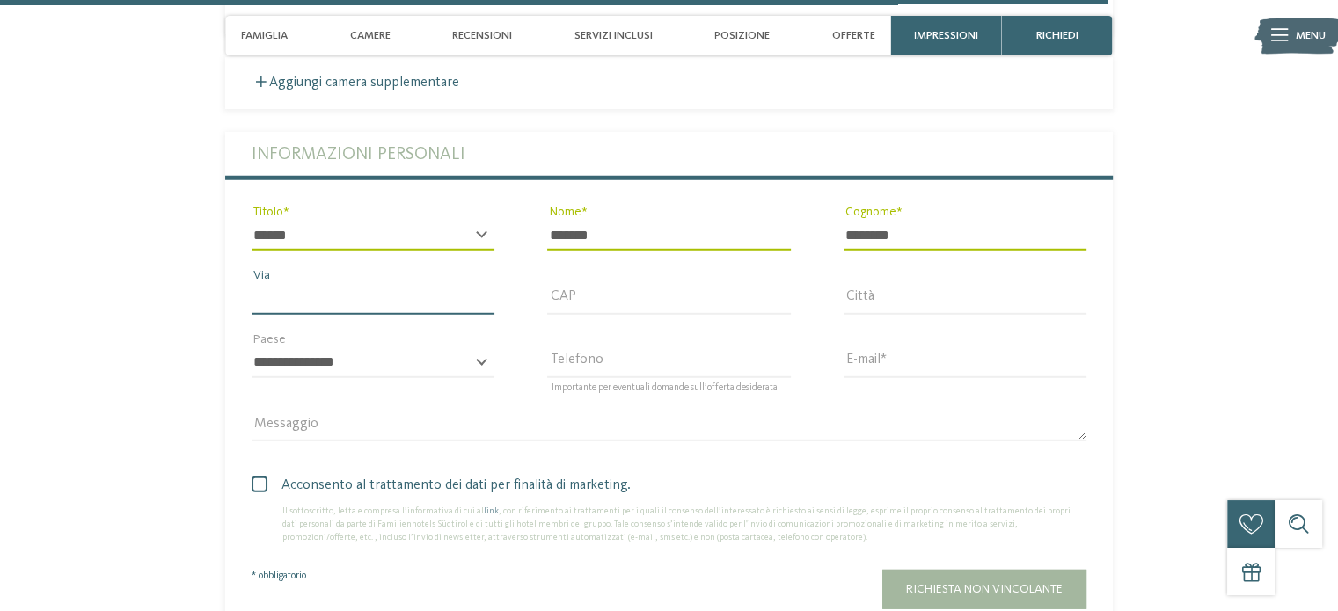
type input "**********"
type input "*****"
type input "**********"
select select "**"
type input "**********"
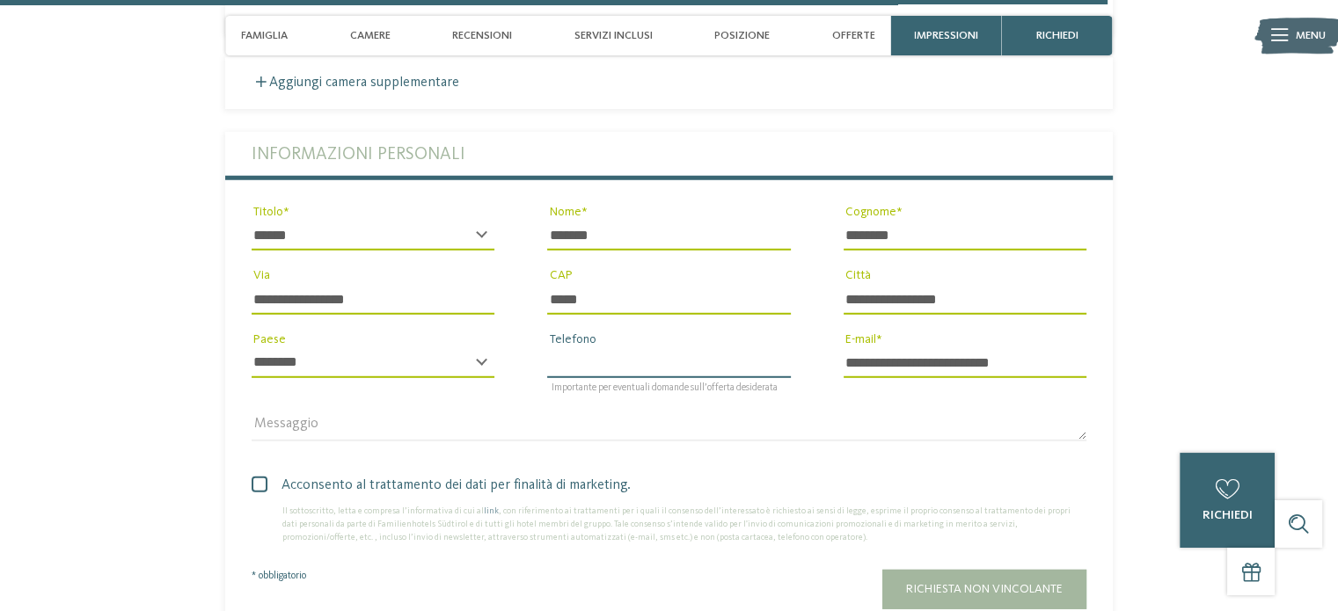
click at [612, 348] on input "Telefono" at bounding box center [668, 363] width 243 height 30
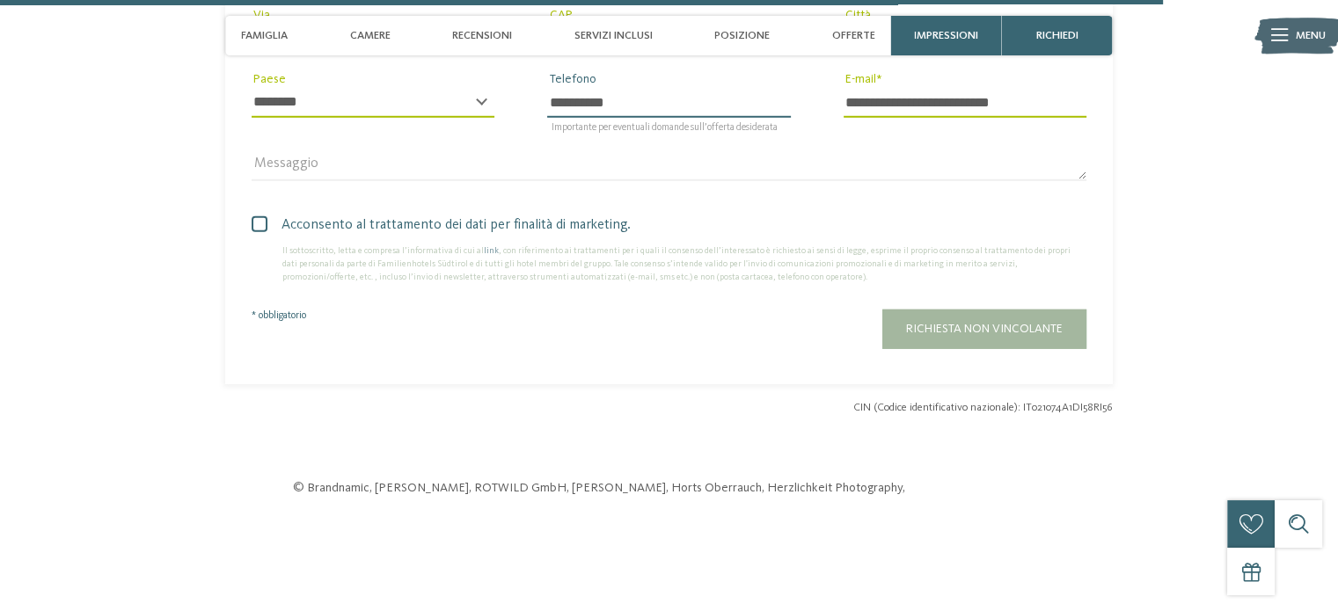
scroll to position [5101, 0]
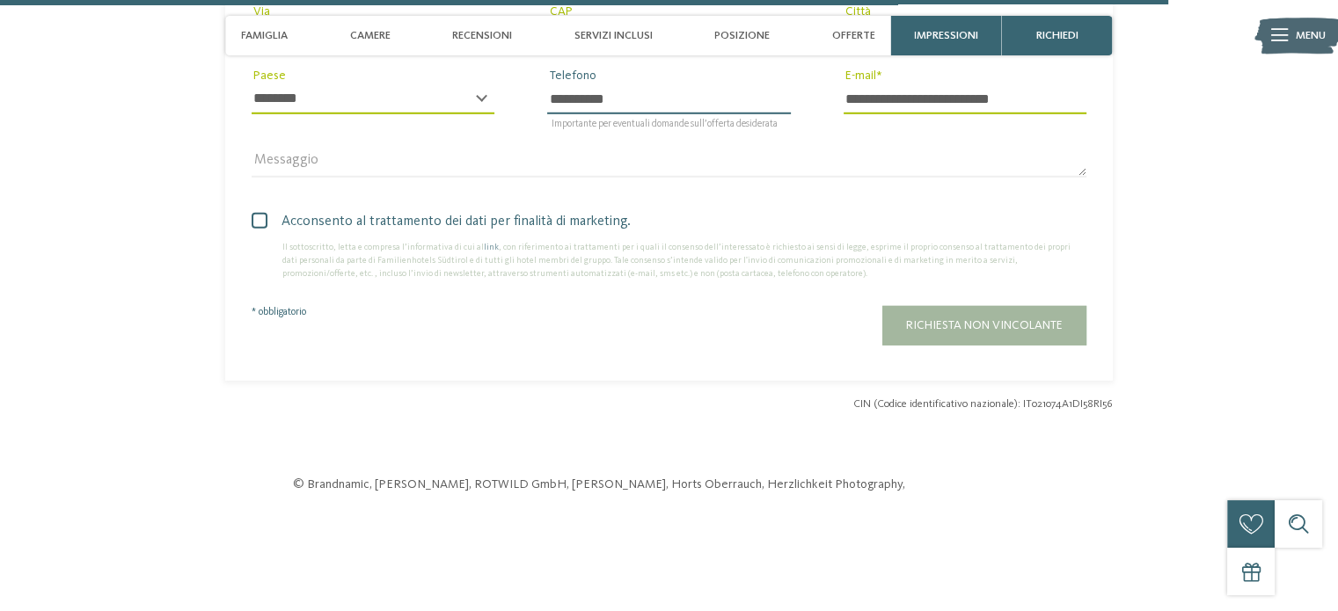
type input "**********"
click at [259, 213] on span at bounding box center [260, 221] width 16 height 16
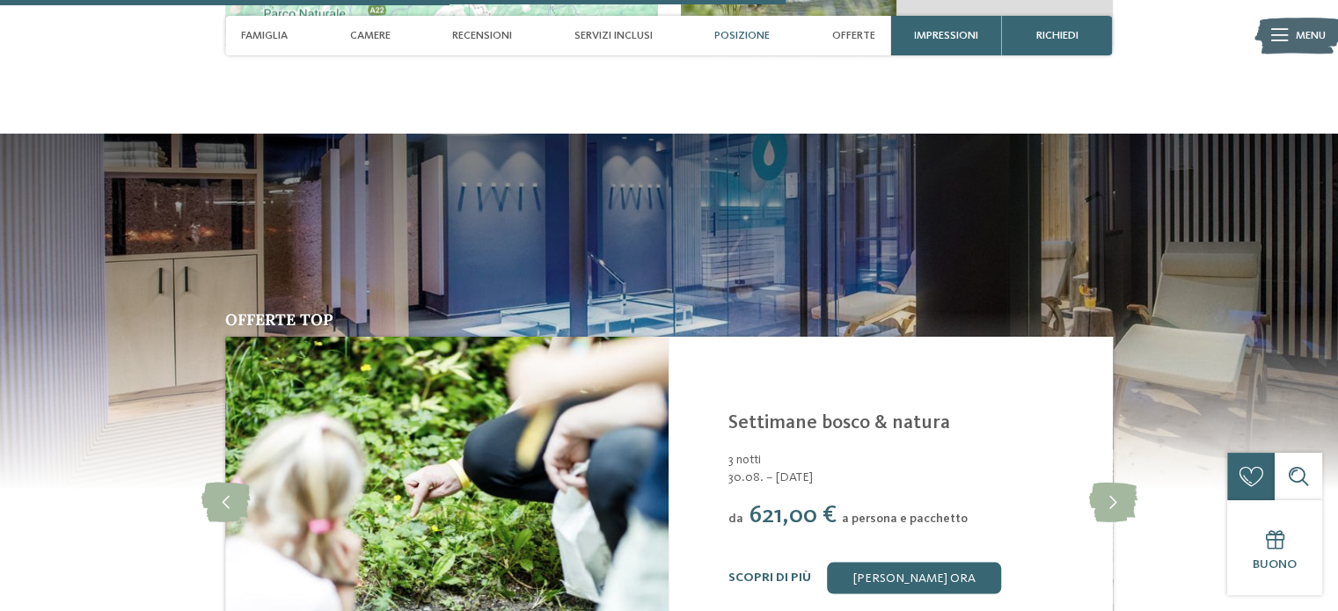
scroll to position [3430, 0]
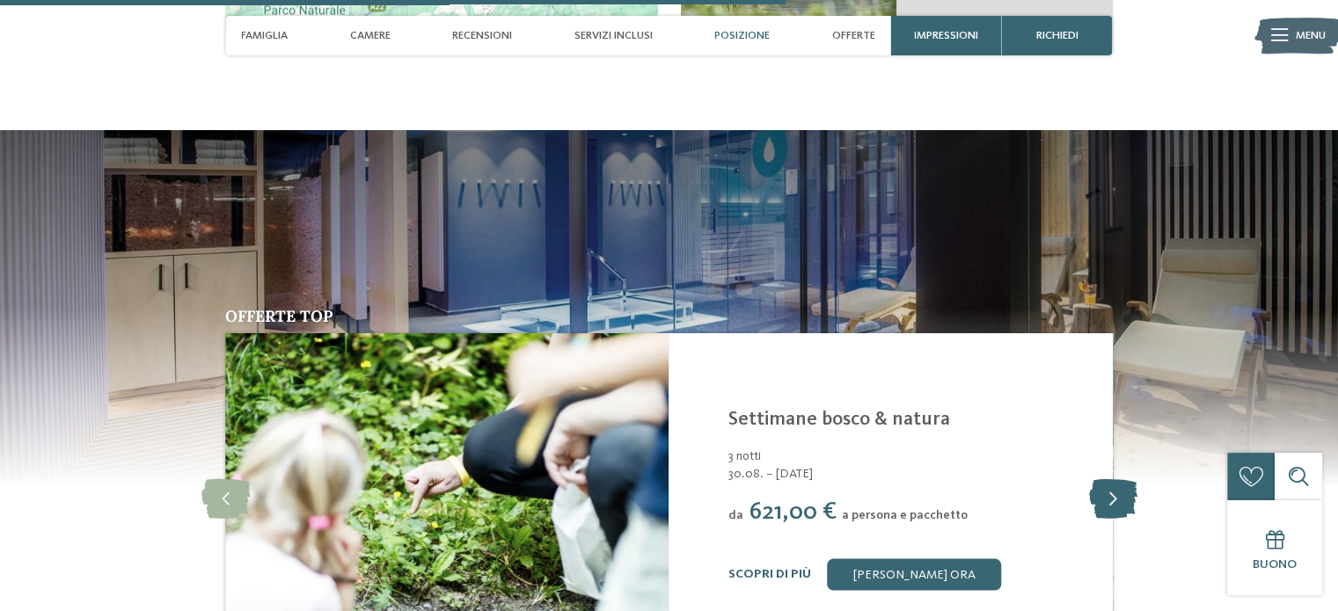
click at [1105, 480] on icon at bounding box center [1112, 499] width 48 height 40
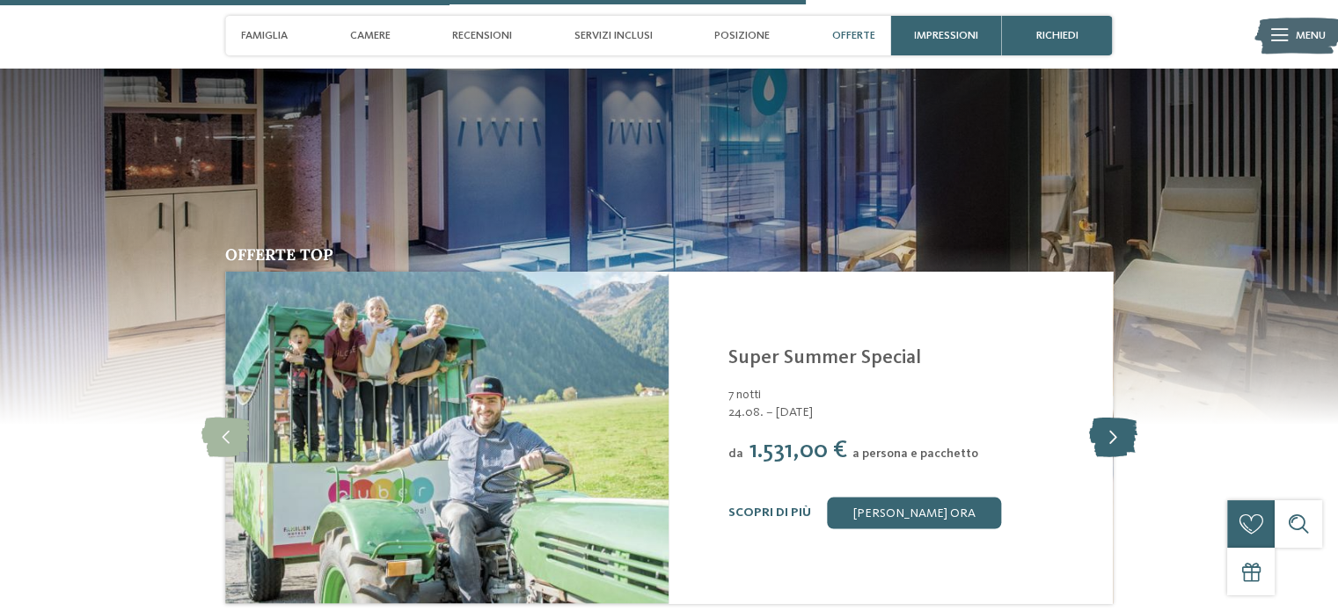
scroll to position [3518, 0]
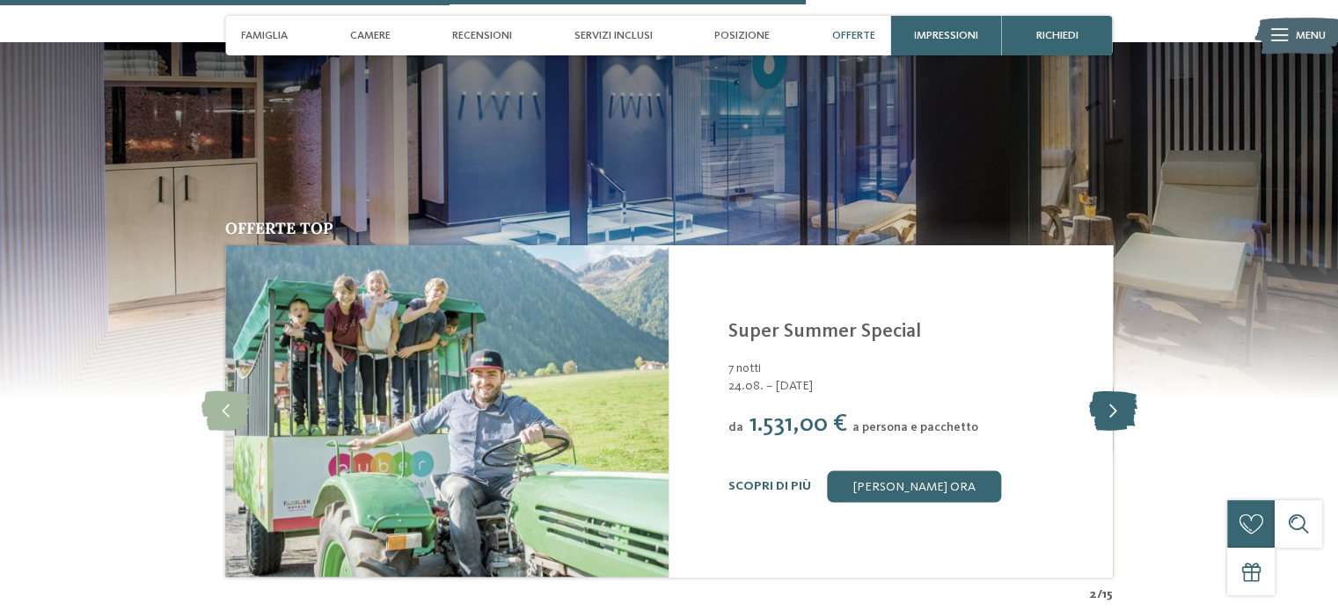
click at [1101, 391] on icon at bounding box center [1112, 411] width 48 height 40
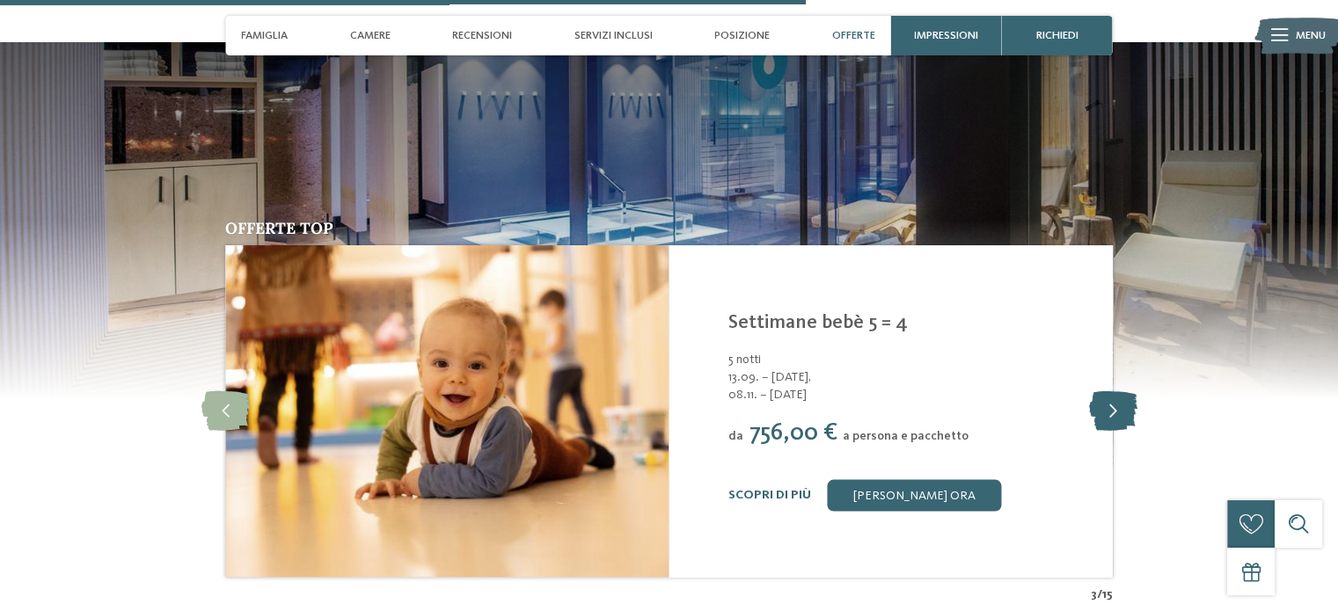
click at [1112, 394] on icon at bounding box center [1112, 411] width 48 height 40
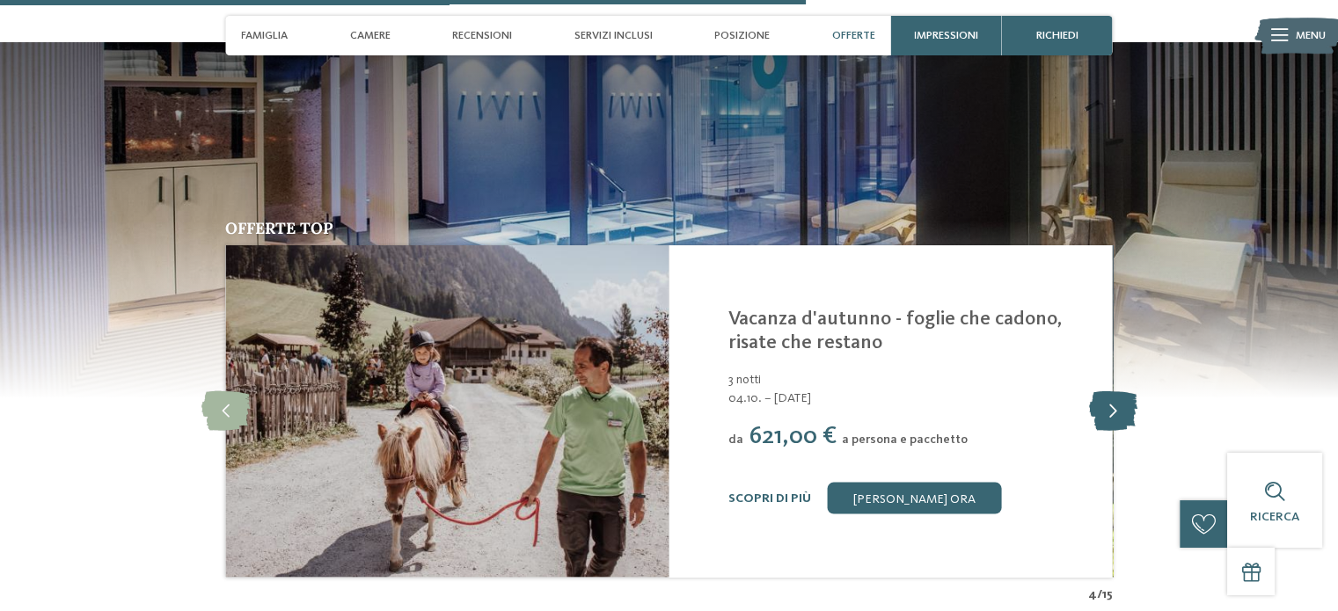
click at [1112, 394] on icon at bounding box center [1112, 411] width 48 height 40
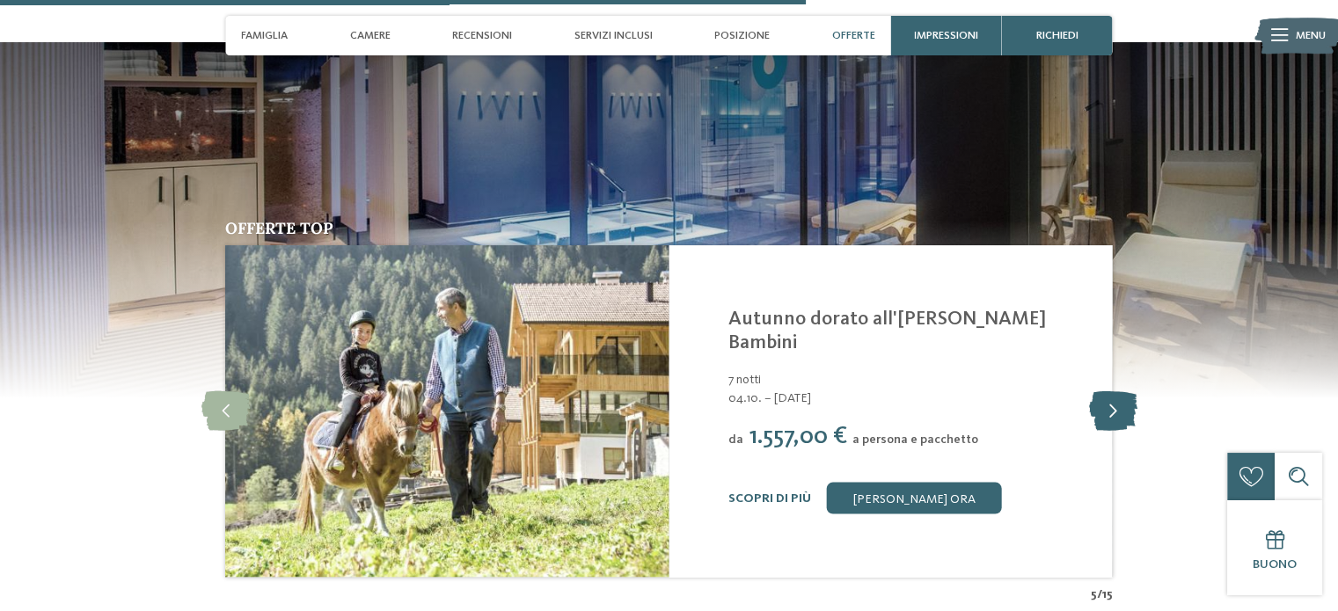
click at [1112, 394] on icon at bounding box center [1112, 411] width 48 height 40
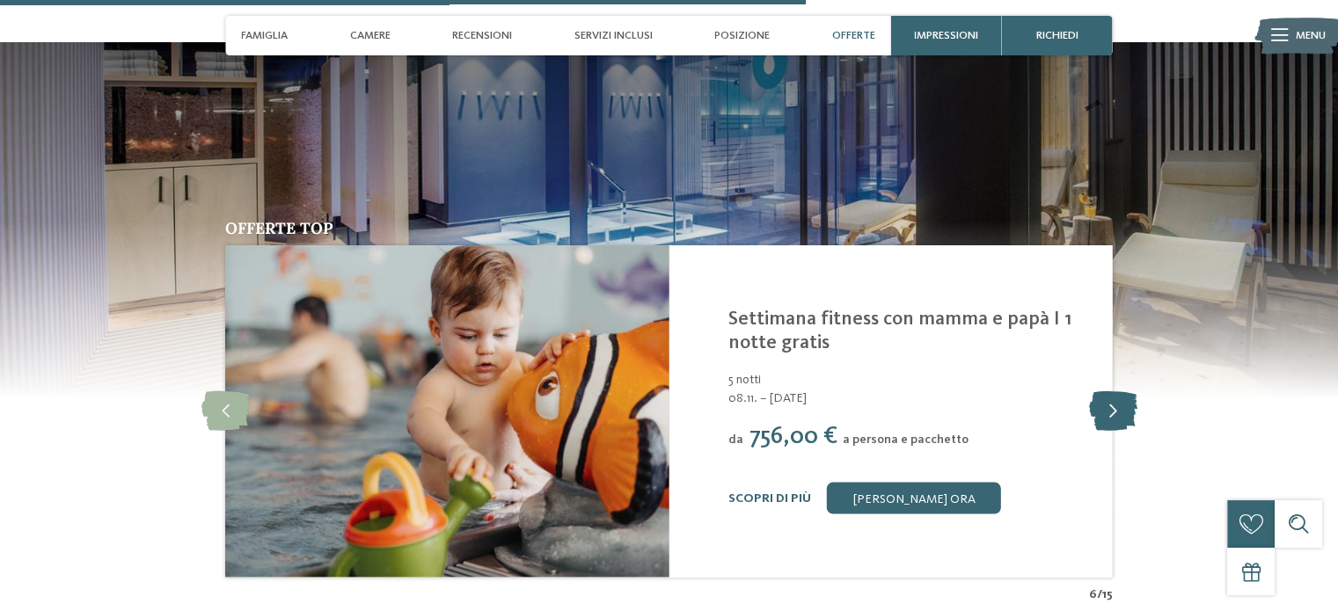
click at [1116, 397] on icon at bounding box center [1112, 411] width 48 height 40
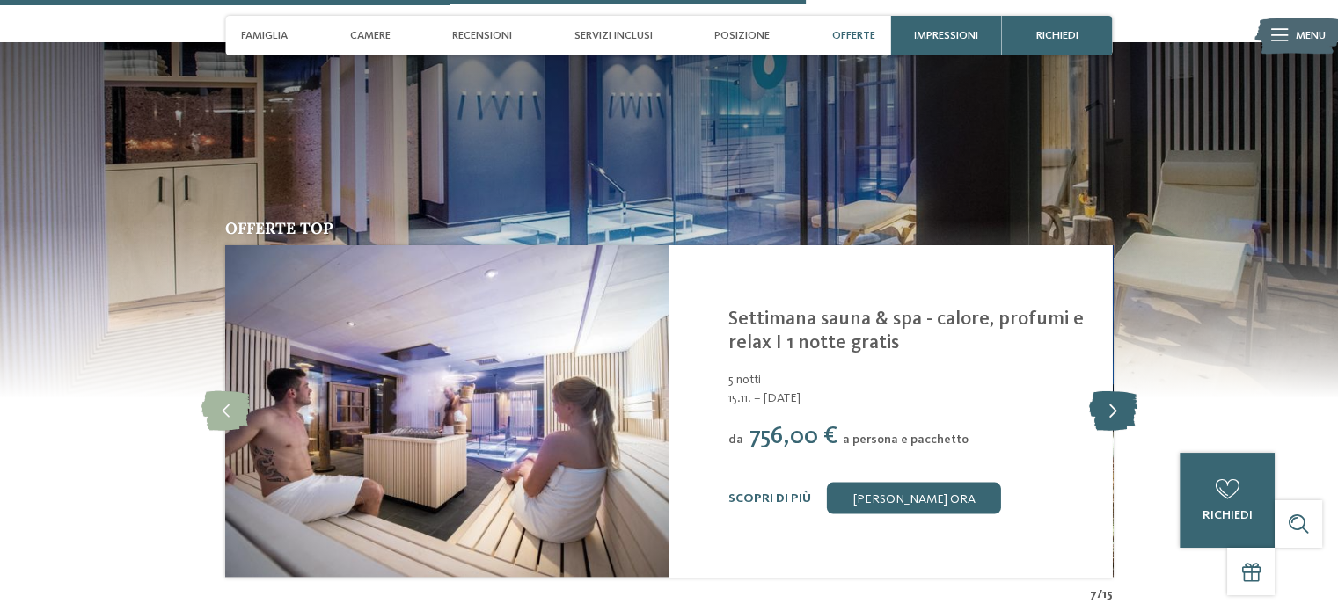
click at [1118, 400] on icon at bounding box center [1112, 411] width 48 height 40
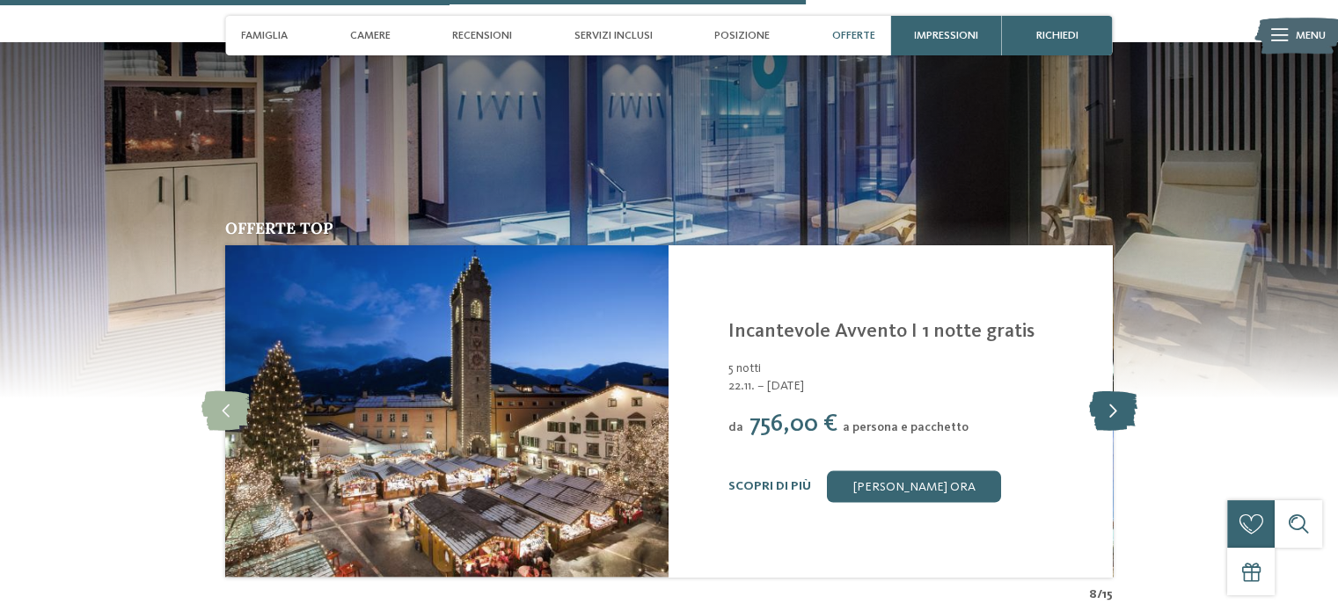
click at [1118, 400] on icon at bounding box center [1112, 411] width 48 height 40
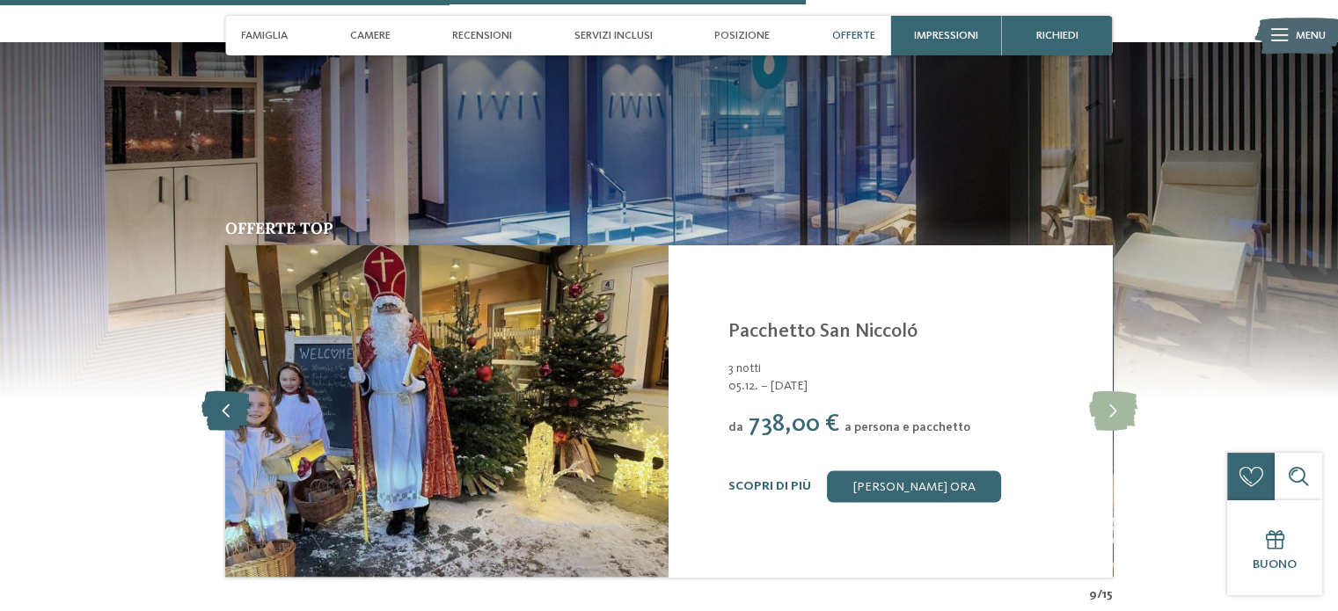
click at [217, 391] on icon at bounding box center [225, 411] width 48 height 40
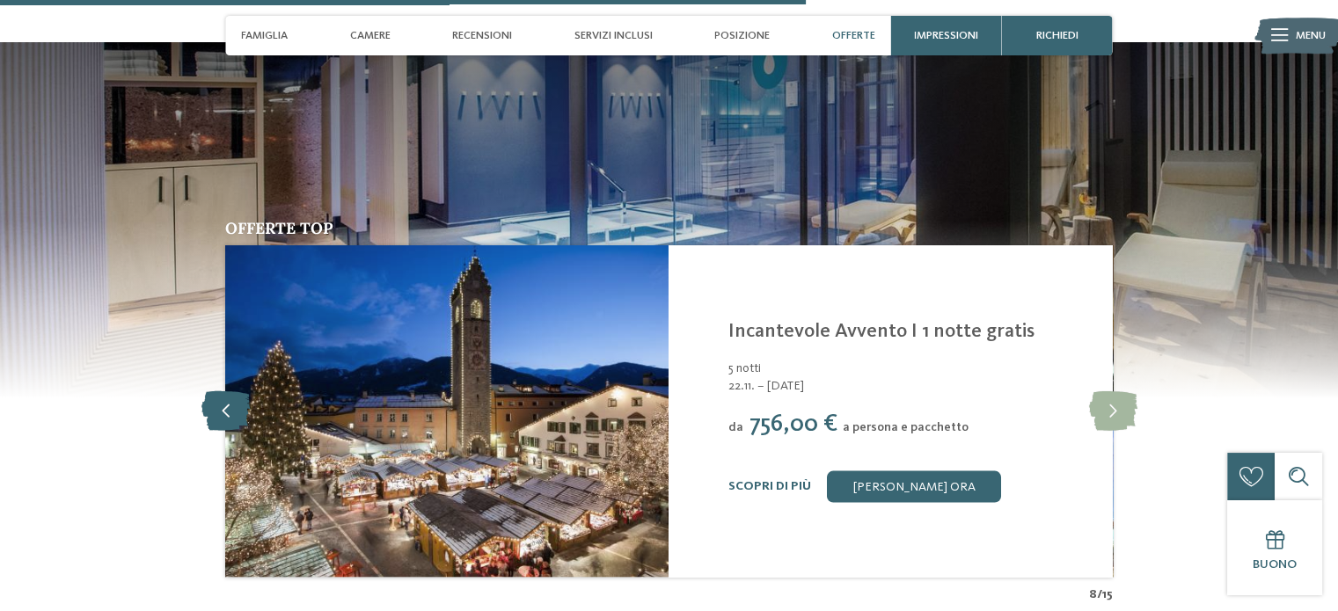
click at [225, 391] on icon at bounding box center [225, 411] width 48 height 40
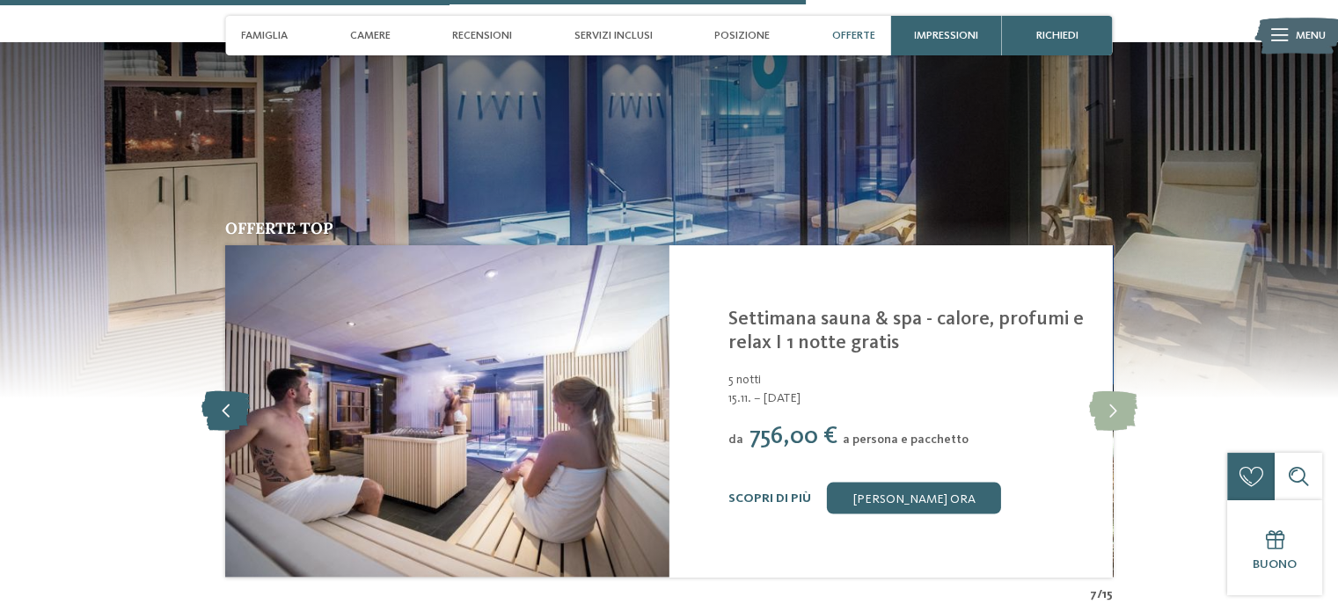
click at [226, 391] on icon at bounding box center [225, 411] width 48 height 40
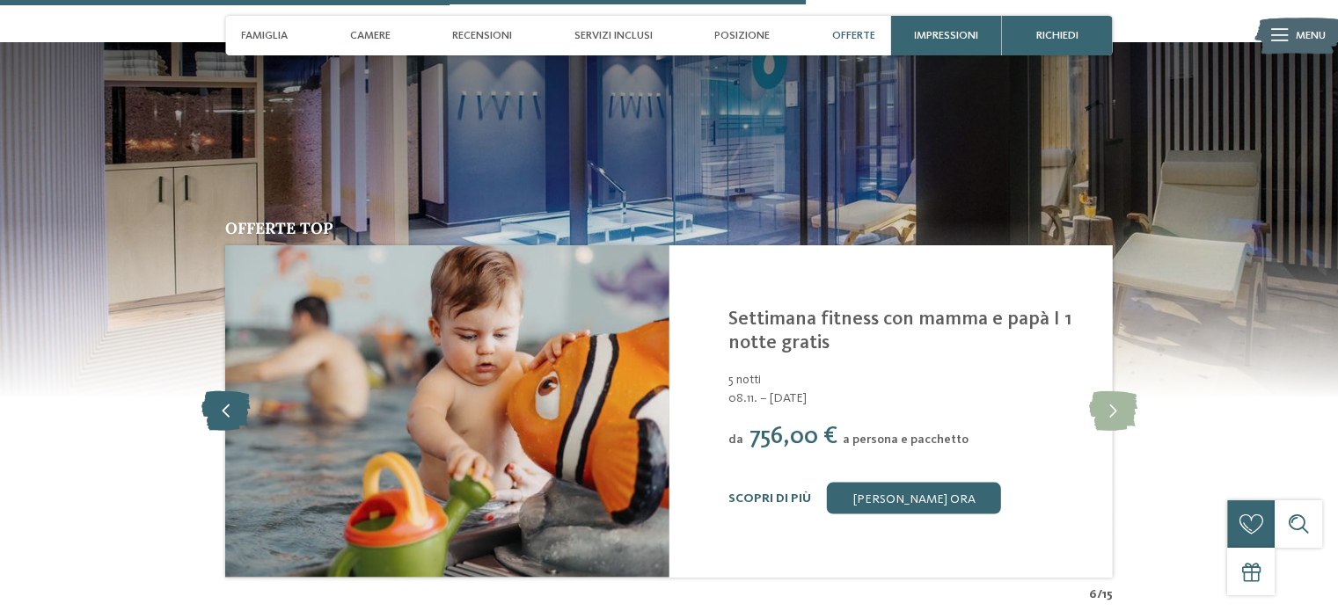
click at [226, 391] on icon at bounding box center [225, 411] width 48 height 40
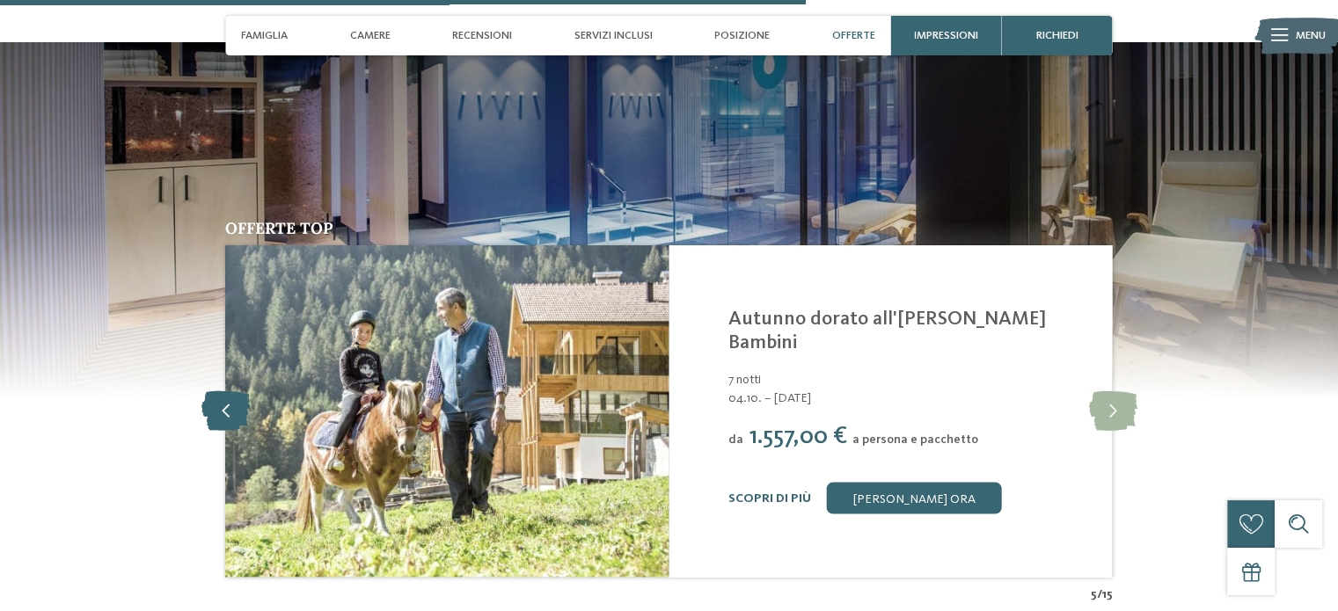
click at [220, 391] on icon at bounding box center [225, 411] width 48 height 40
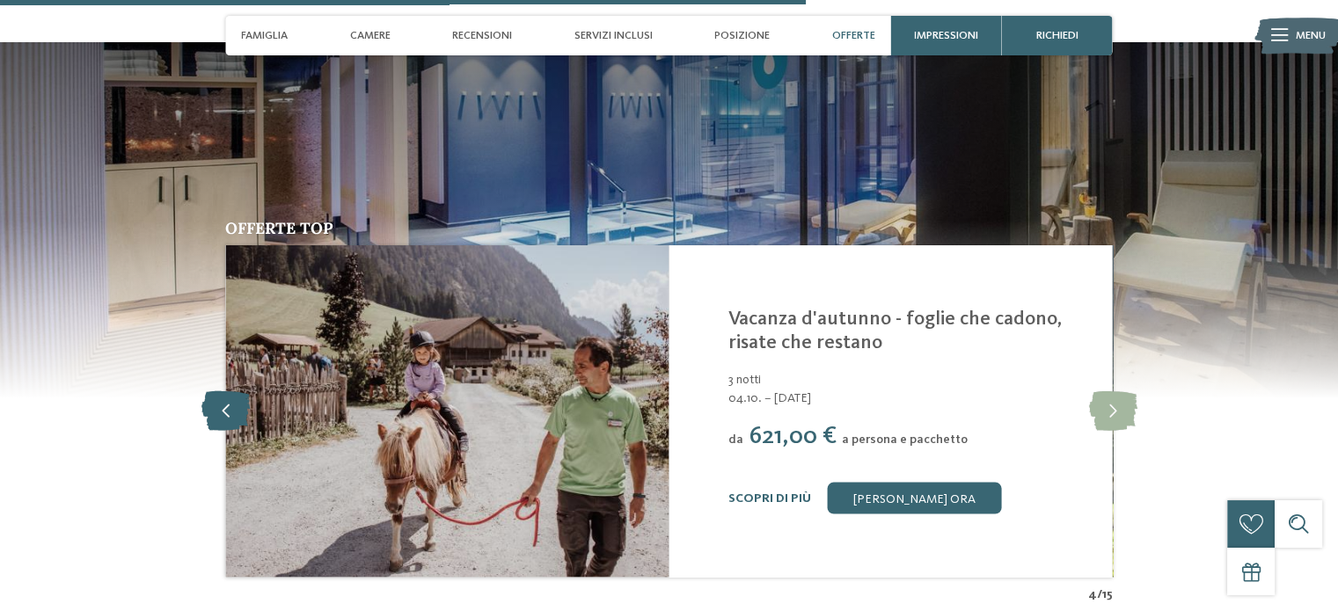
click at [228, 391] on icon at bounding box center [225, 411] width 48 height 40
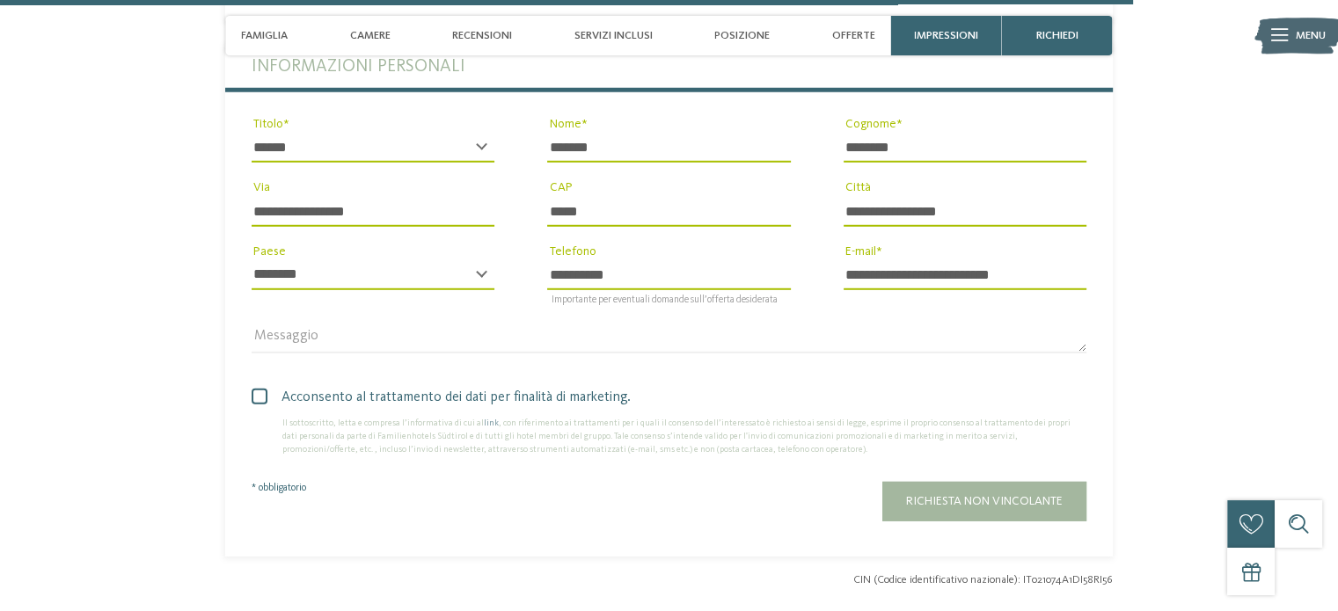
scroll to position [5013, 0]
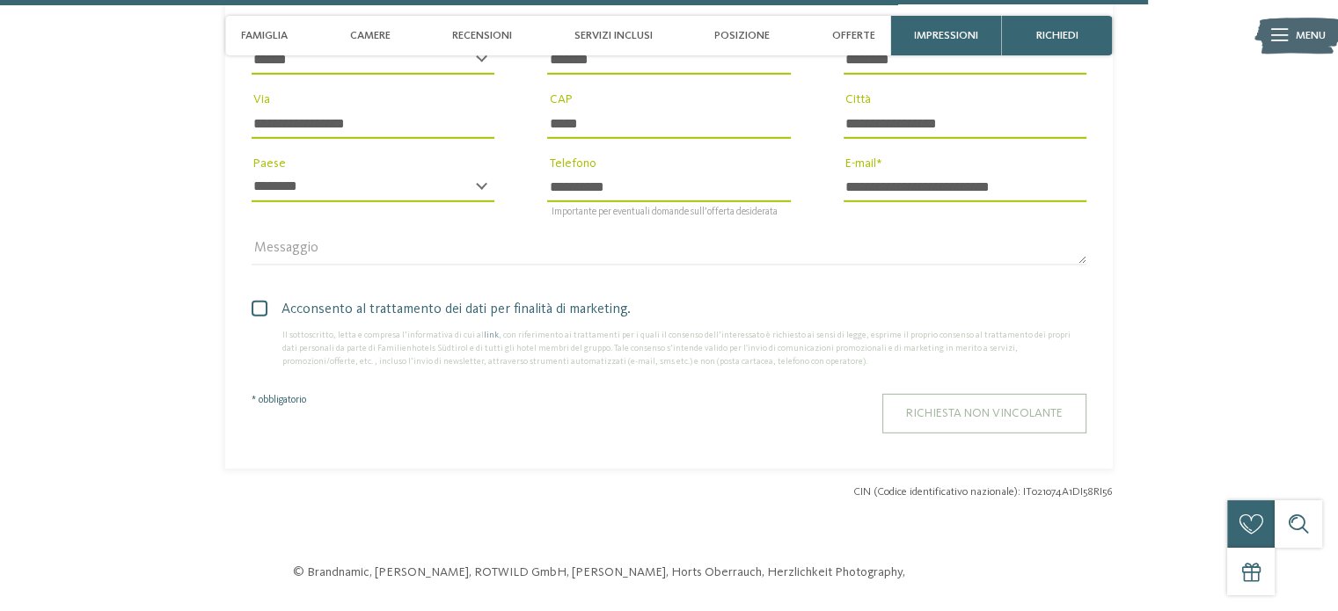
click at [1038, 407] on span "Richiesta non vincolante" at bounding box center [984, 413] width 157 height 12
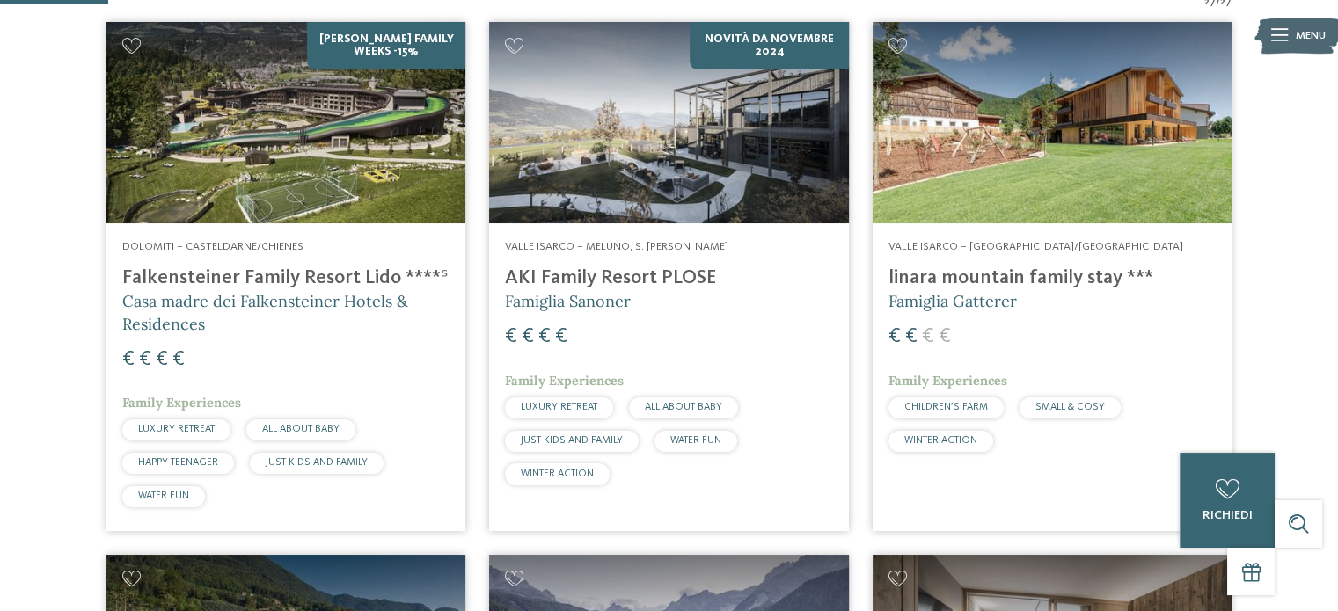
scroll to position [528, 0]
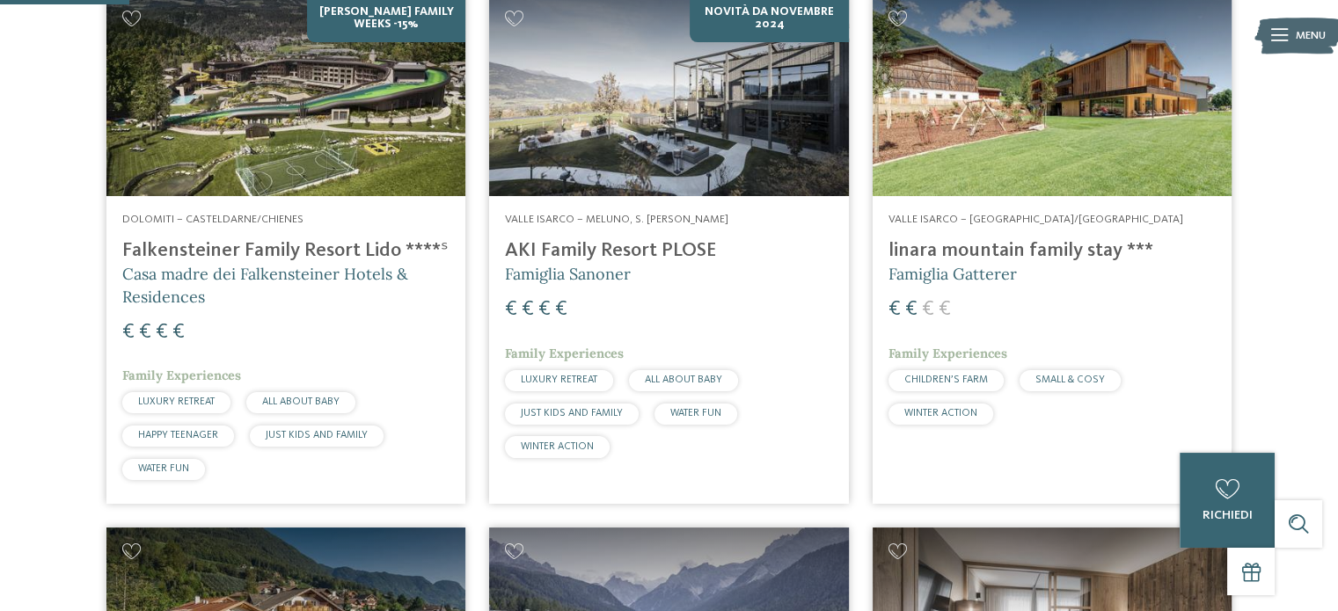
click at [299, 252] on h4 "Falkensteiner Family Resort Lido ****ˢ" at bounding box center [285, 251] width 327 height 24
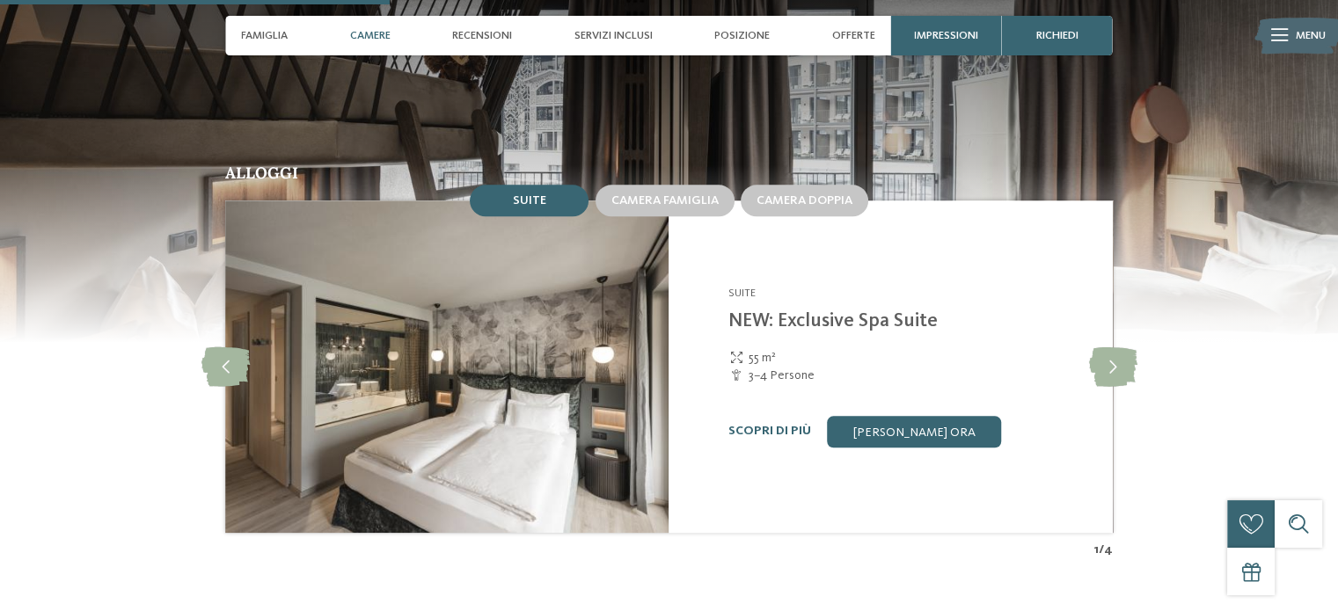
scroll to position [1671, 0]
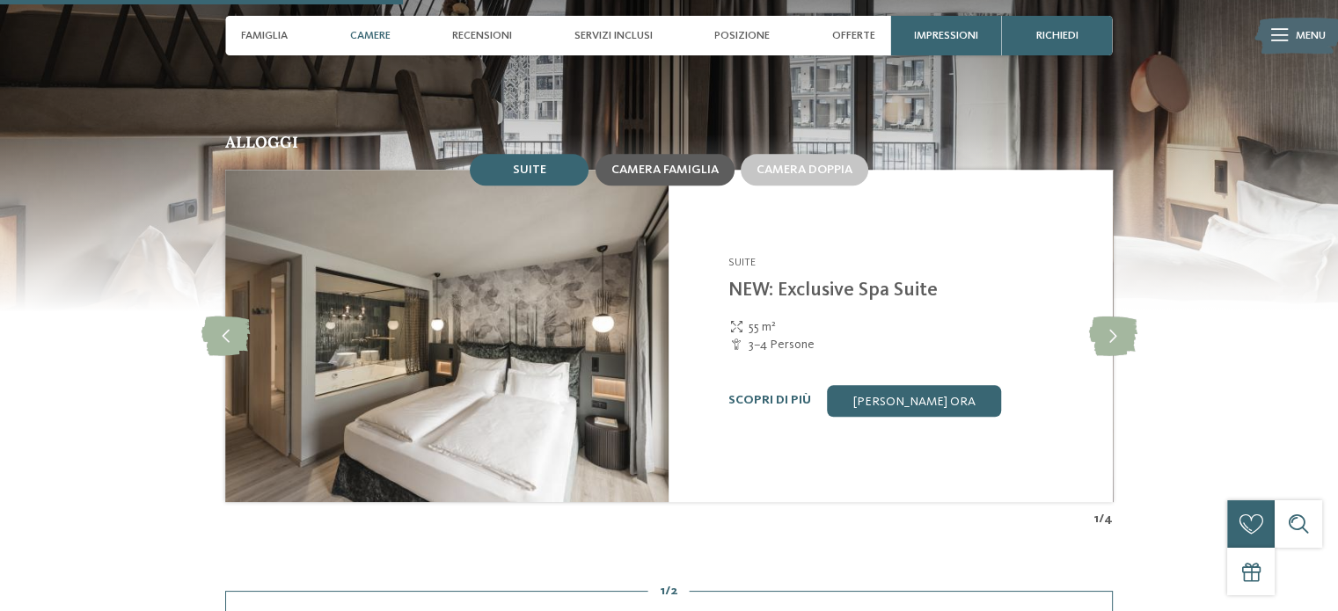
click at [669, 164] on span "Camera famiglia" at bounding box center [664, 170] width 107 height 12
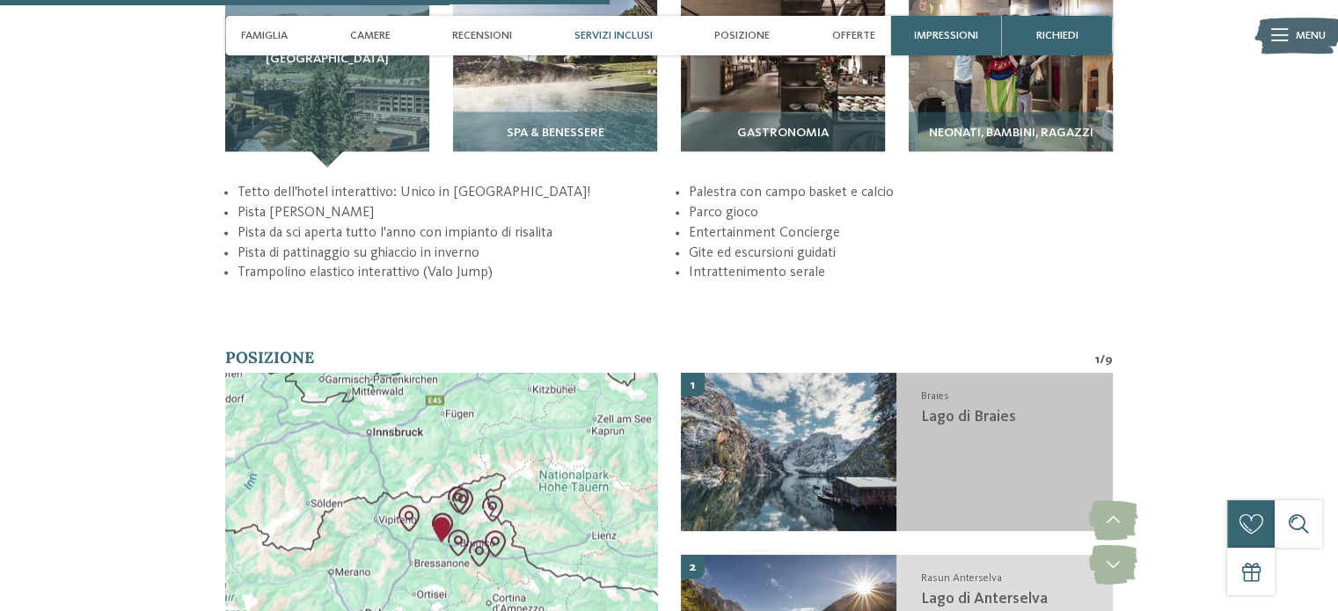
scroll to position [2462, 0]
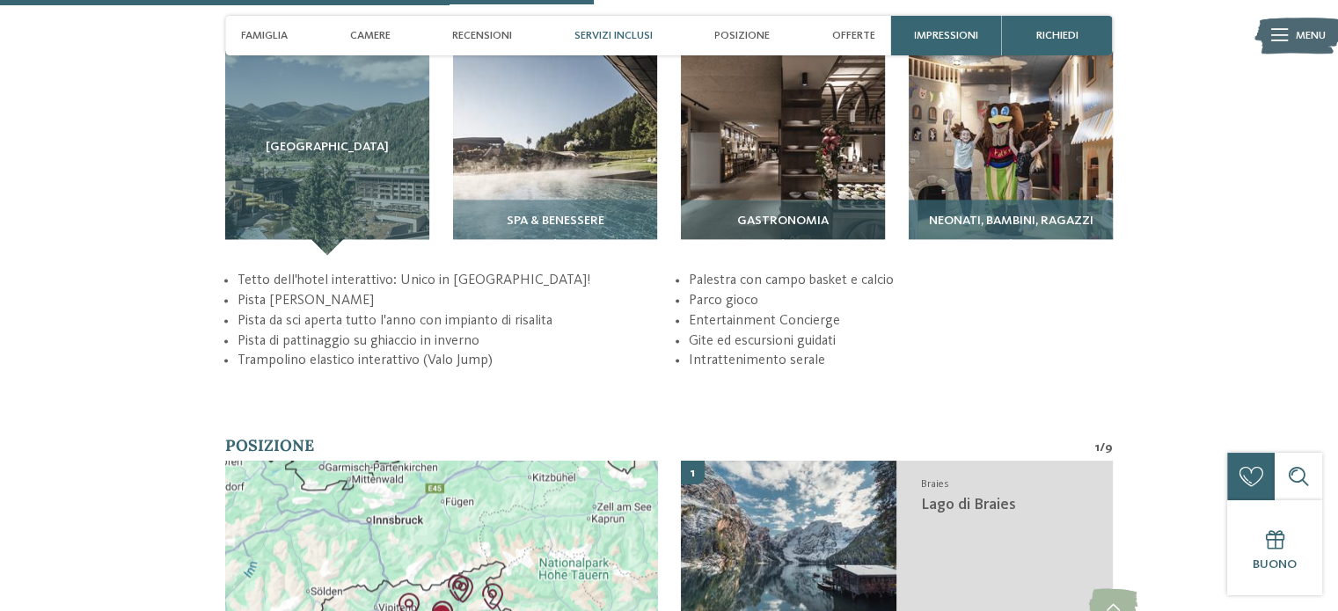
click at [1005, 215] on span "Neonati, bambini, ragazzi" at bounding box center [1010, 222] width 164 height 14
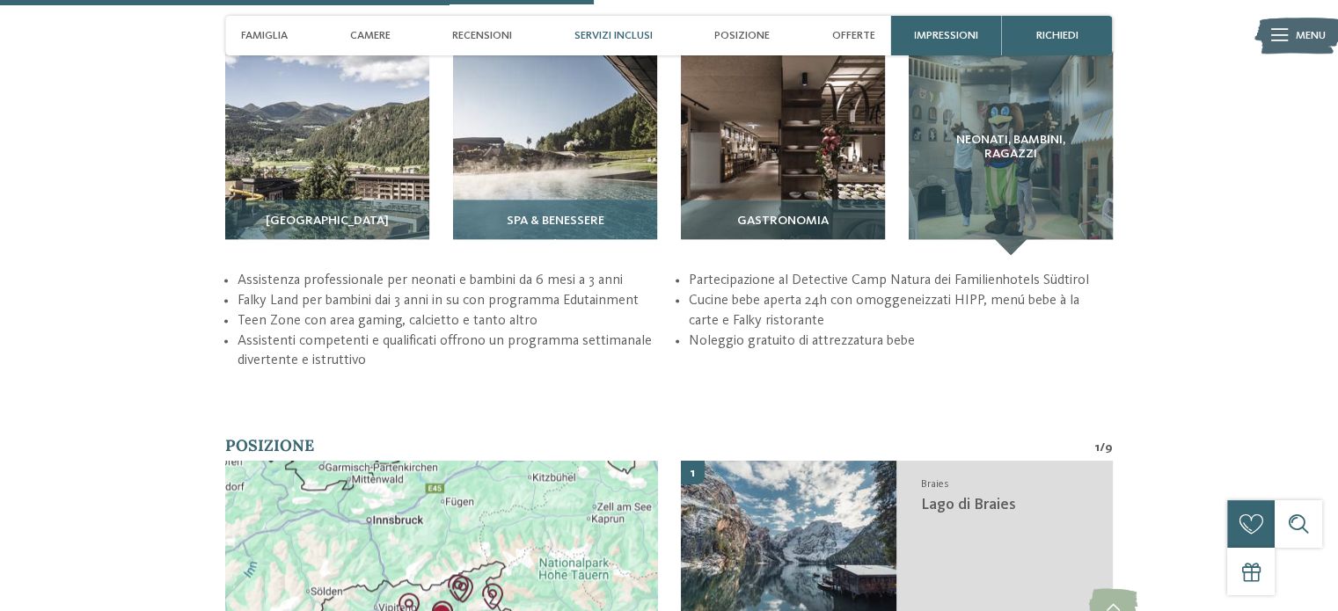
click at [541, 200] on div "SPA & Benessere" at bounding box center [555, 227] width 204 height 55
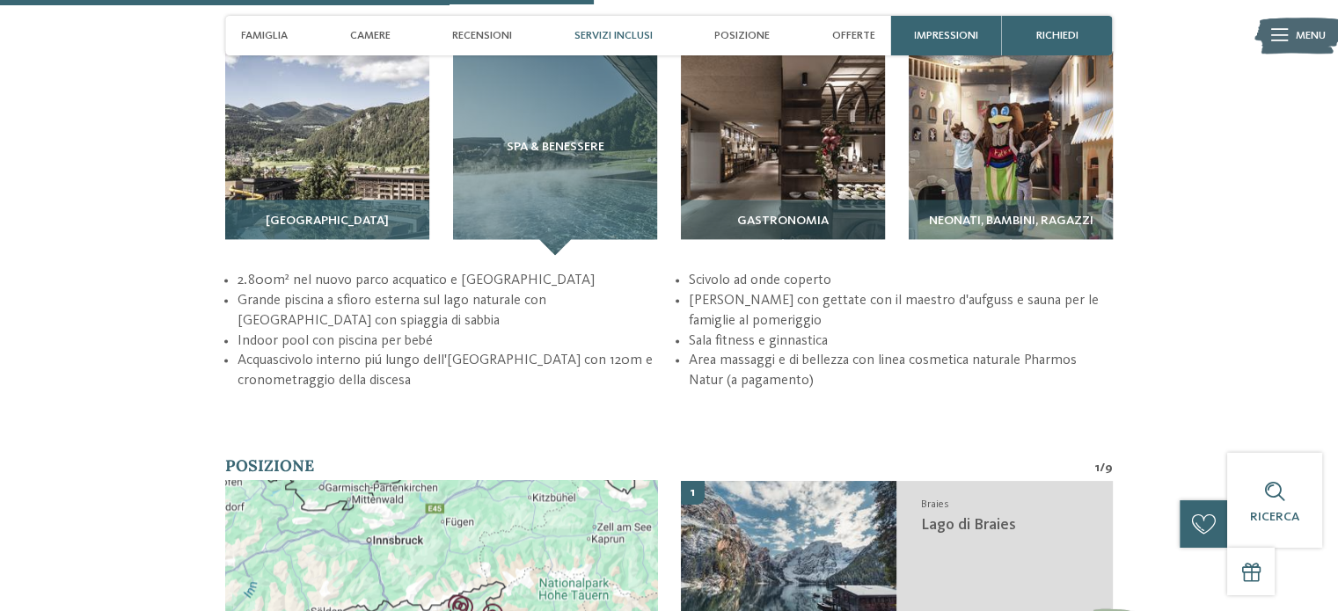
click at [311, 215] on span "Sky Adventure Park" at bounding box center [327, 222] width 123 height 14
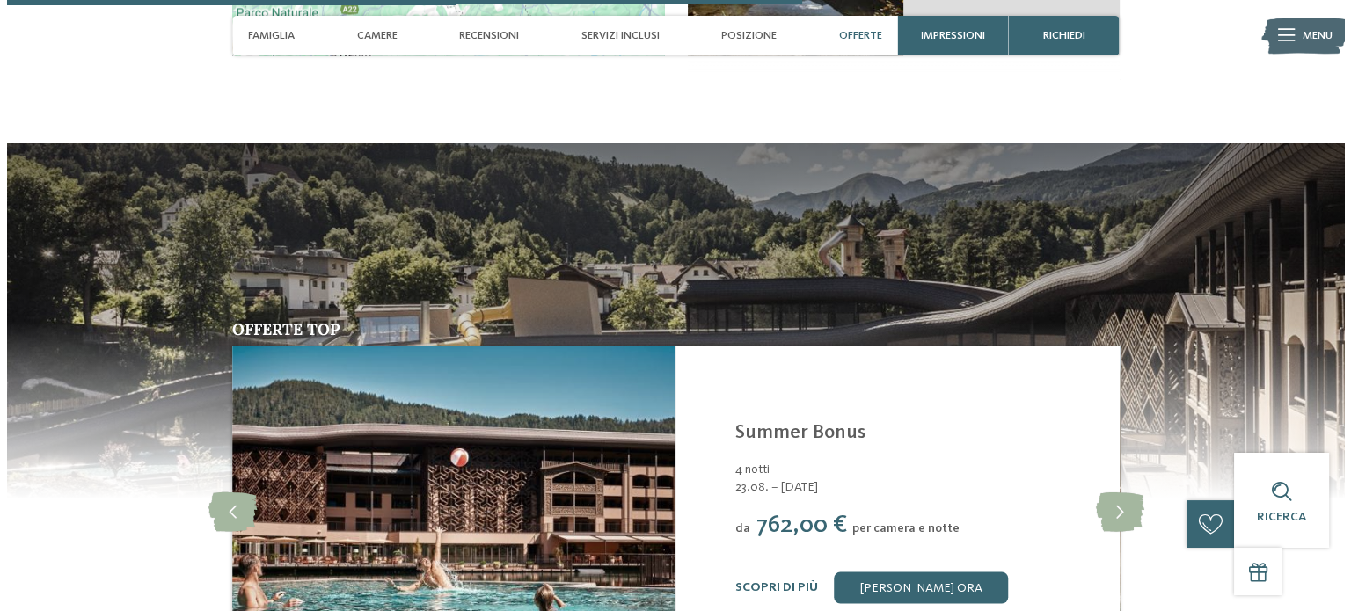
scroll to position [3342, 0]
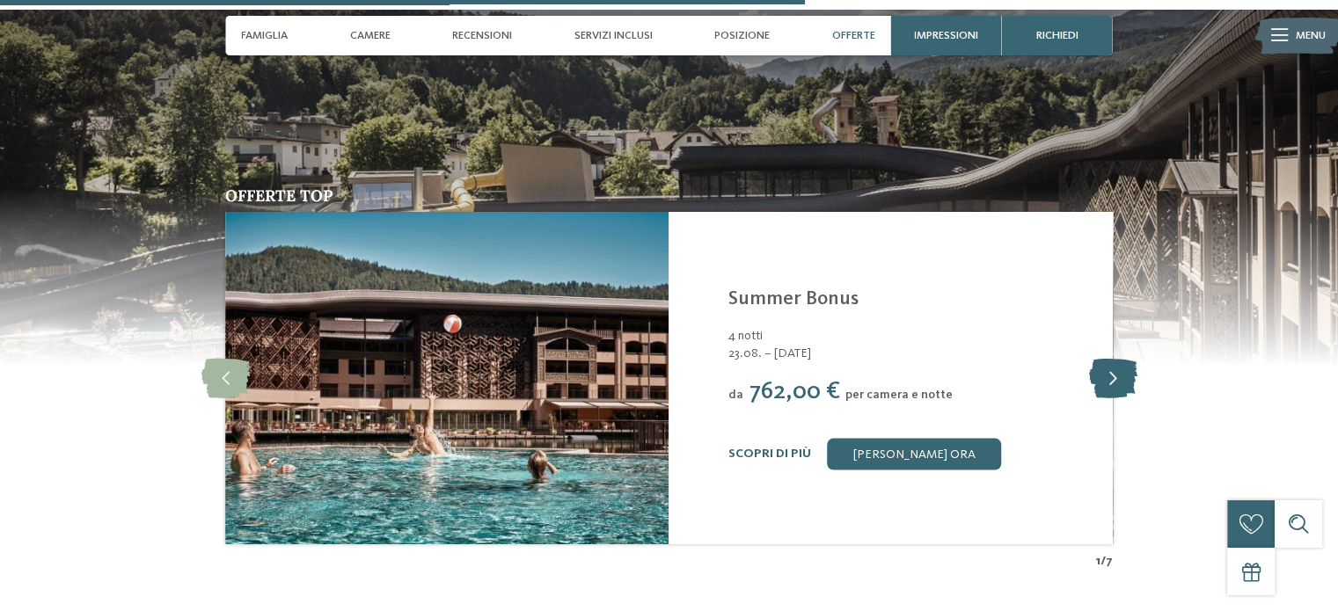
click at [1116, 358] on icon at bounding box center [1112, 378] width 48 height 40
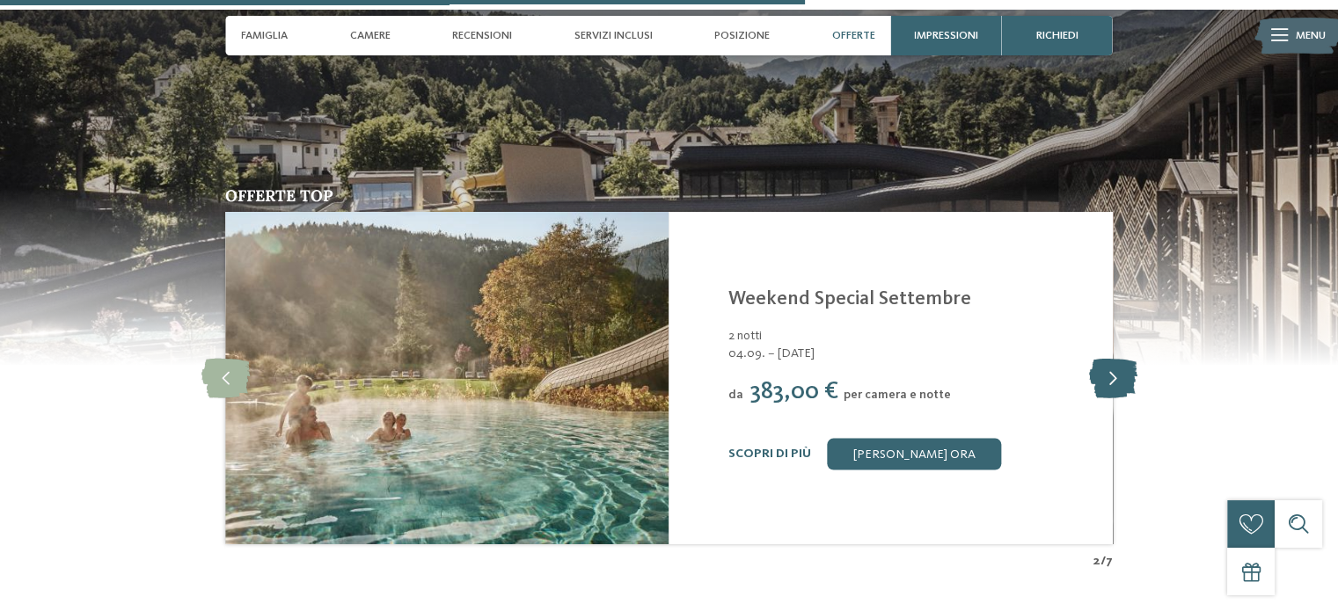
click at [1111, 358] on icon at bounding box center [1112, 378] width 48 height 40
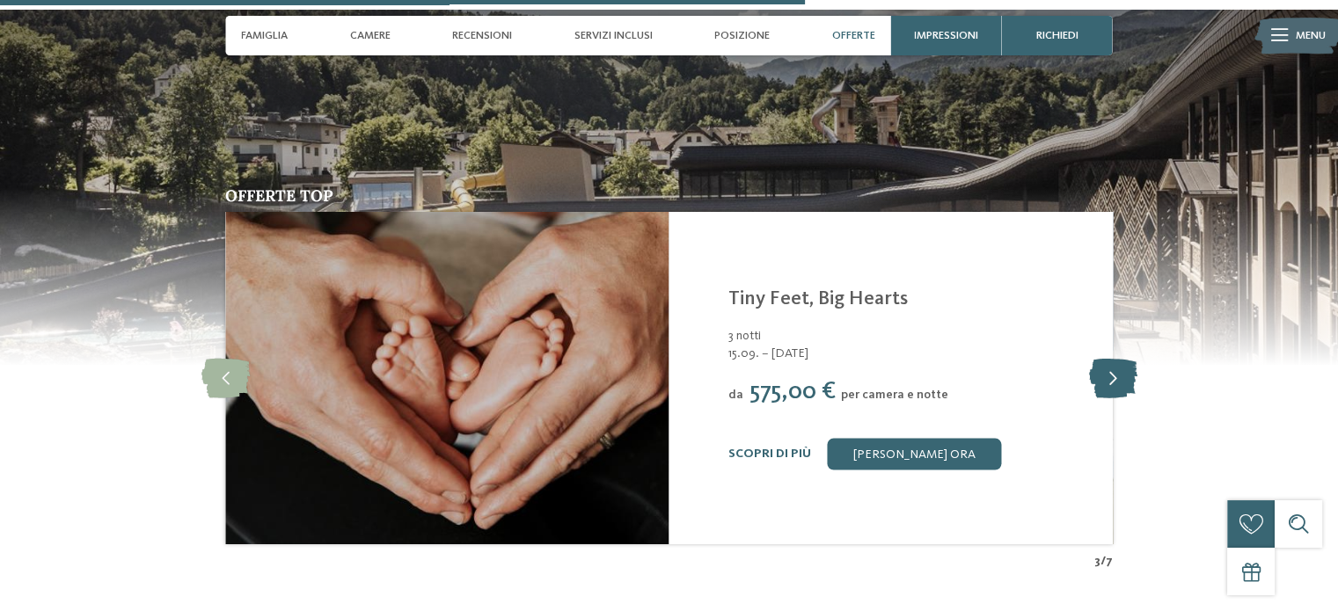
click at [1111, 358] on icon at bounding box center [1112, 378] width 48 height 40
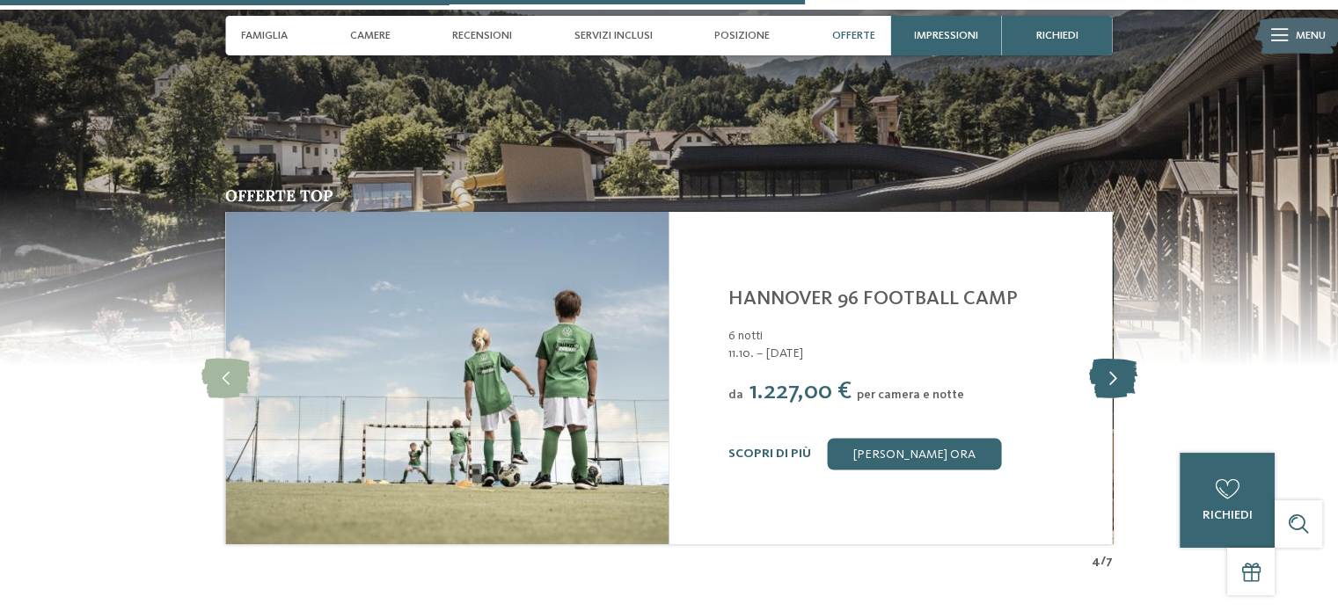
click at [1111, 358] on icon at bounding box center [1112, 378] width 48 height 40
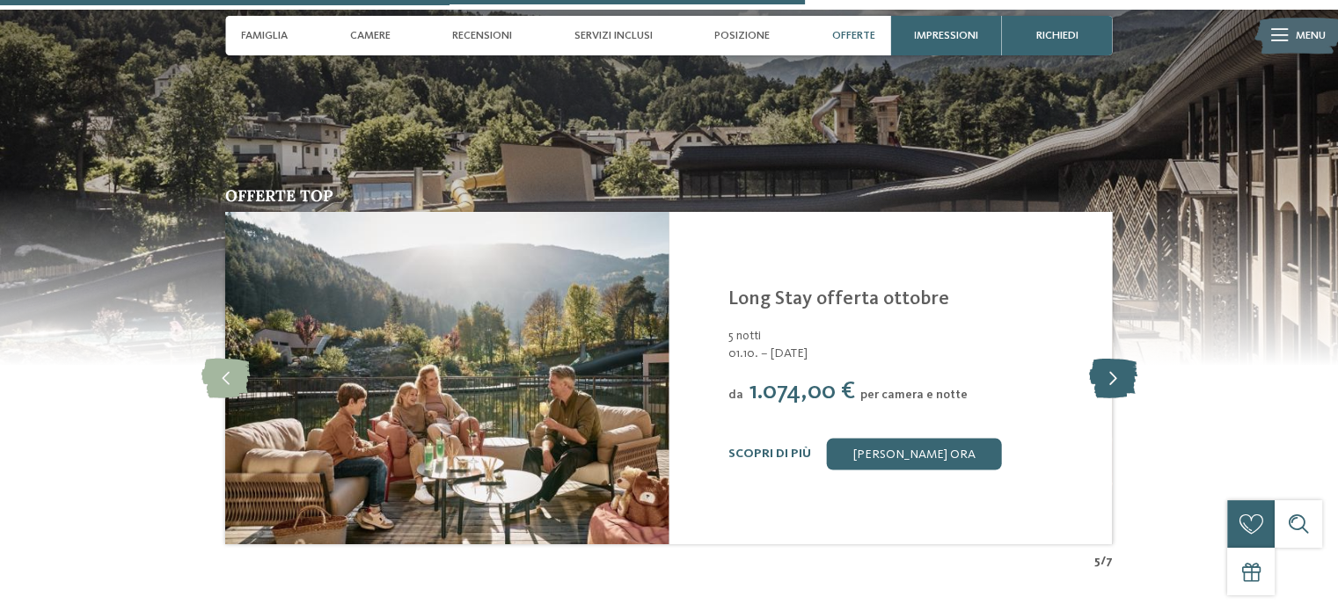
click at [1111, 358] on icon at bounding box center [1112, 378] width 48 height 40
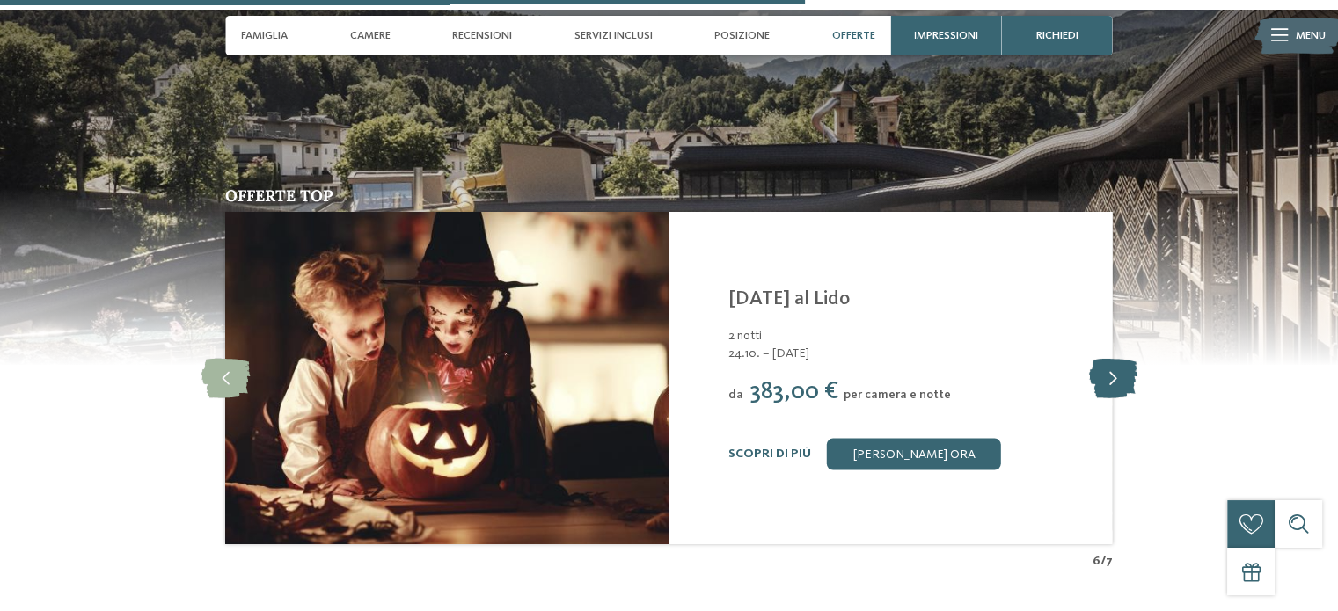
click at [1111, 359] on icon at bounding box center [1112, 378] width 48 height 40
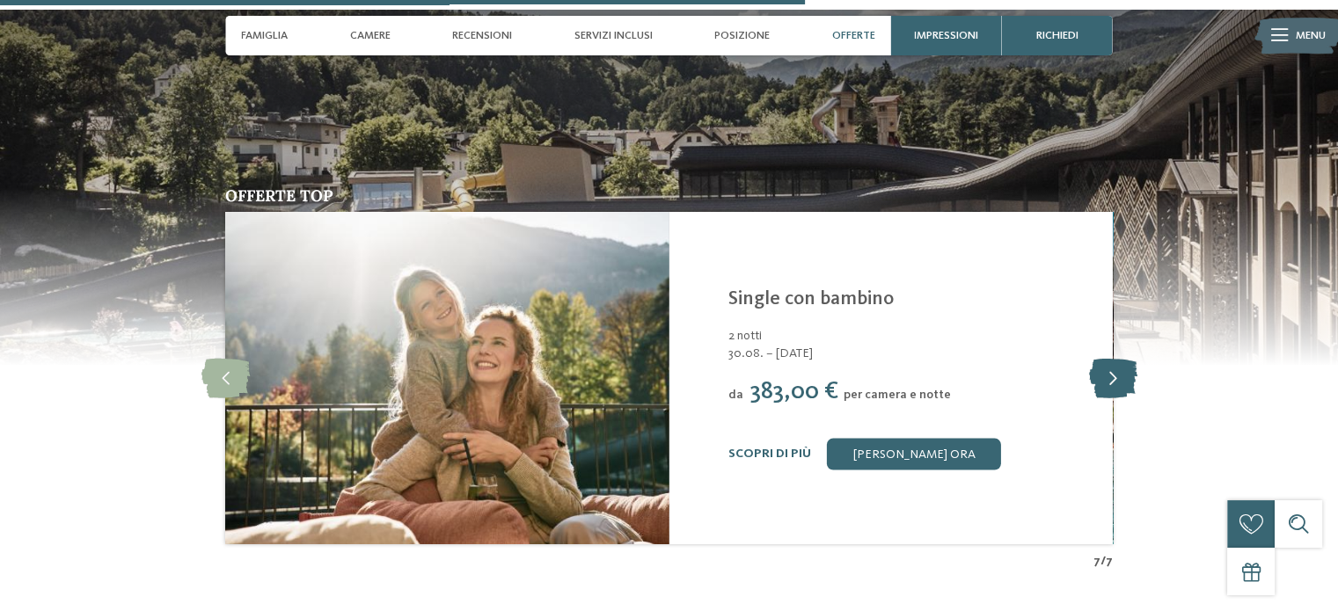
click at [1114, 369] on icon at bounding box center [1112, 378] width 48 height 40
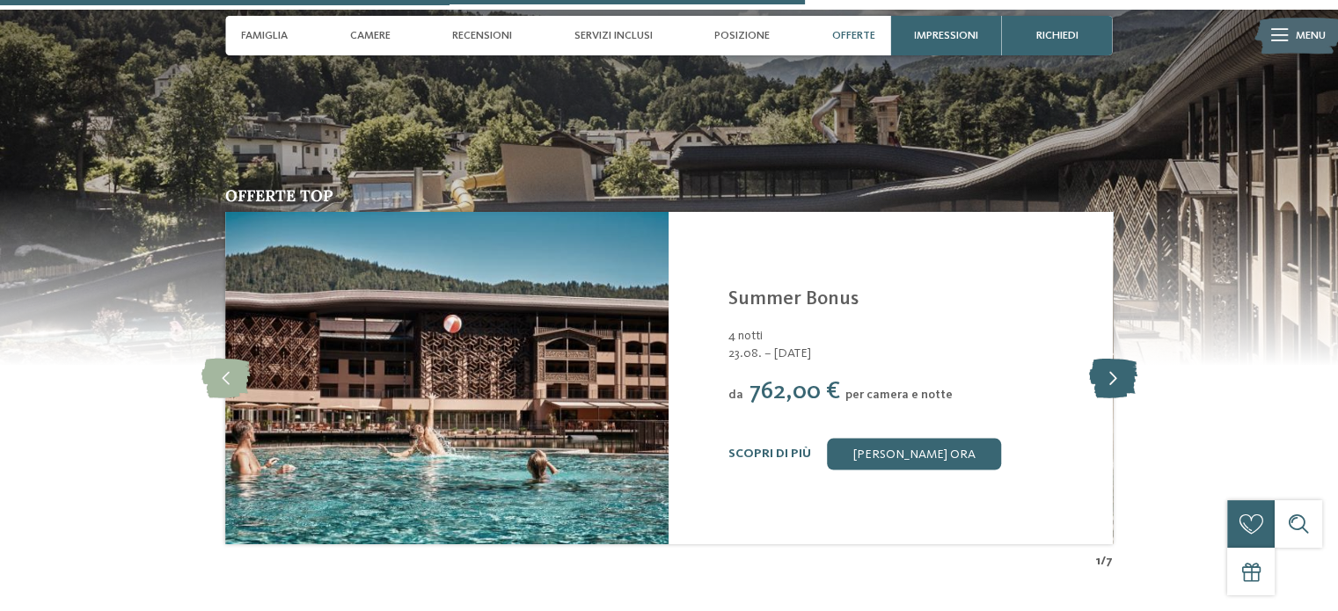
click at [1114, 369] on icon at bounding box center [1112, 378] width 48 height 40
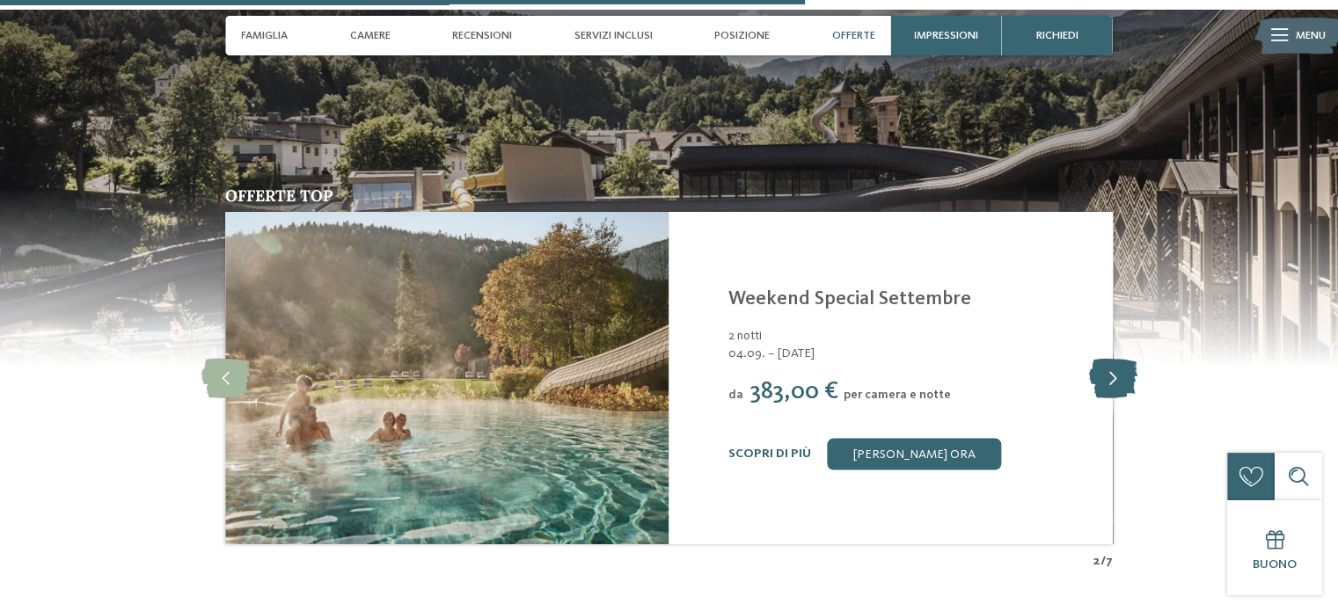
click at [1114, 369] on icon at bounding box center [1112, 378] width 48 height 40
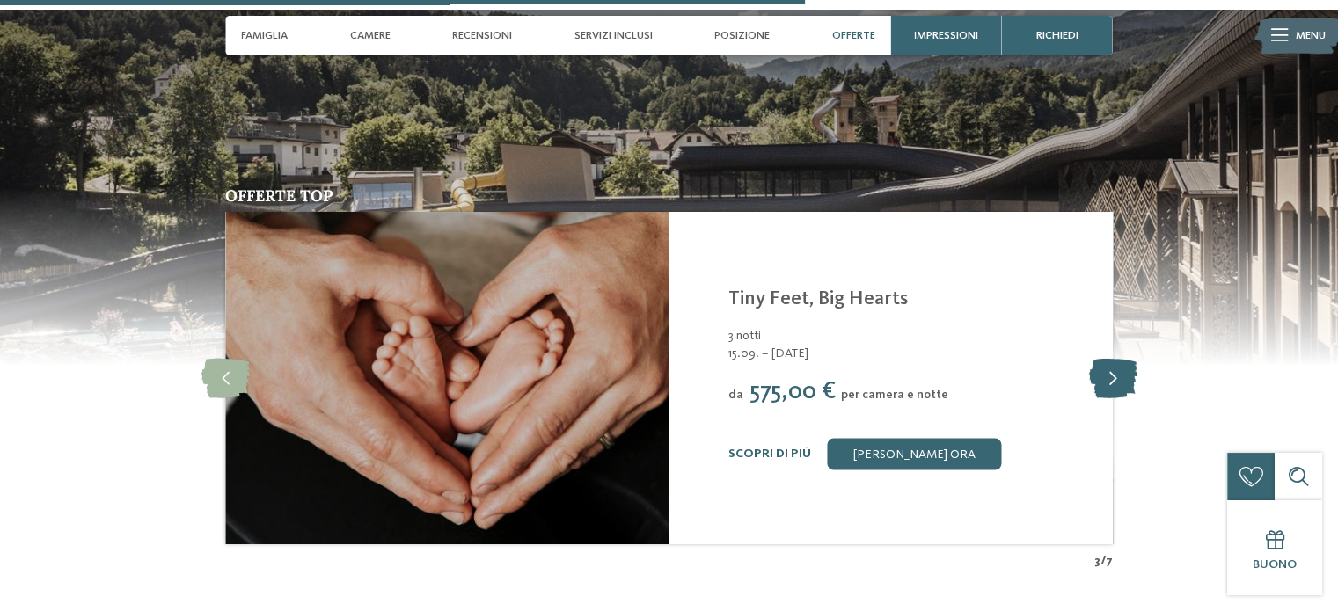
click at [1114, 369] on icon at bounding box center [1112, 378] width 48 height 40
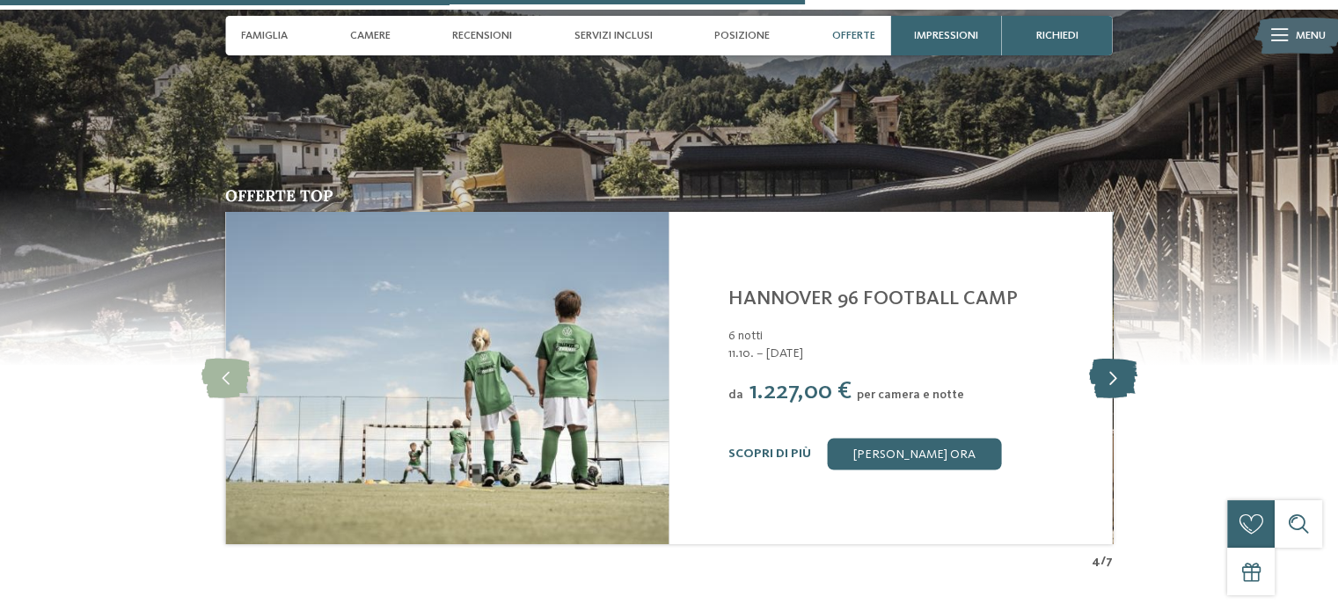
click at [1114, 369] on icon at bounding box center [1112, 378] width 48 height 40
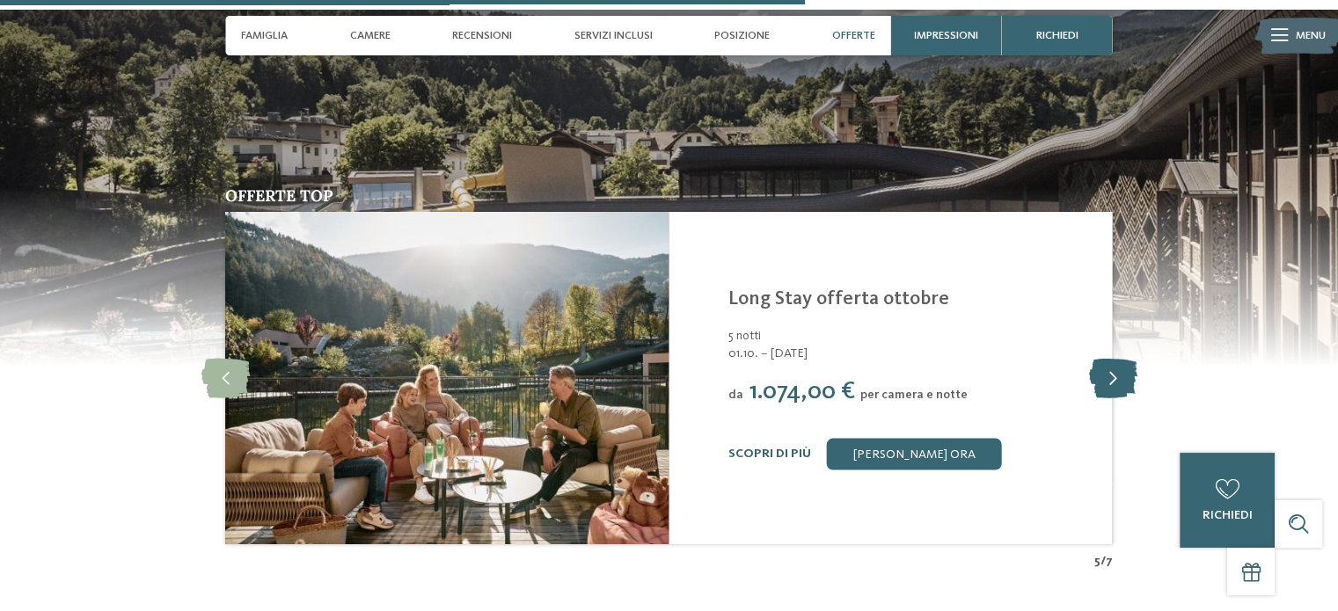
click at [1114, 369] on icon at bounding box center [1112, 378] width 48 height 40
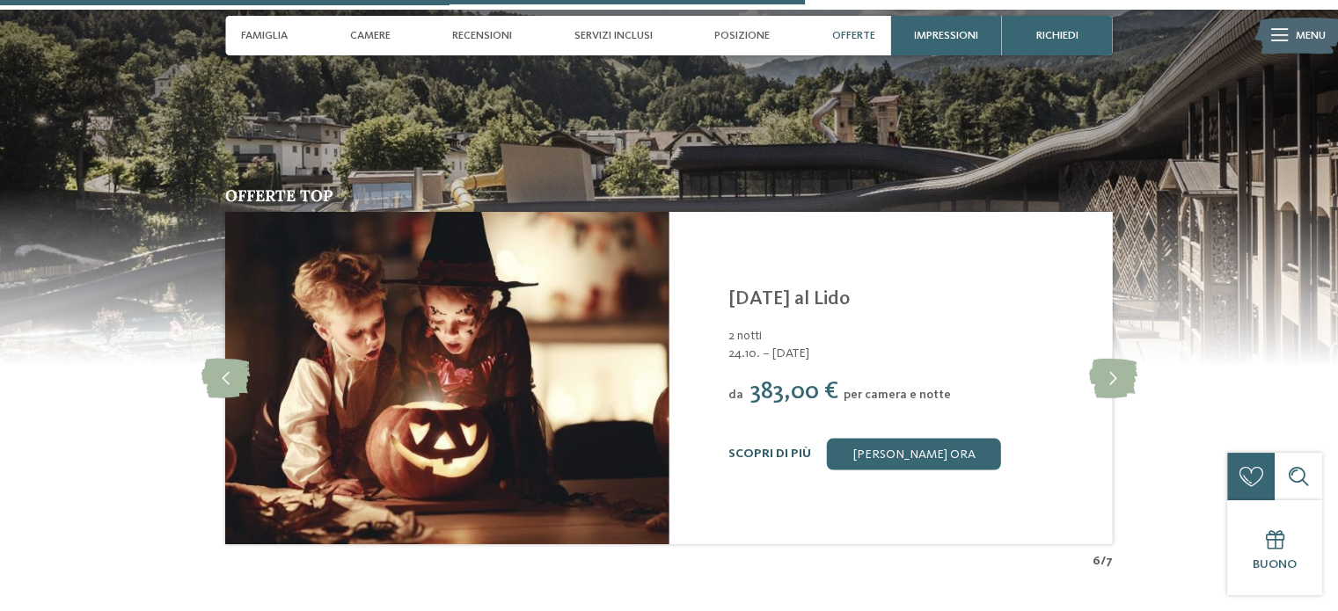
click at [781, 447] on link "Scopri di più" at bounding box center [769, 453] width 83 height 12
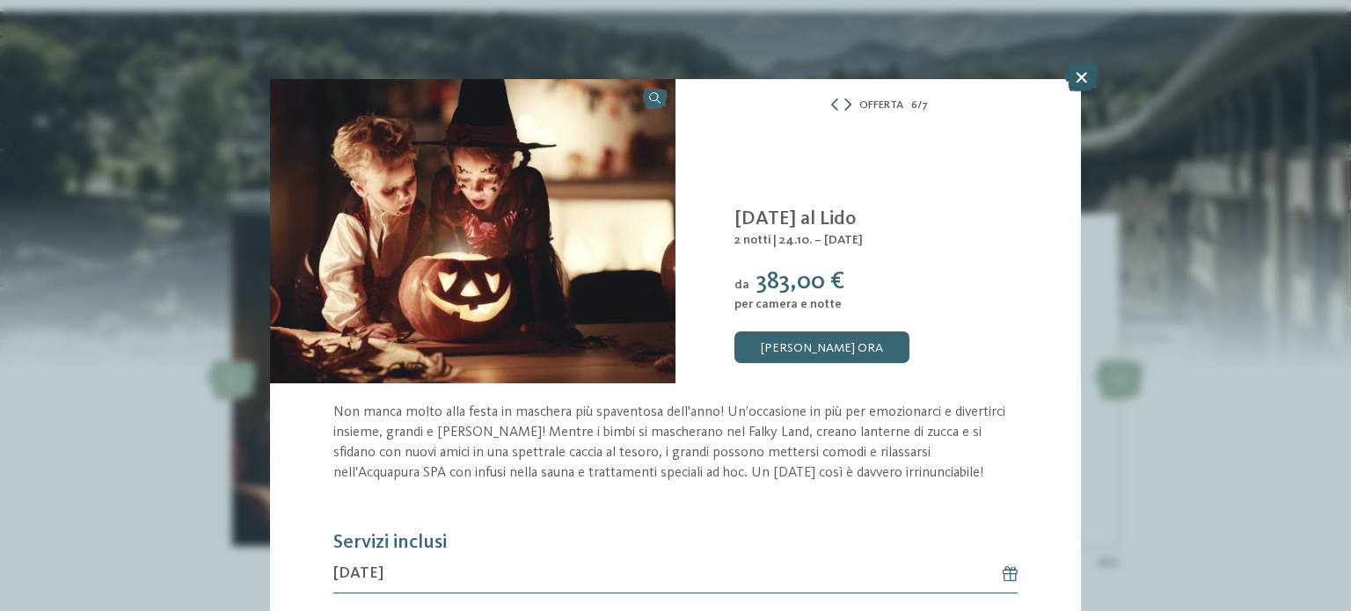
click at [1077, 79] on icon at bounding box center [1081, 77] width 34 height 28
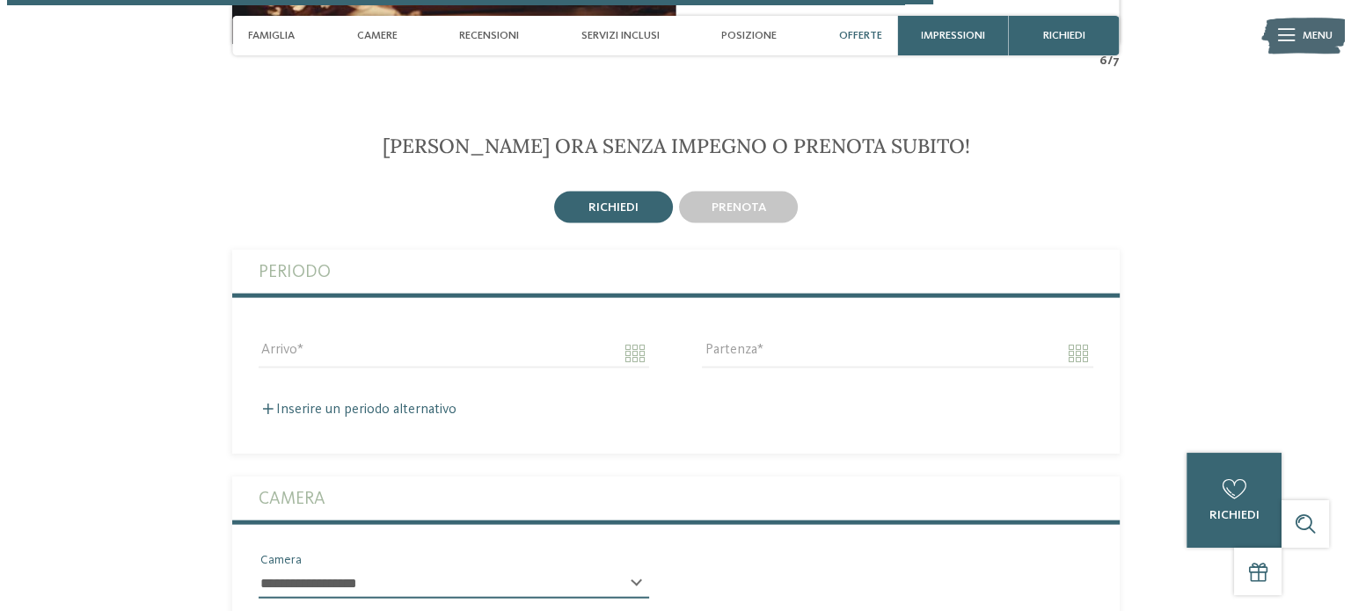
scroll to position [3869, 0]
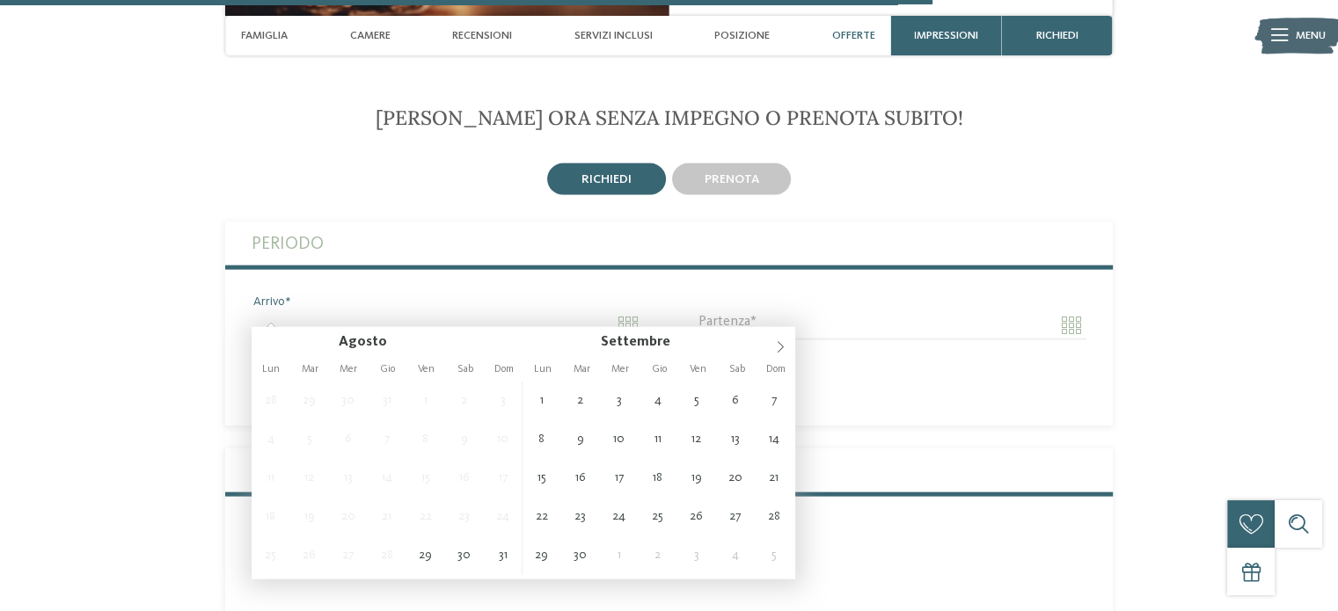
click at [632, 310] on input "Arrivo" at bounding box center [447, 325] width 390 height 30
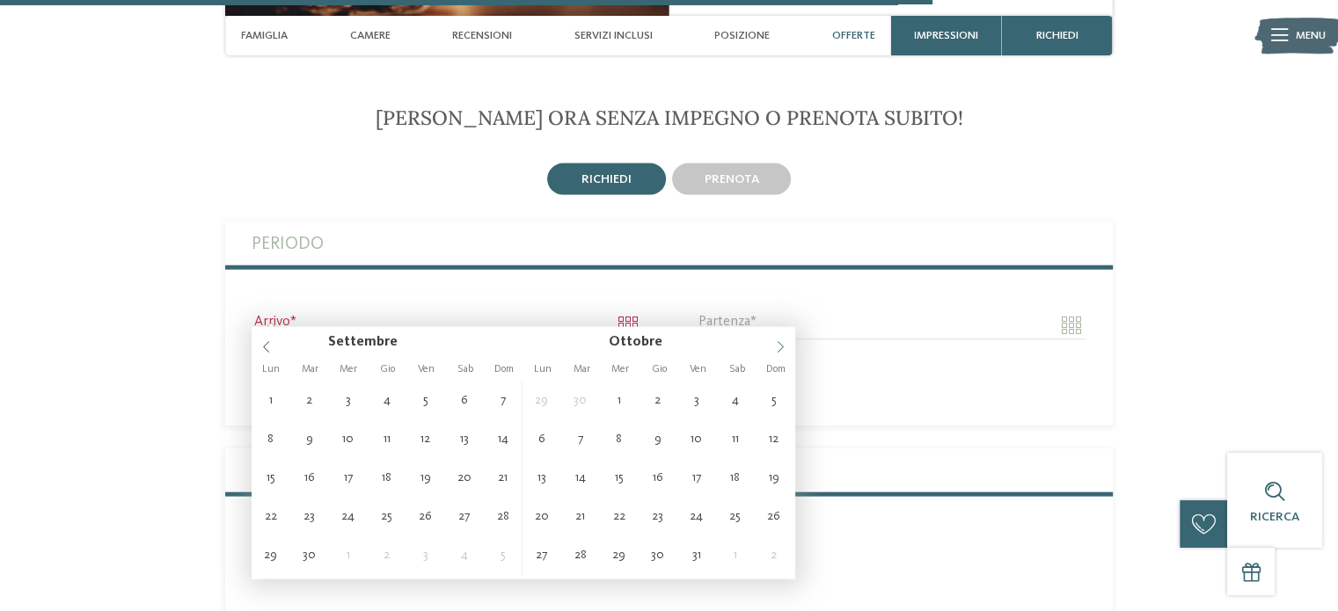
click at [784, 341] on icon at bounding box center [780, 347] width 12 height 12
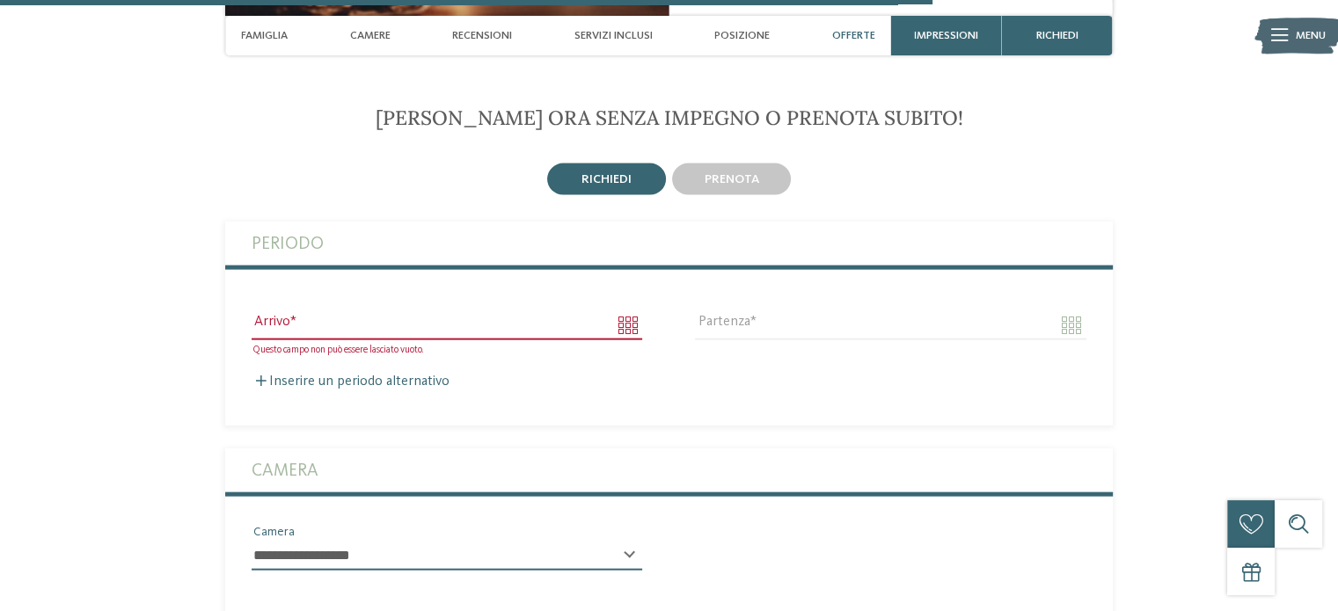
click at [1272, 34] on icon at bounding box center [1279, 35] width 17 height 12
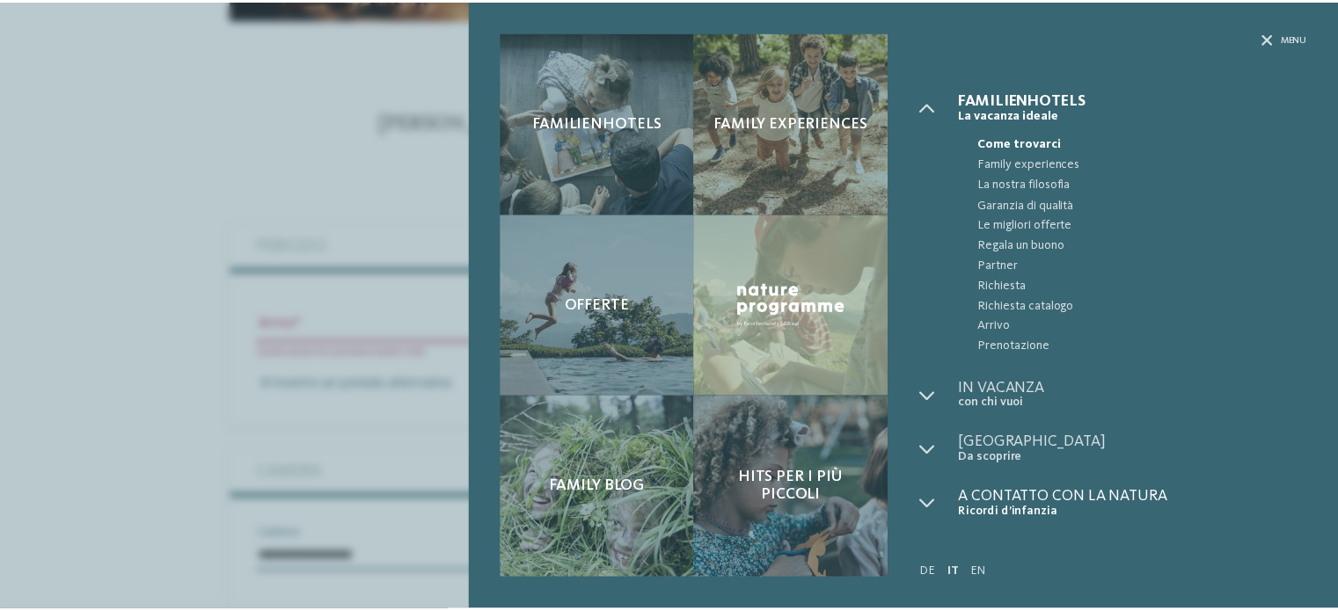
scroll to position [0, 0]
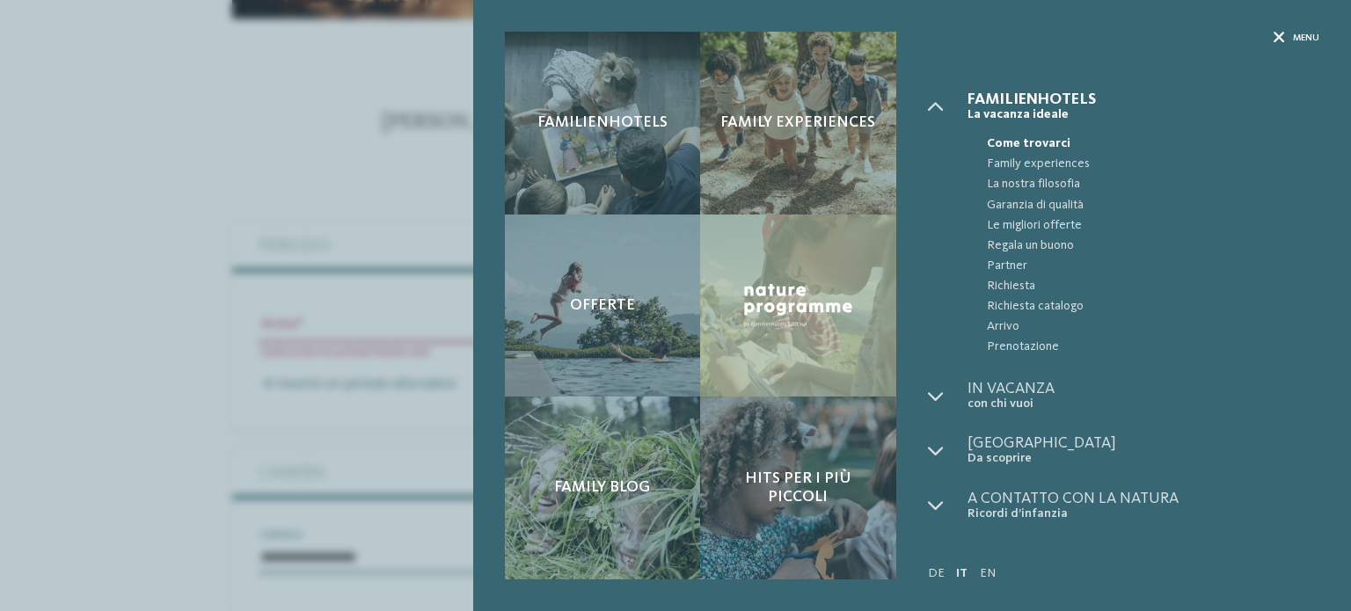
click at [1280, 41] on icon at bounding box center [1278, 38] width 11 height 11
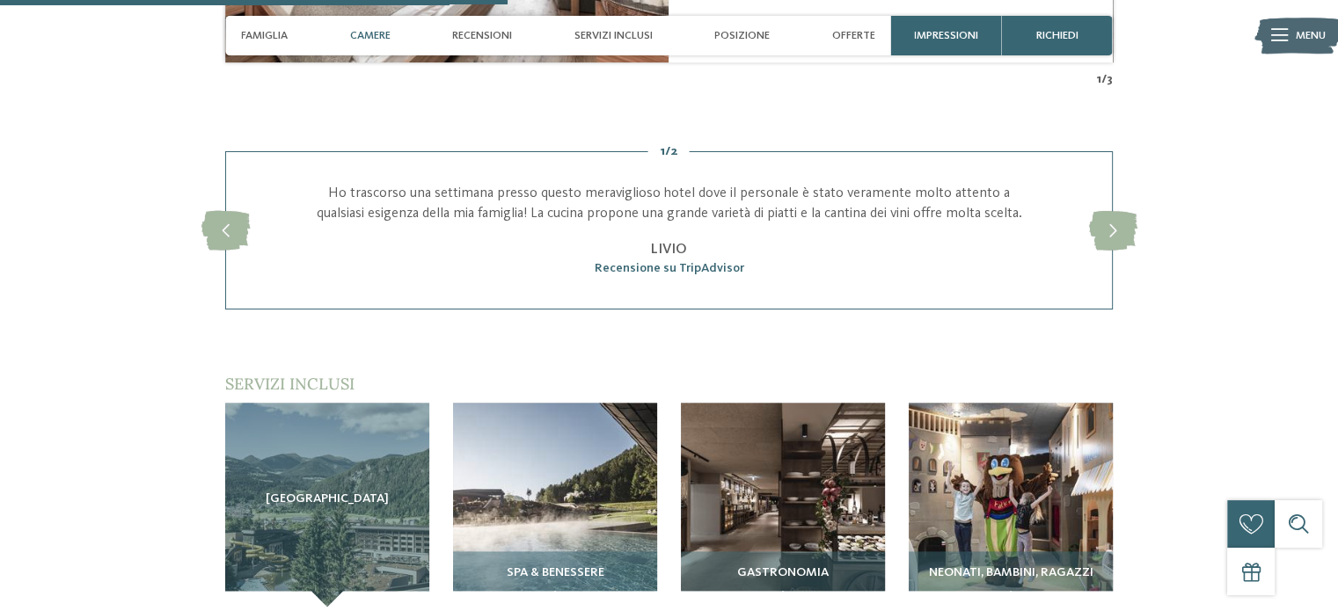
scroll to position [2023, 0]
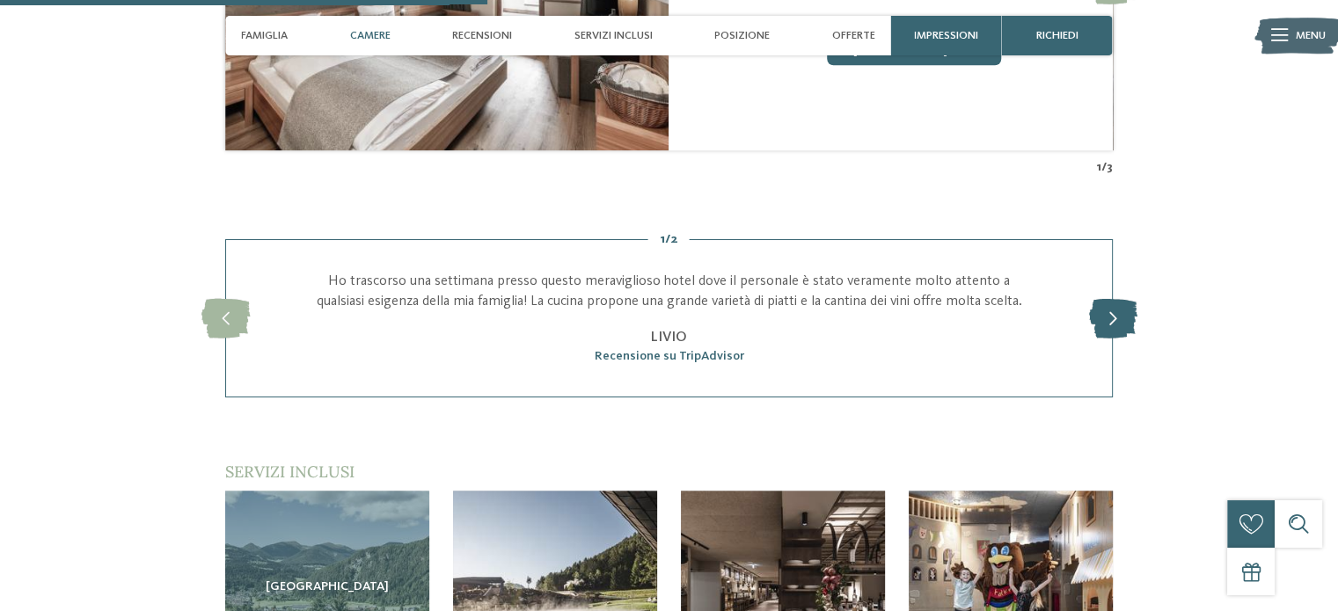
click at [1118, 305] on icon at bounding box center [1112, 319] width 48 height 40
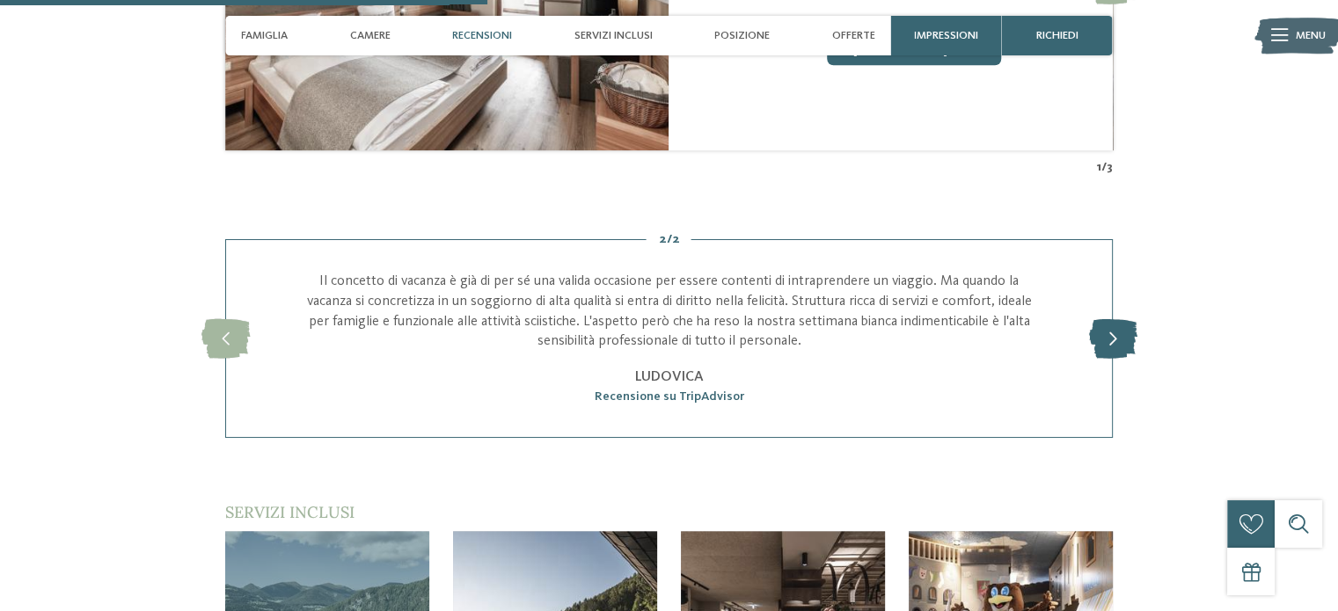
click at [1128, 319] on icon at bounding box center [1112, 339] width 48 height 40
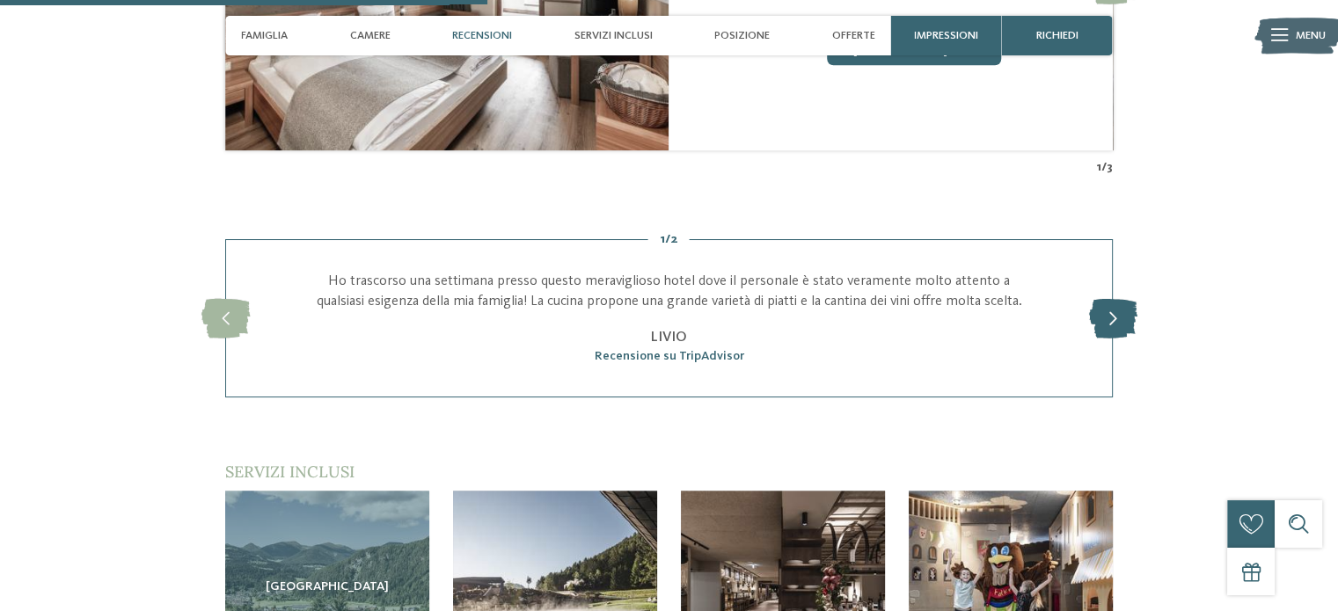
click at [1103, 318] on icon at bounding box center [1112, 319] width 48 height 40
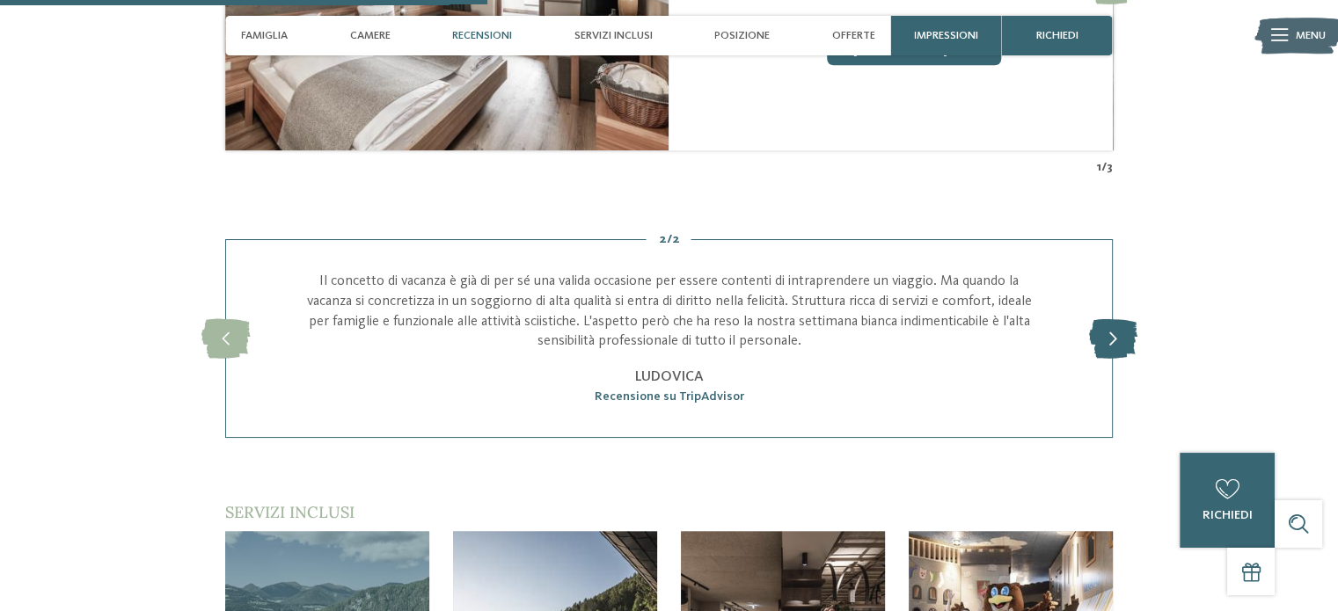
click at [1106, 319] on icon at bounding box center [1112, 339] width 48 height 40
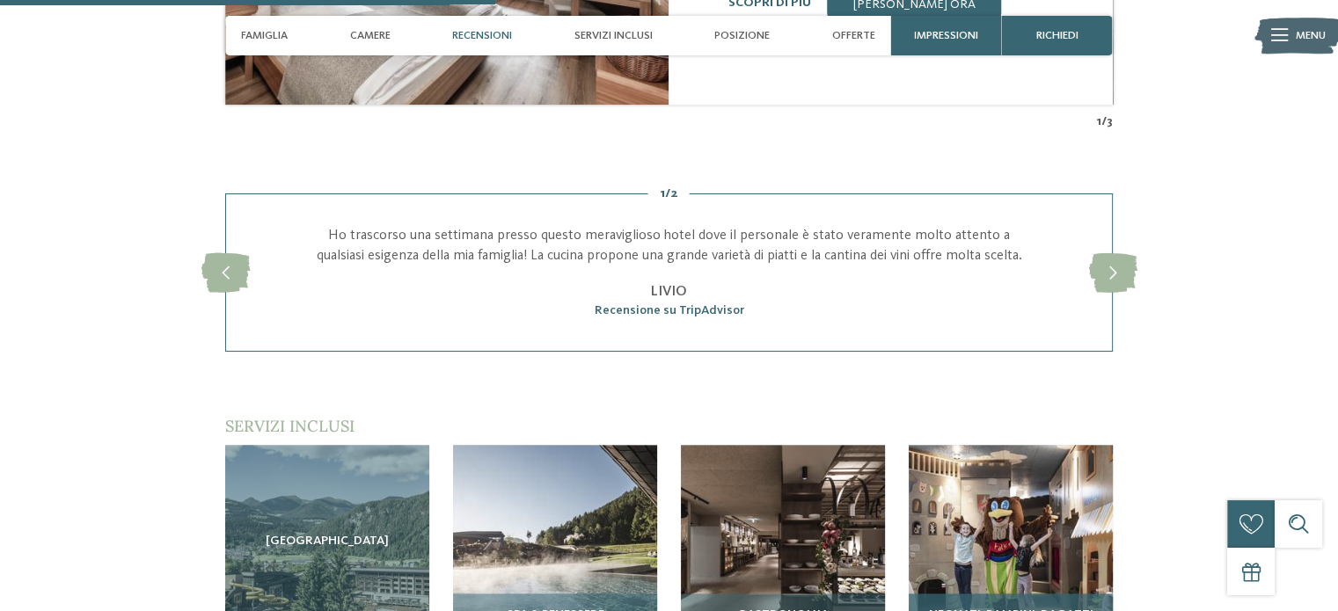
scroll to position [2199, 0]
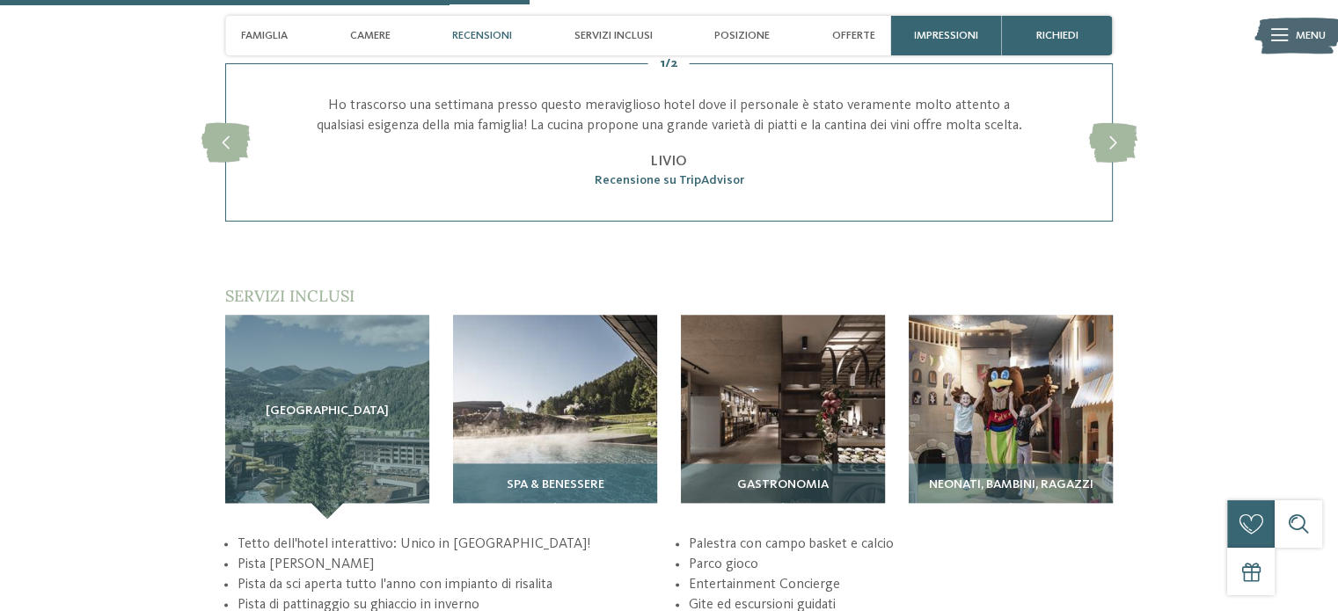
click at [560, 463] on div "SPA & Benessere" at bounding box center [555, 490] width 204 height 55
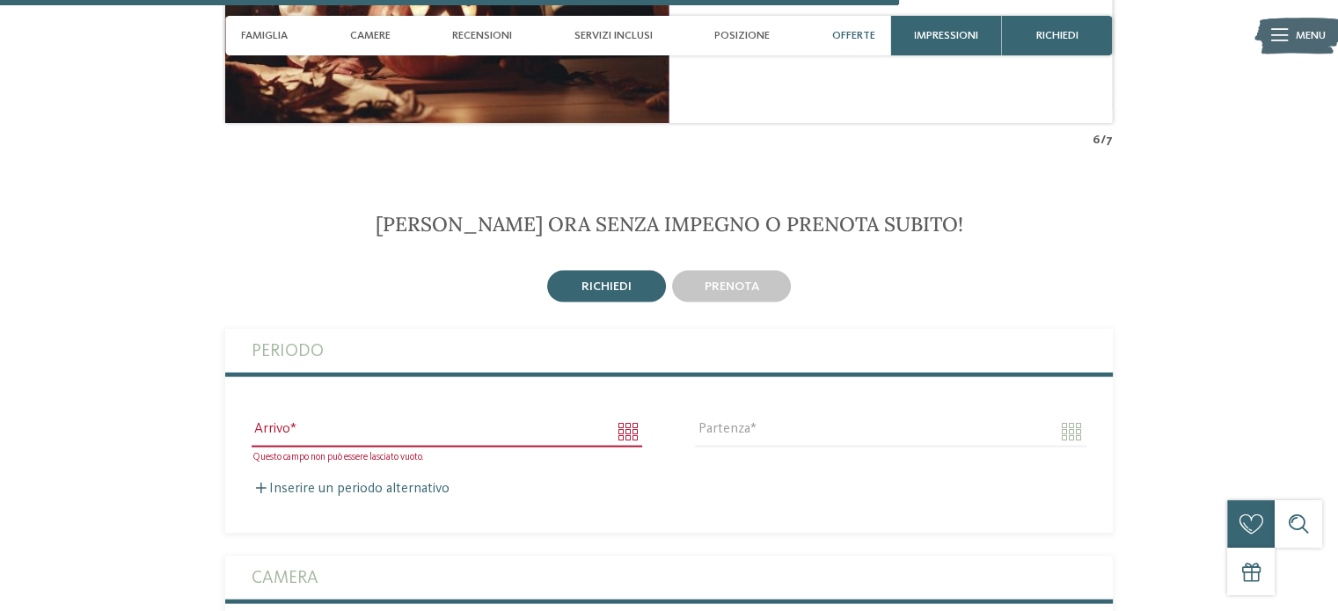
scroll to position [3812, 0]
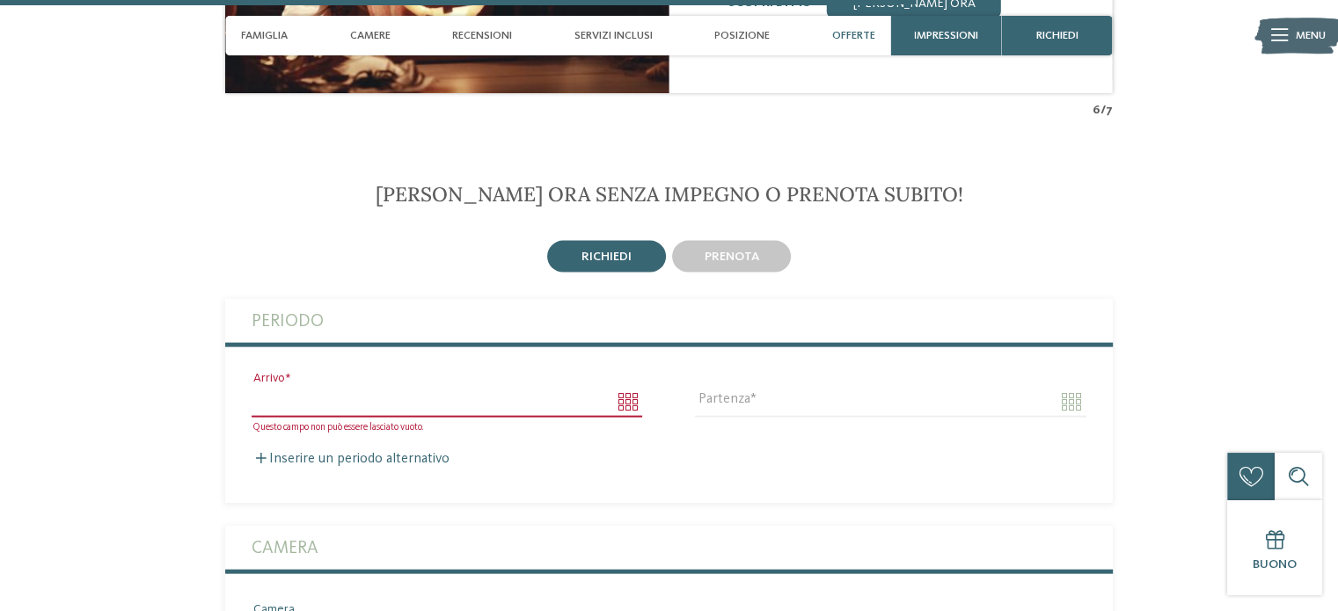
click at [626, 393] on input "Arrivo" at bounding box center [447, 402] width 390 height 30
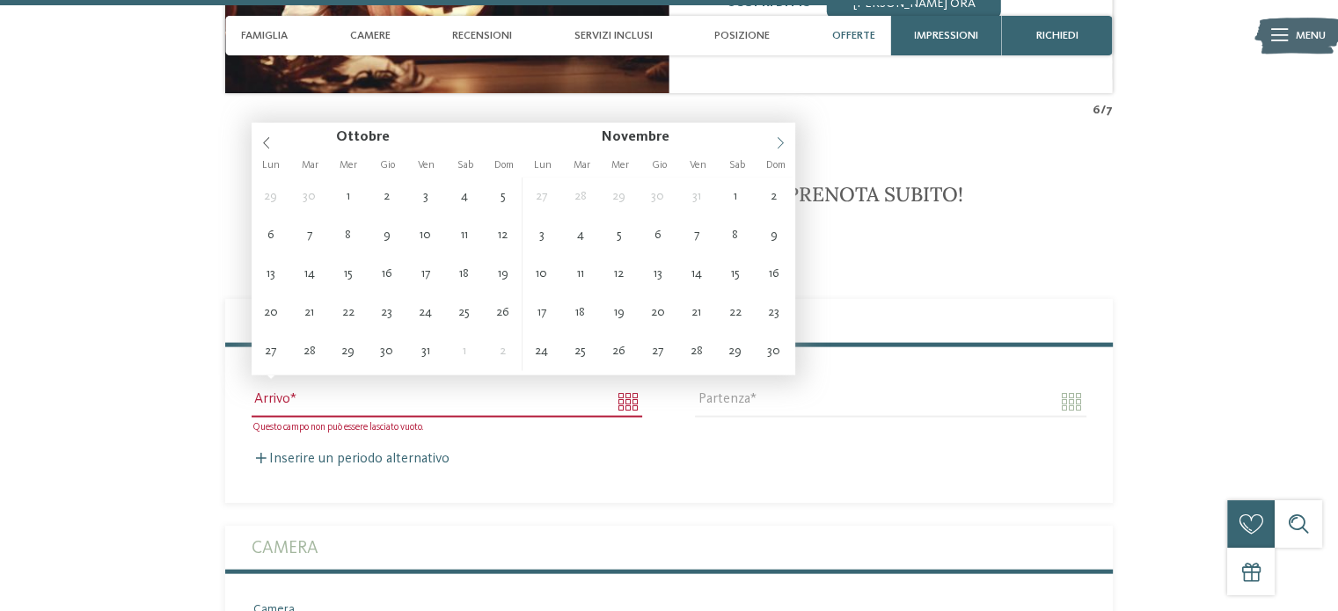
click at [777, 139] on icon at bounding box center [780, 143] width 12 height 12
type input "**********"
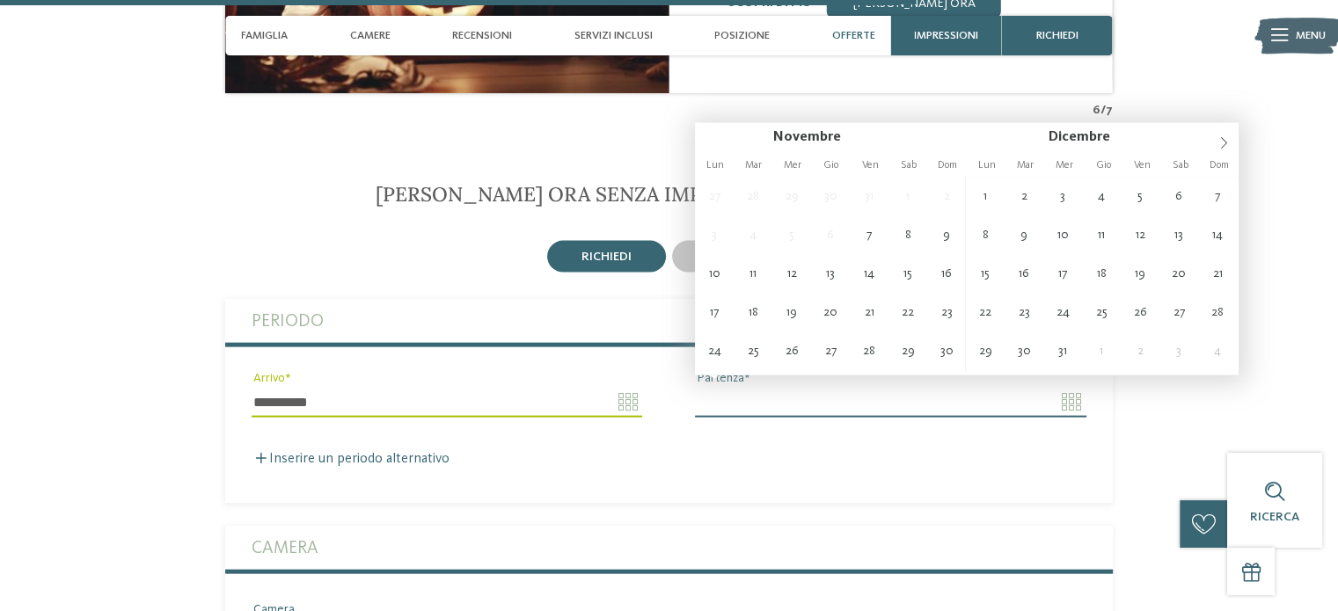
click at [1067, 387] on input "Partenza" at bounding box center [890, 402] width 390 height 30
type input "**********"
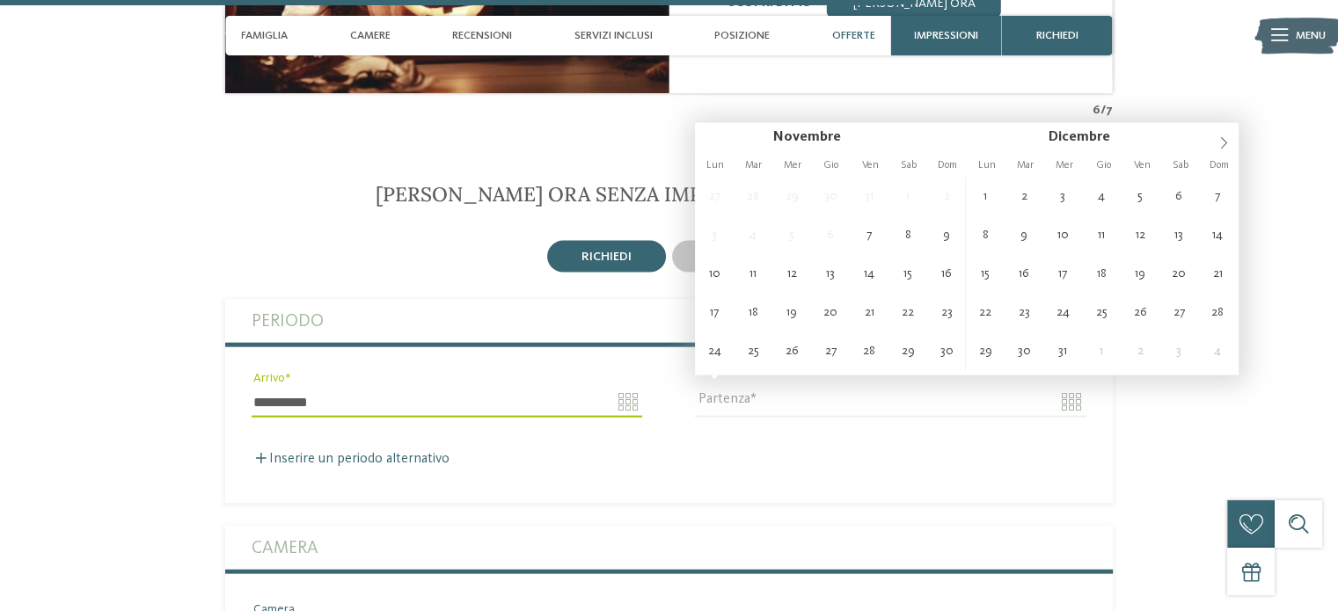
drag, startPoint x: 944, startPoint y: 231, endPoint x: 939, endPoint y: 242, distance: 11.4
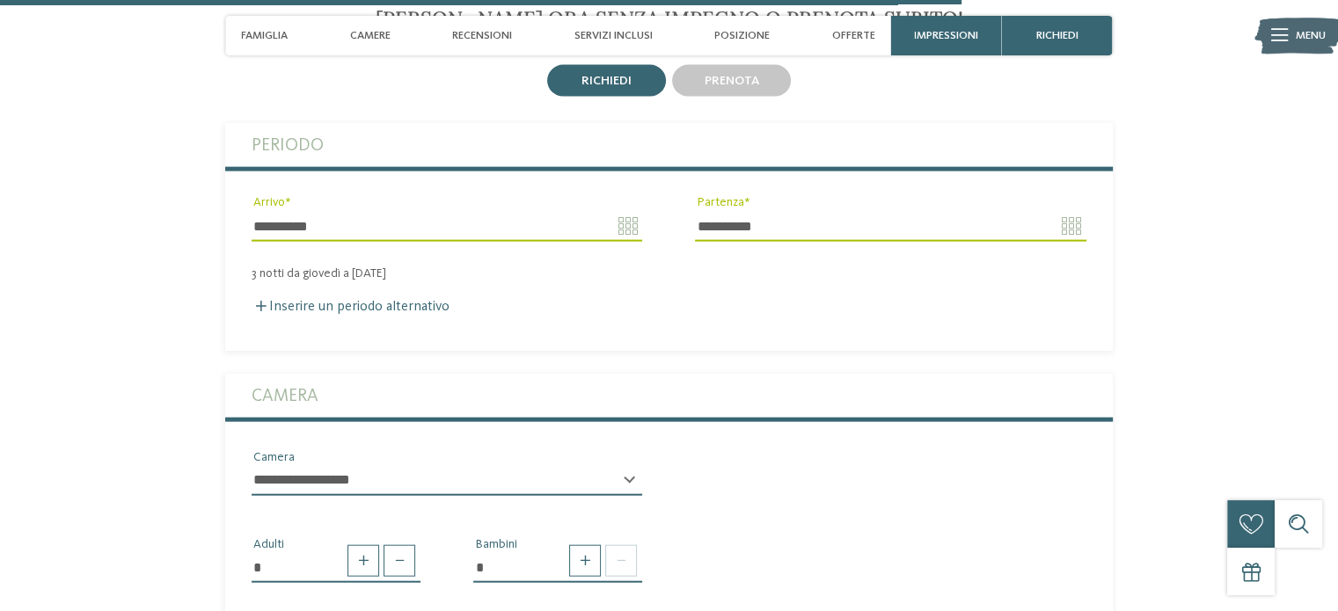
scroll to position [4076, 0]
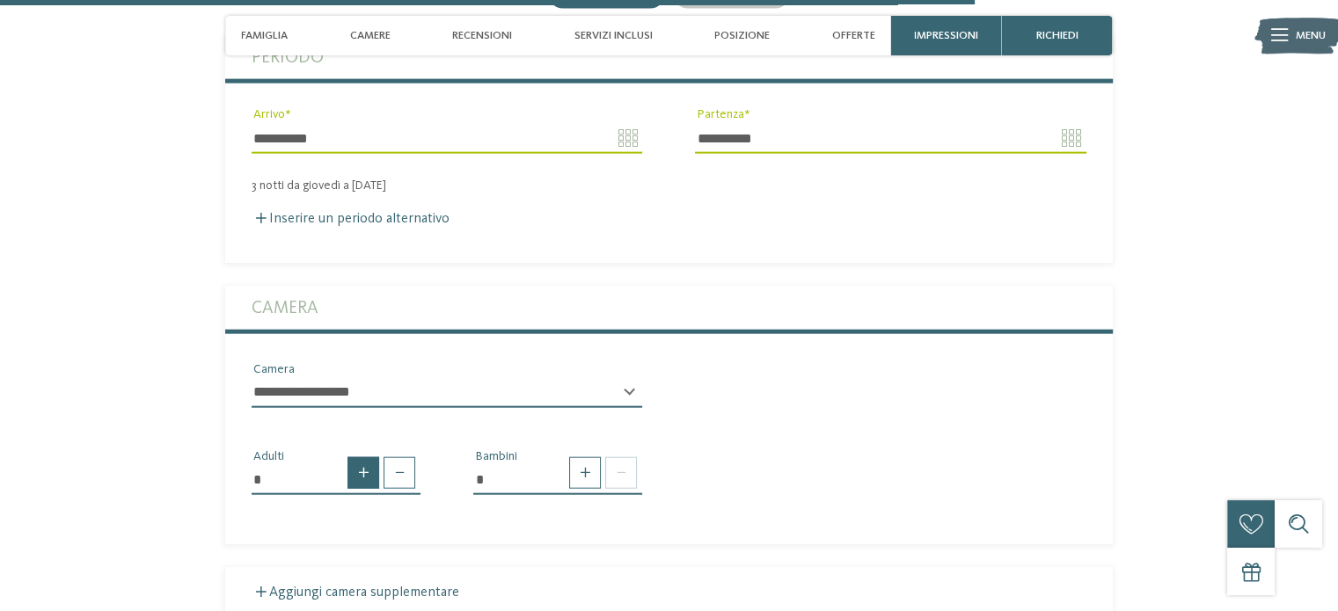
click at [361, 460] on span at bounding box center [363, 473] width 32 height 32
type input "*"
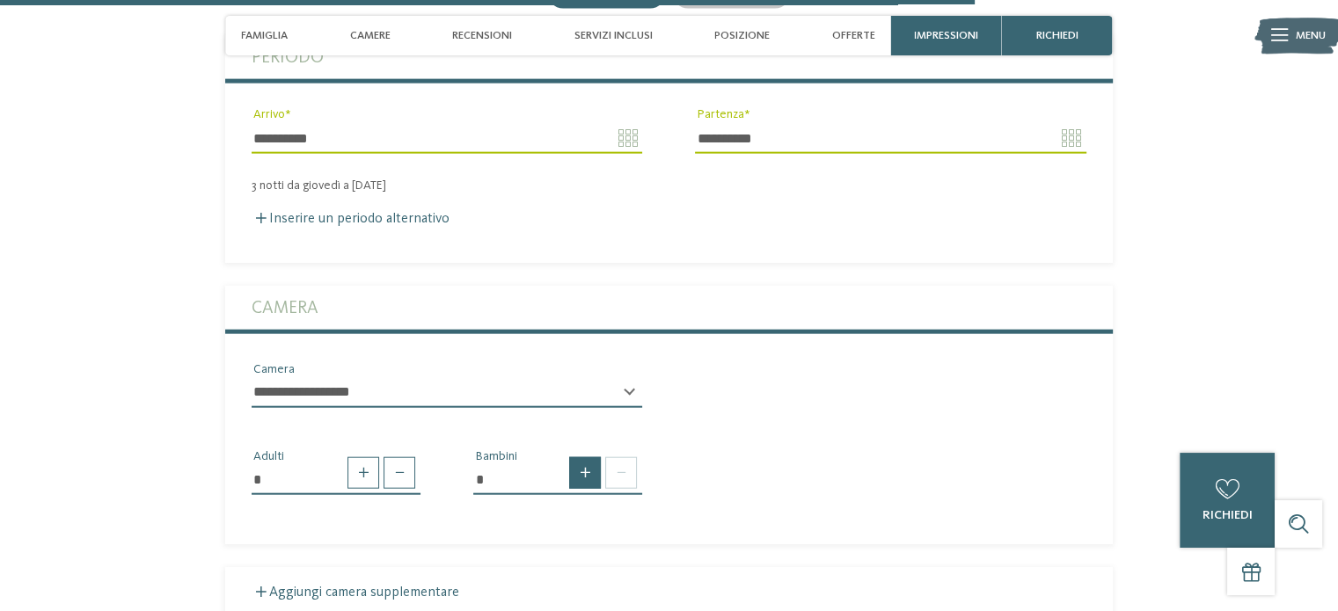
click at [587, 463] on span at bounding box center [585, 473] width 32 height 32
type input "*"
click at [624, 529] on select "* * * * * * * * * * * ** ** ** ** ** ** ** **" at bounding box center [557, 542] width 169 height 30
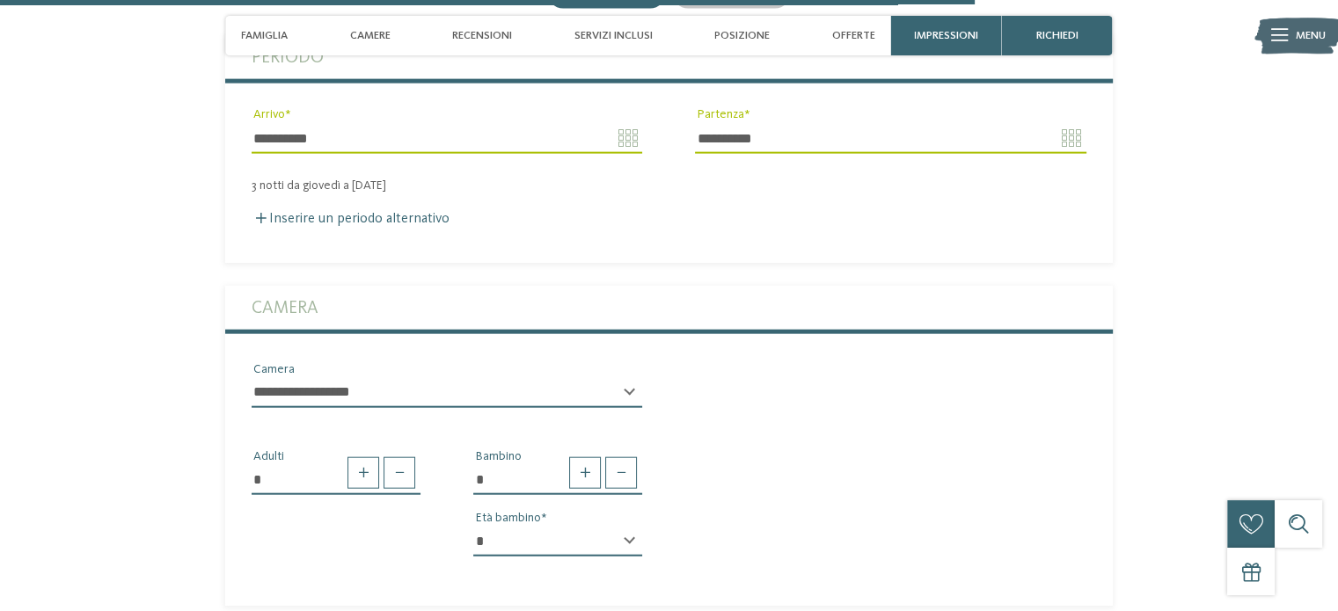
select select "*"
click at [473, 527] on select "* * * * * * * * * * * ** ** ** ** ** ** ** **" at bounding box center [557, 542] width 169 height 30
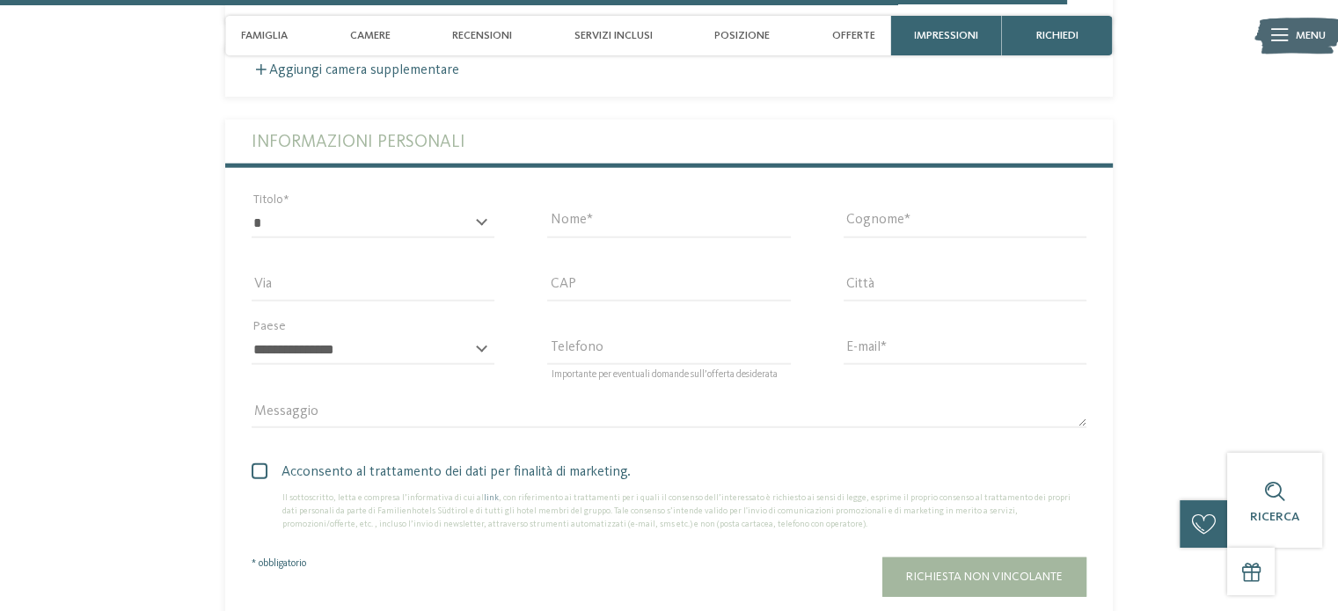
scroll to position [4692, 0]
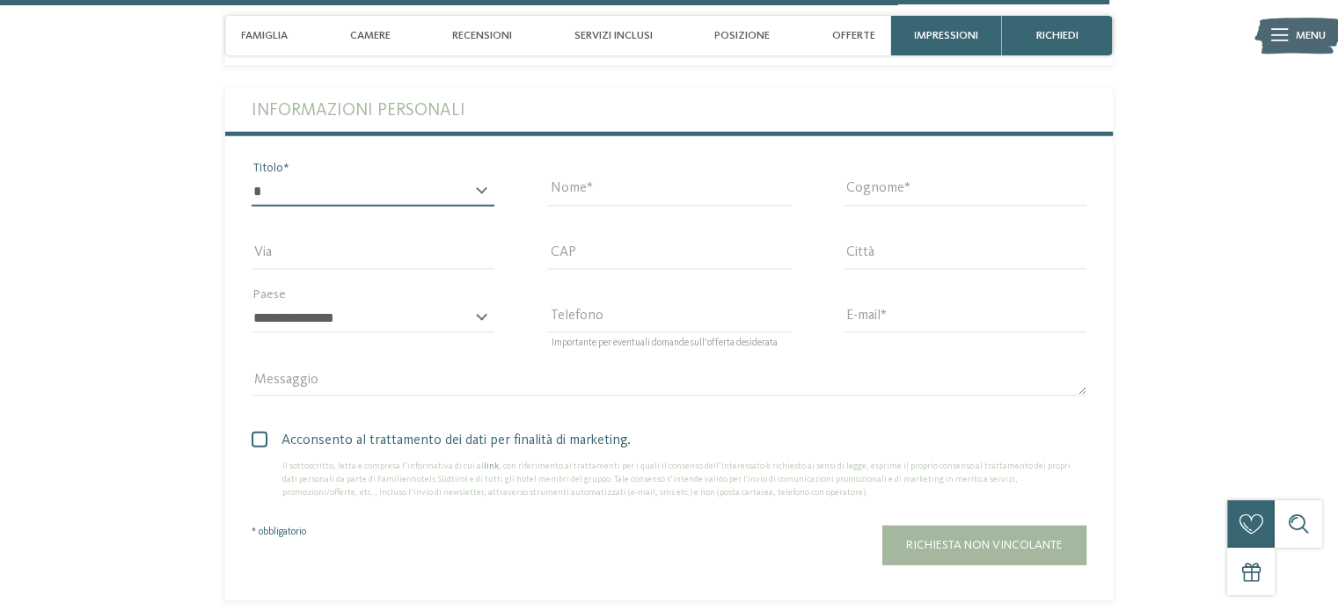
click at [417, 179] on select "* ****** ******* ******** ******" at bounding box center [373, 192] width 243 height 30
select select "*"
click at [252, 177] on select "* ****** ******* ******** ******" at bounding box center [373, 192] width 243 height 30
click at [606, 186] on input "Nome" at bounding box center [668, 192] width 243 height 30
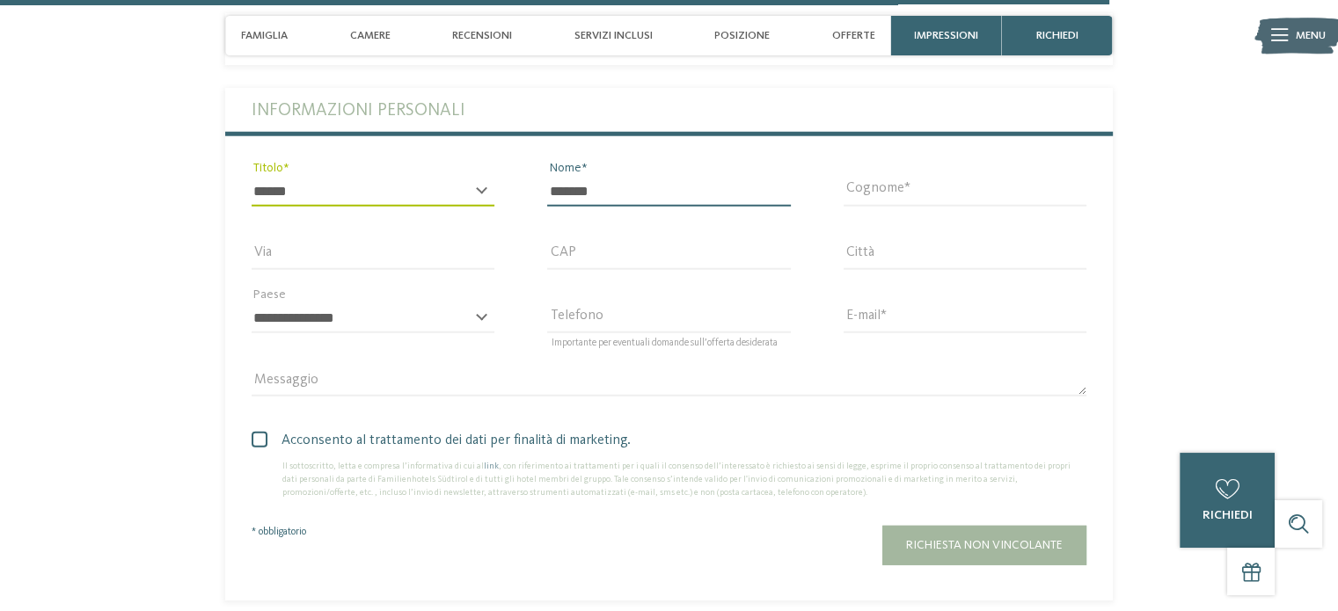
type input "*******"
click at [858, 177] on input "Cognome" at bounding box center [964, 192] width 243 height 30
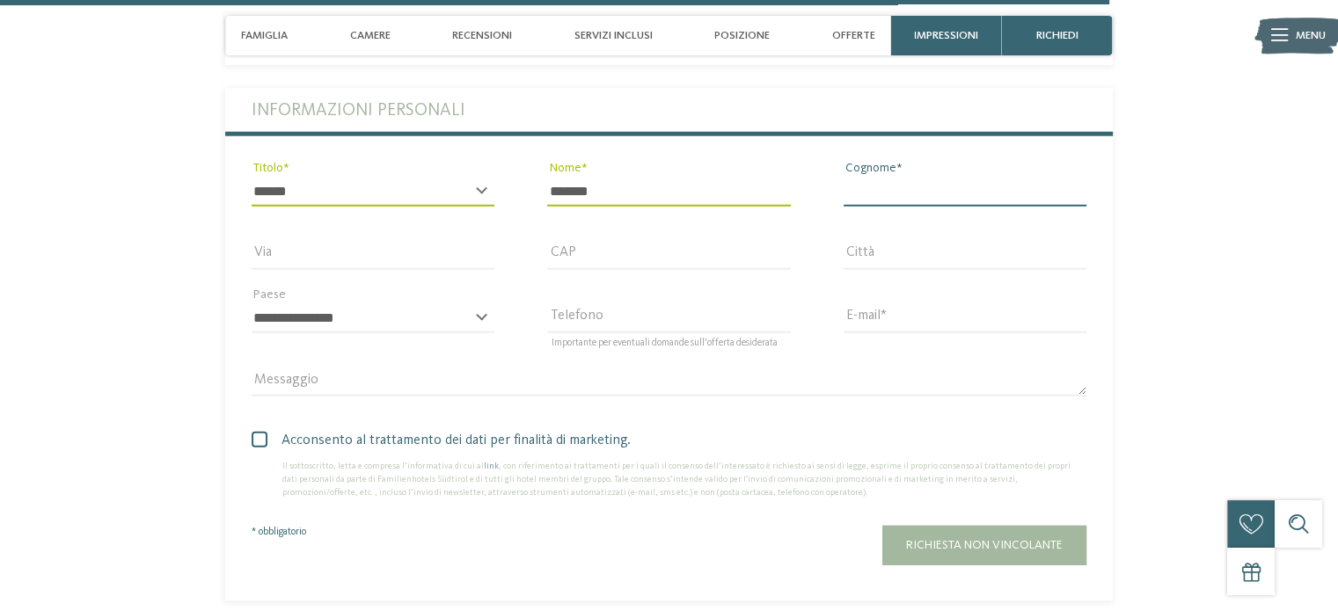
type input "********"
click at [401, 240] on input "Via" at bounding box center [373, 255] width 243 height 30
type input "**********"
type input "*****"
type input "**********"
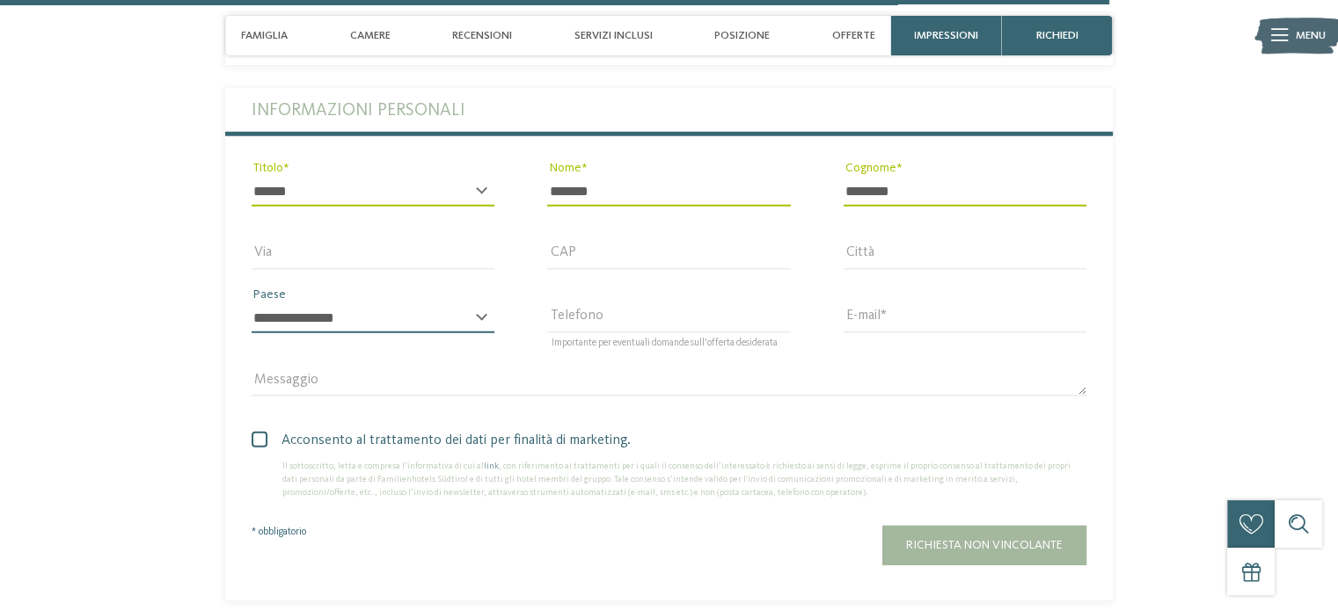
select select "**"
type input "**********"
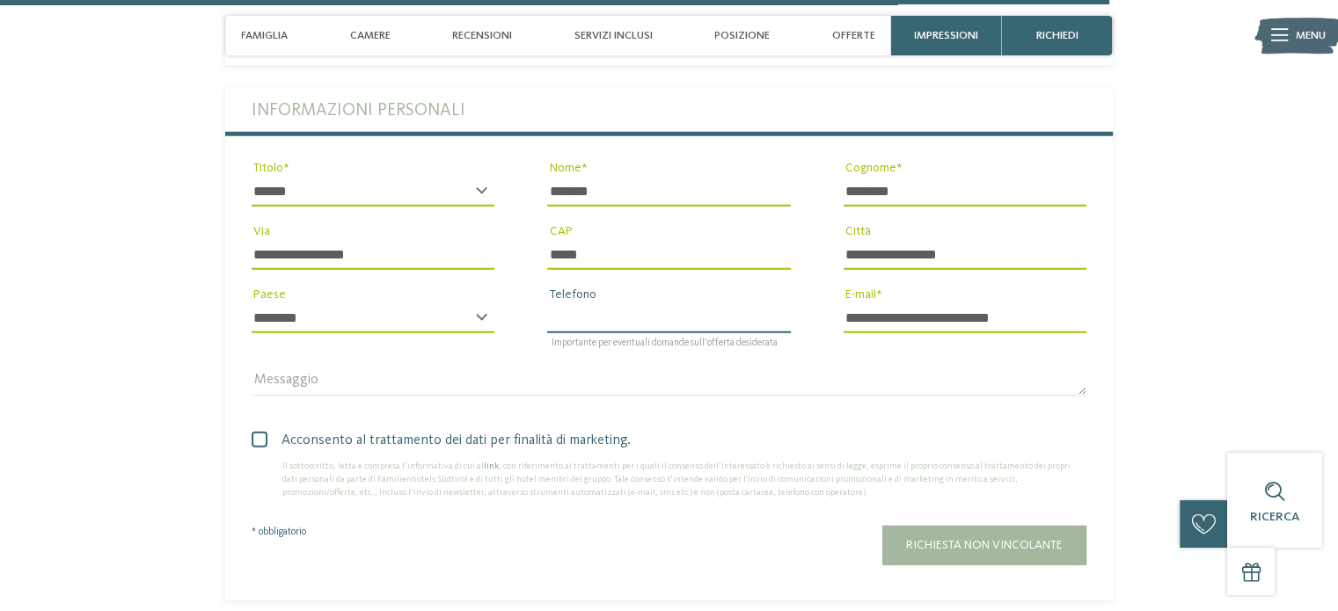
click at [644, 313] on input "Telefono" at bounding box center [668, 318] width 243 height 30
type input "**********"
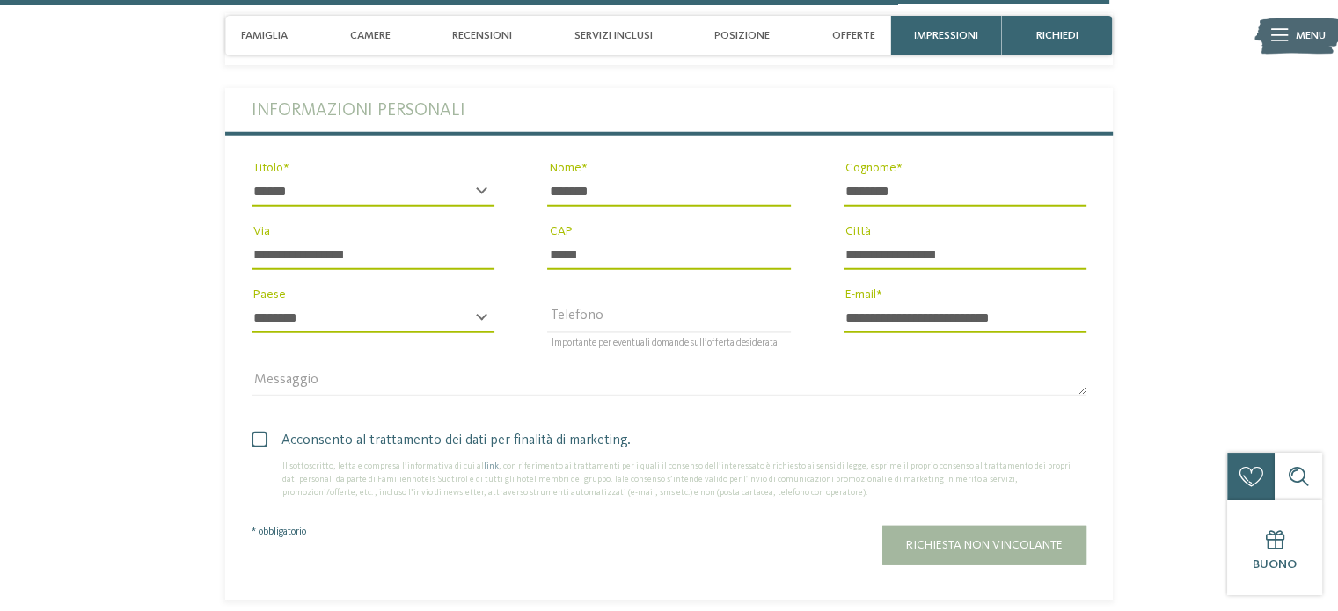
click at [256, 432] on span at bounding box center [260, 440] width 16 height 16
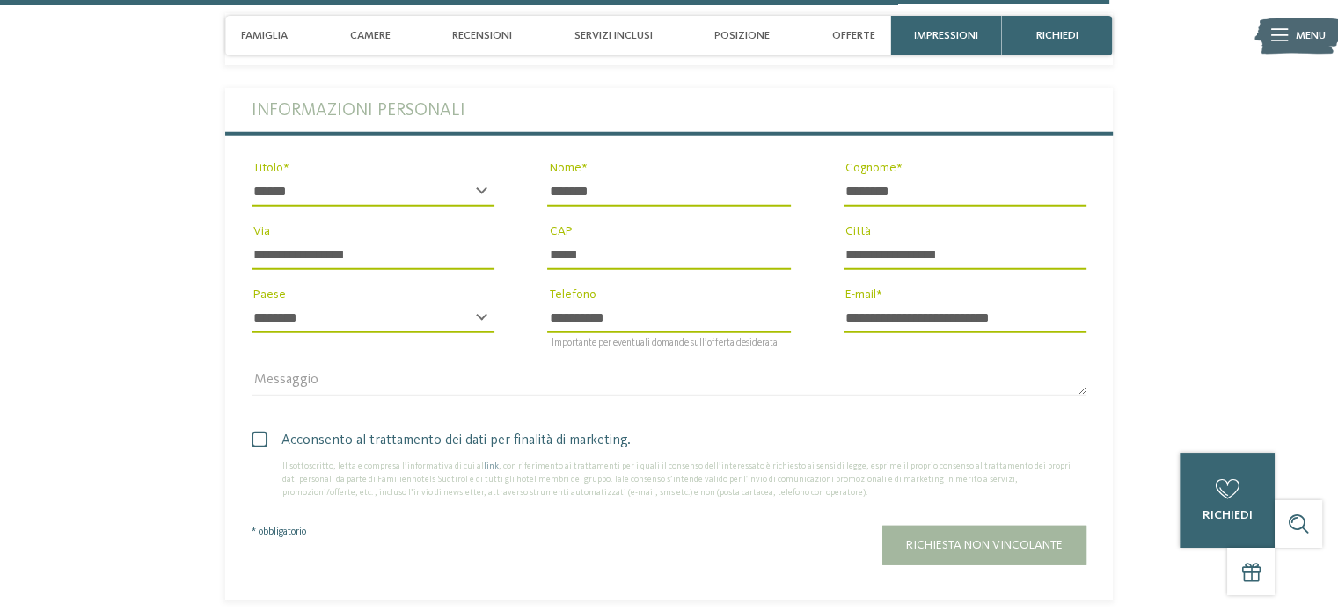
drag, startPoint x: 261, startPoint y: 430, endPoint x: 271, endPoint y: 434, distance: 10.6
click at [261, 432] on span at bounding box center [260, 440] width 16 height 16
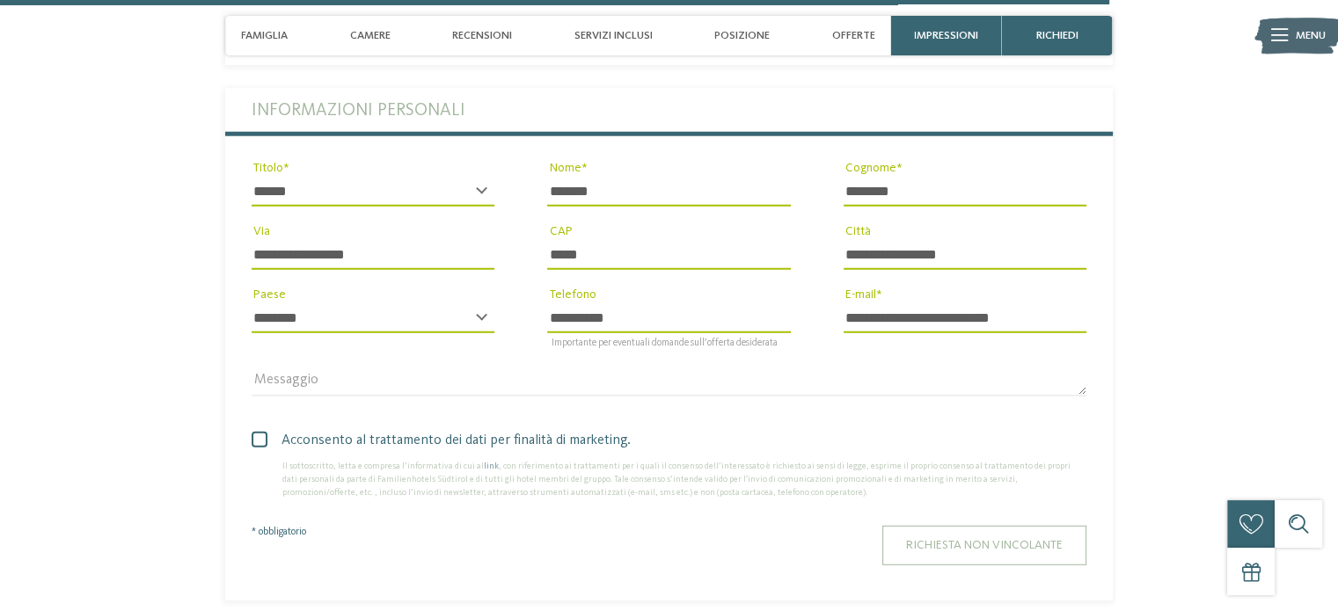
click at [929, 539] on span "Richiesta non vincolante" at bounding box center [984, 545] width 157 height 12
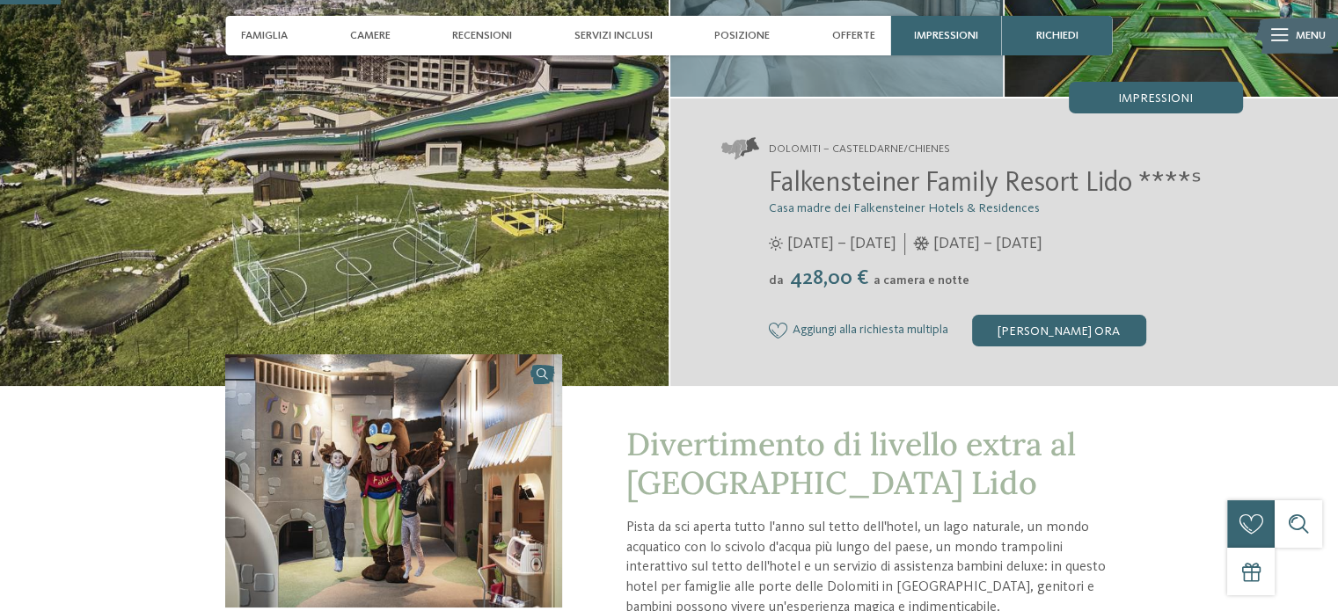
scroll to position [264, 0]
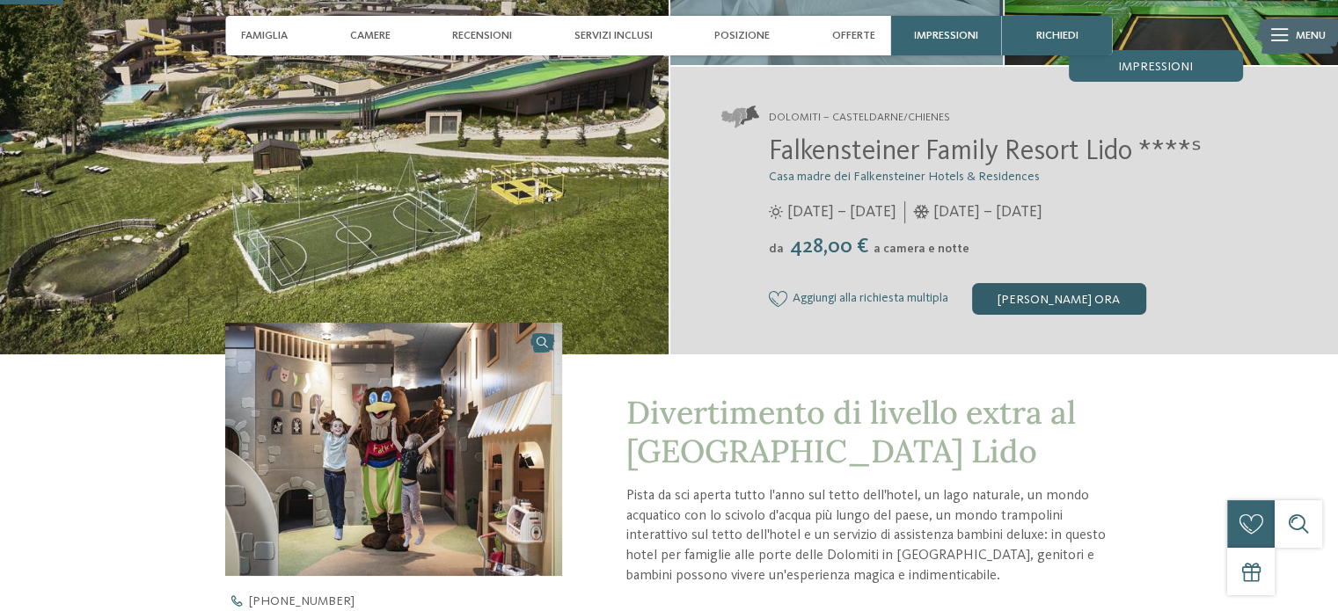
click at [1071, 295] on div "[PERSON_NAME] ora" at bounding box center [1059, 299] width 174 height 32
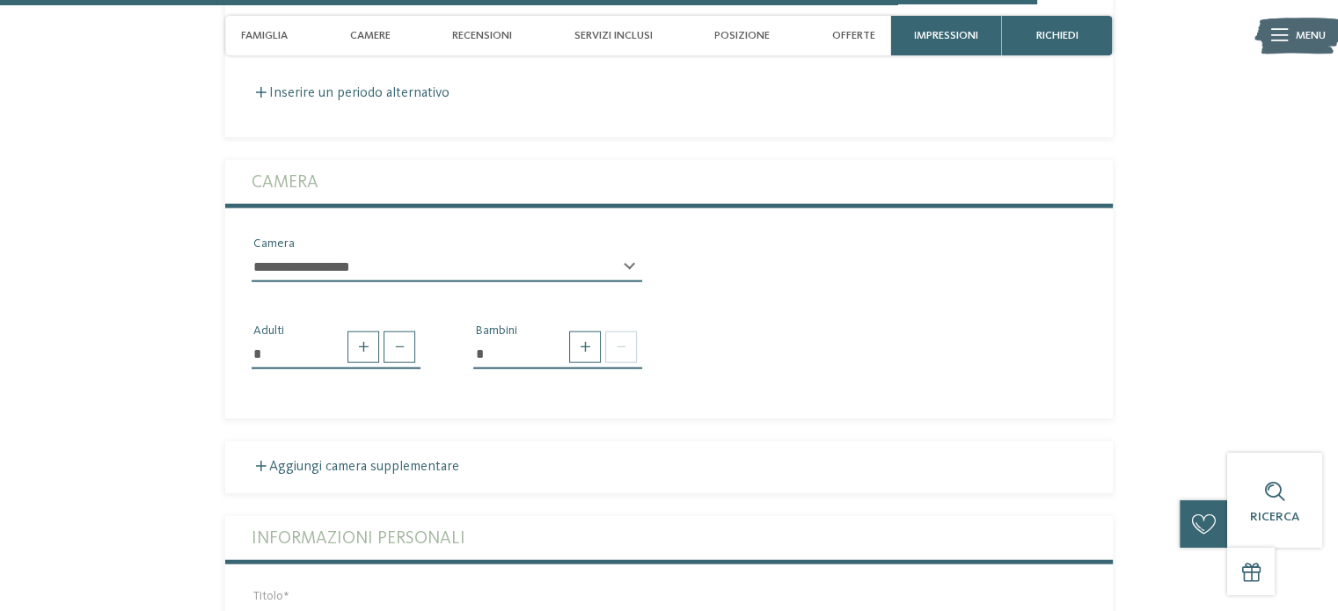
scroll to position [3951, 0]
